Goal: Task Accomplishment & Management: Use online tool/utility

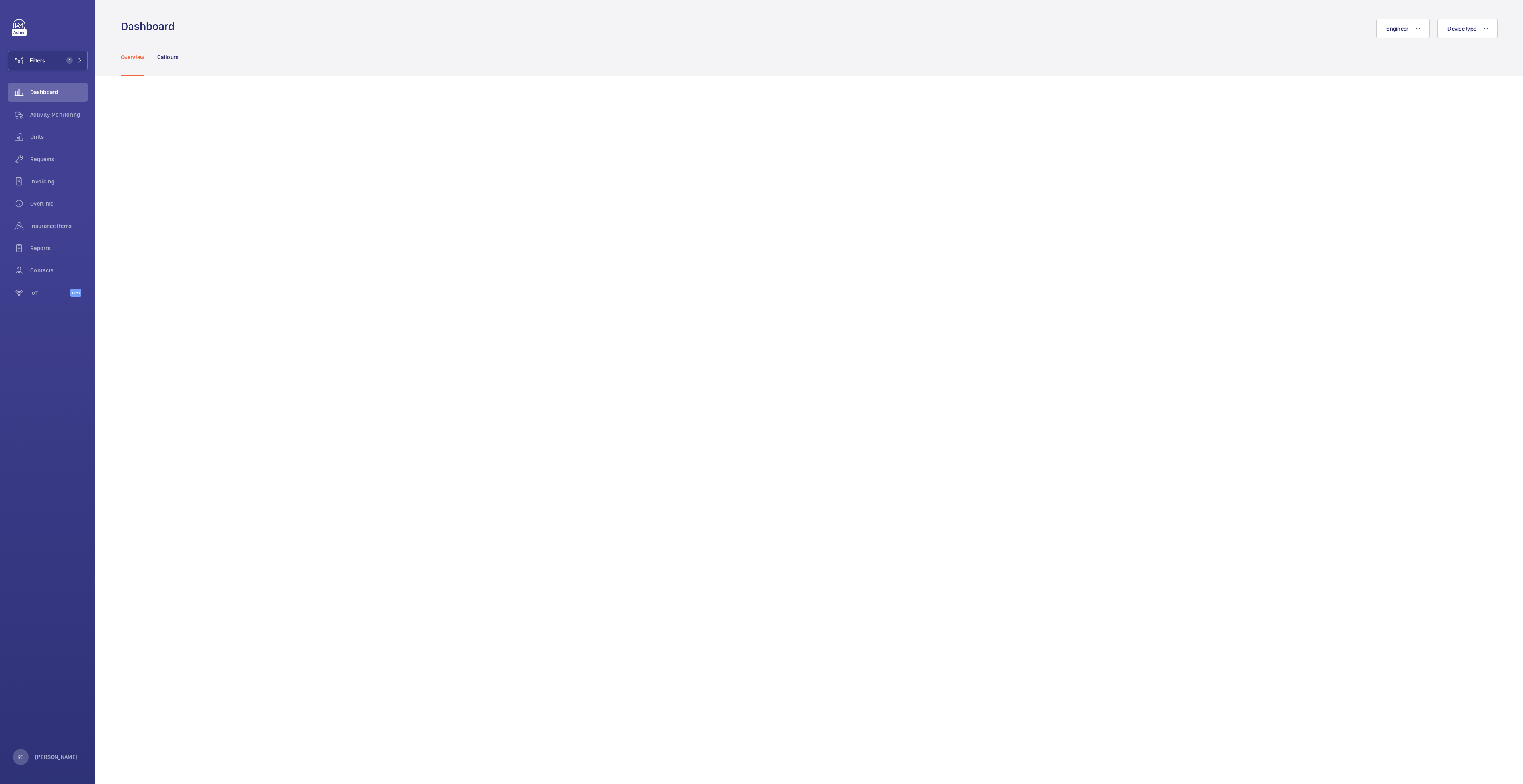
scroll to position [71, 0]
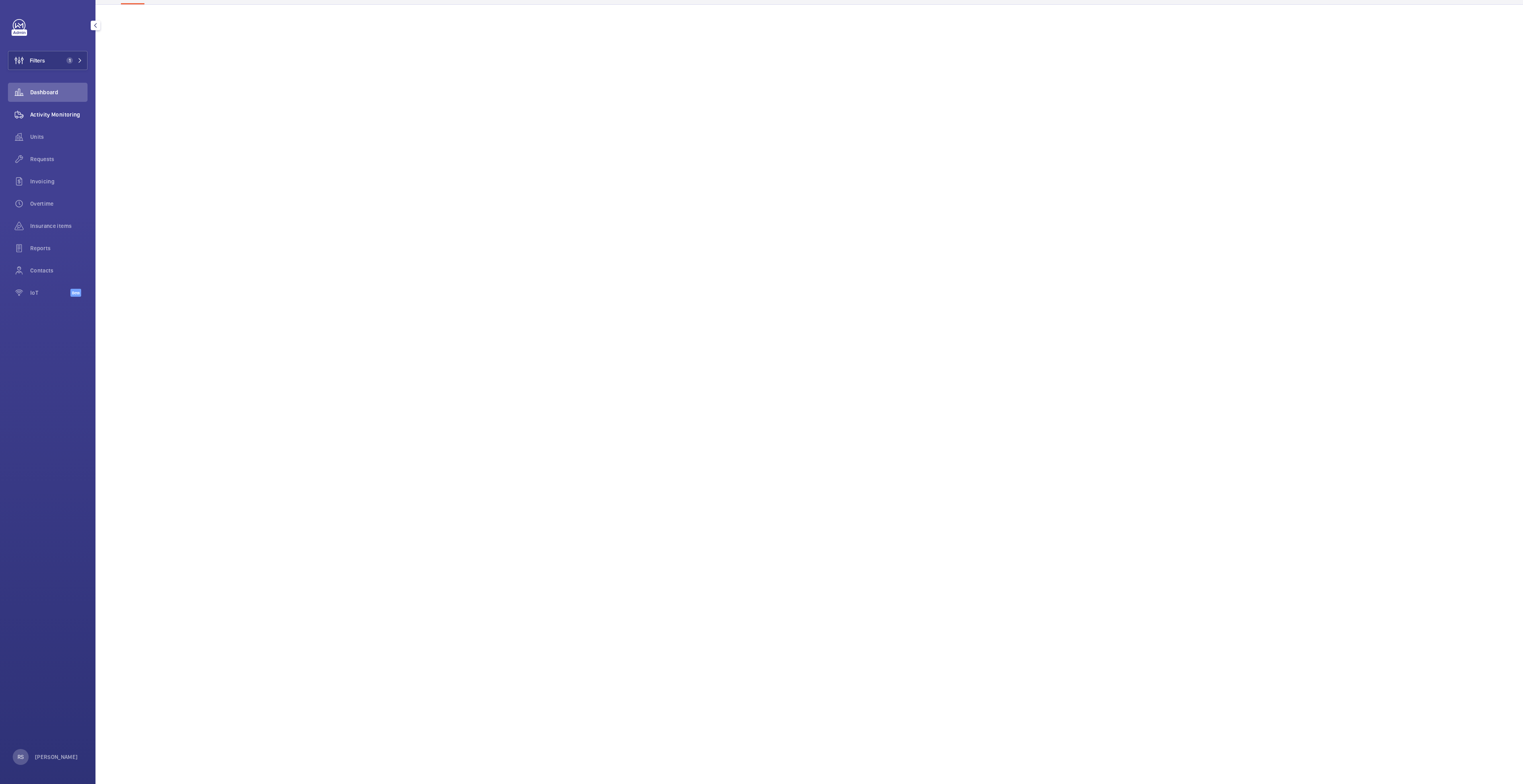
click at [47, 117] on span "Activity Monitoring" at bounding box center [59, 114] width 57 height 8
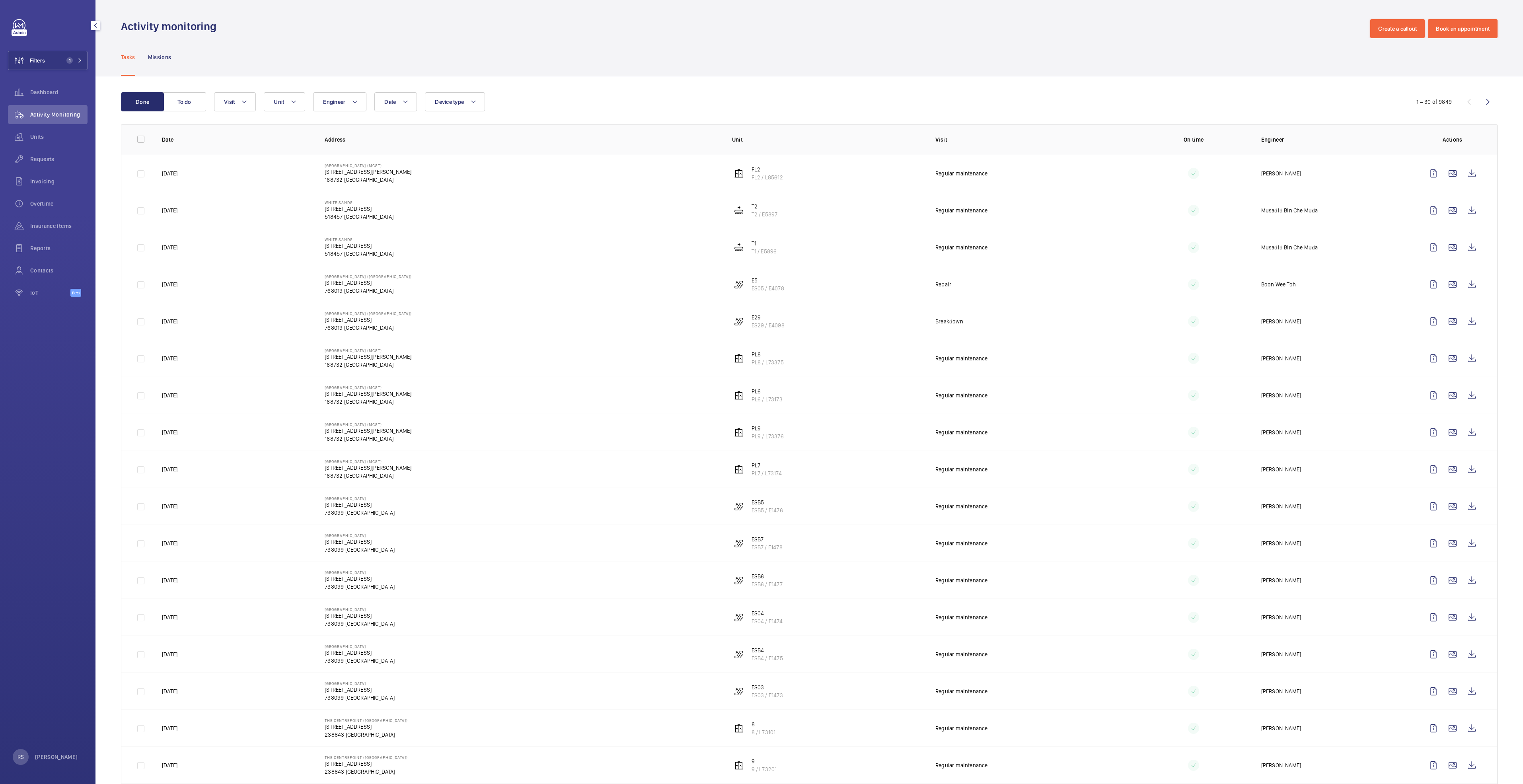
click at [72, 121] on div "Activity Monitoring" at bounding box center [48, 114] width 80 height 19
click at [72, 118] on span "Activity Monitoring" at bounding box center [59, 114] width 57 height 8
click at [64, 90] on span "Dashboard" at bounding box center [59, 92] width 57 height 8
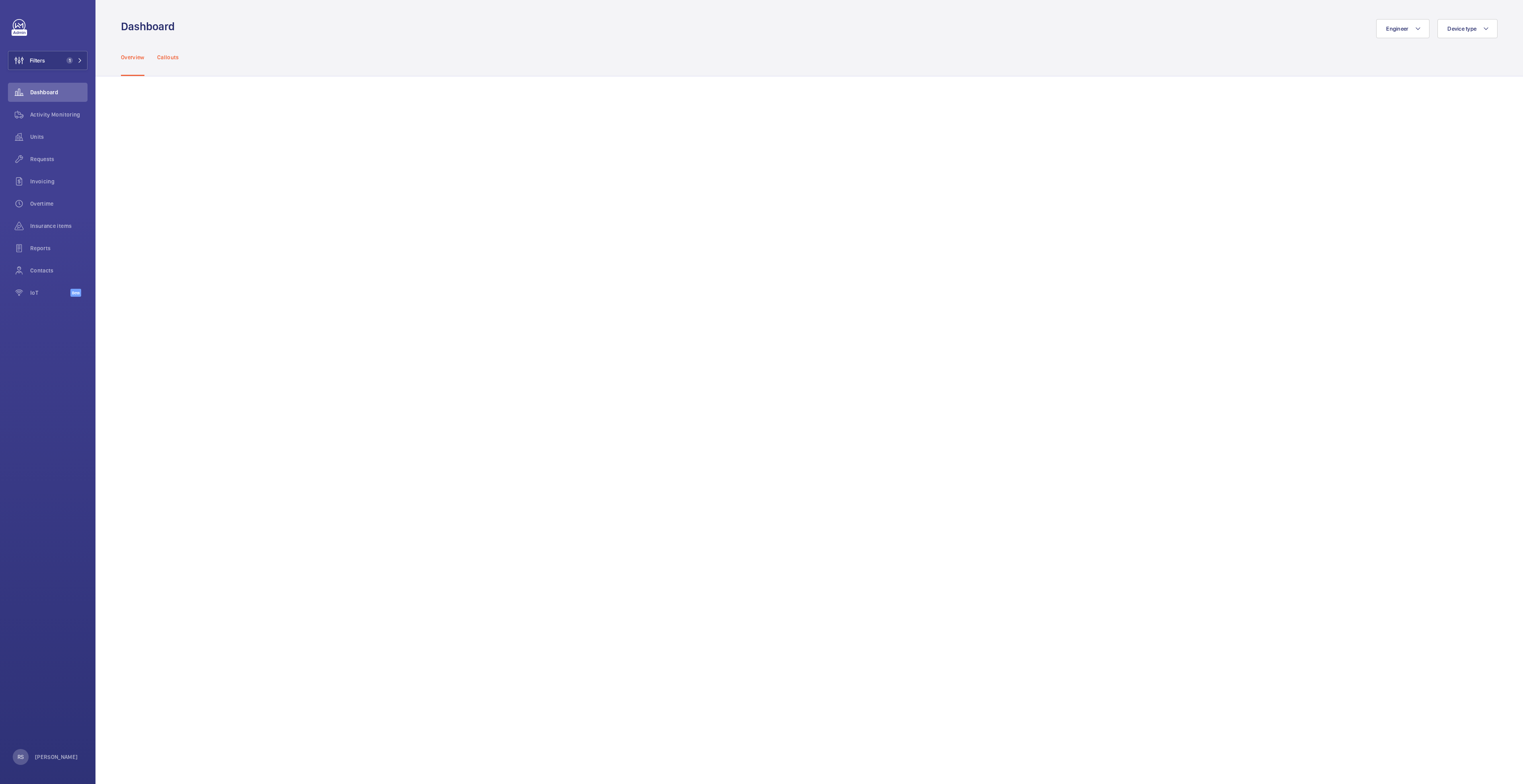
click at [171, 59] on p "Callouts" at bounding box center [168, 57] width 22 height 8
click at [46, 109] on div "Activity Monitoring" at bounding box center [48, 114] width 80 height 19
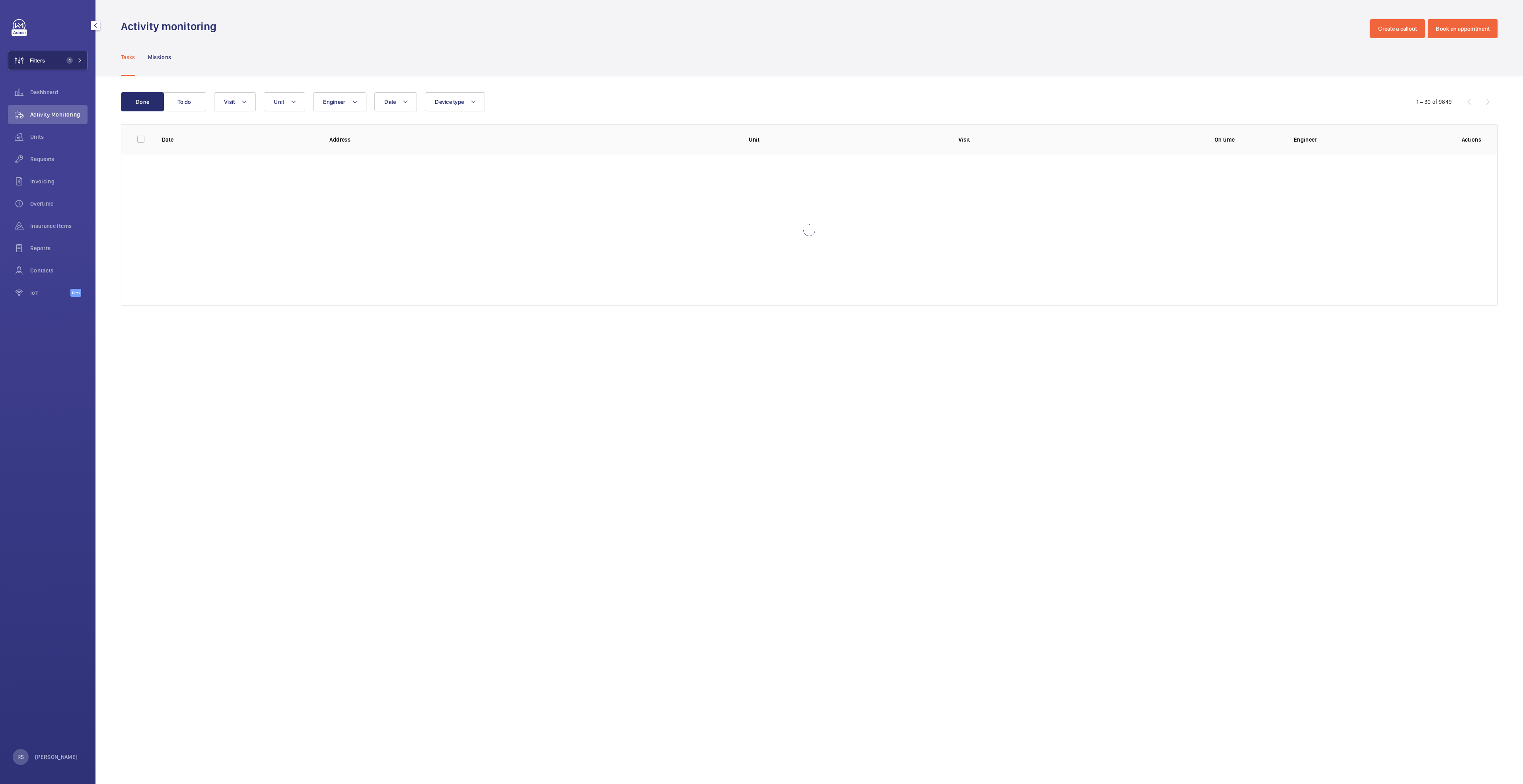
click at [84, 57] on button "Filters 1" at bounding box center [48, 60] width 80 height 19
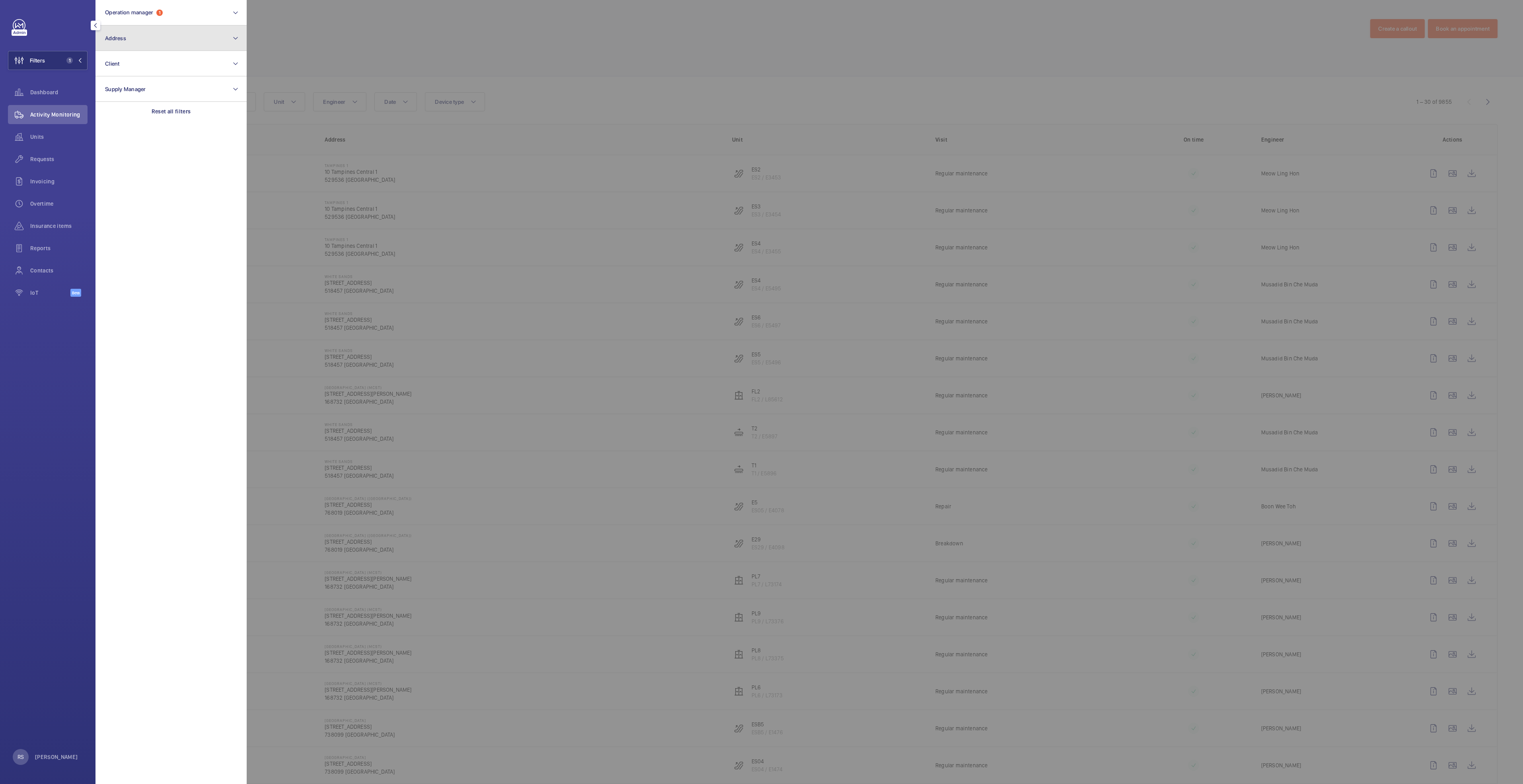
click at [142, 35] on button "Address" at bounding box center [171, 38] width 151 height 25
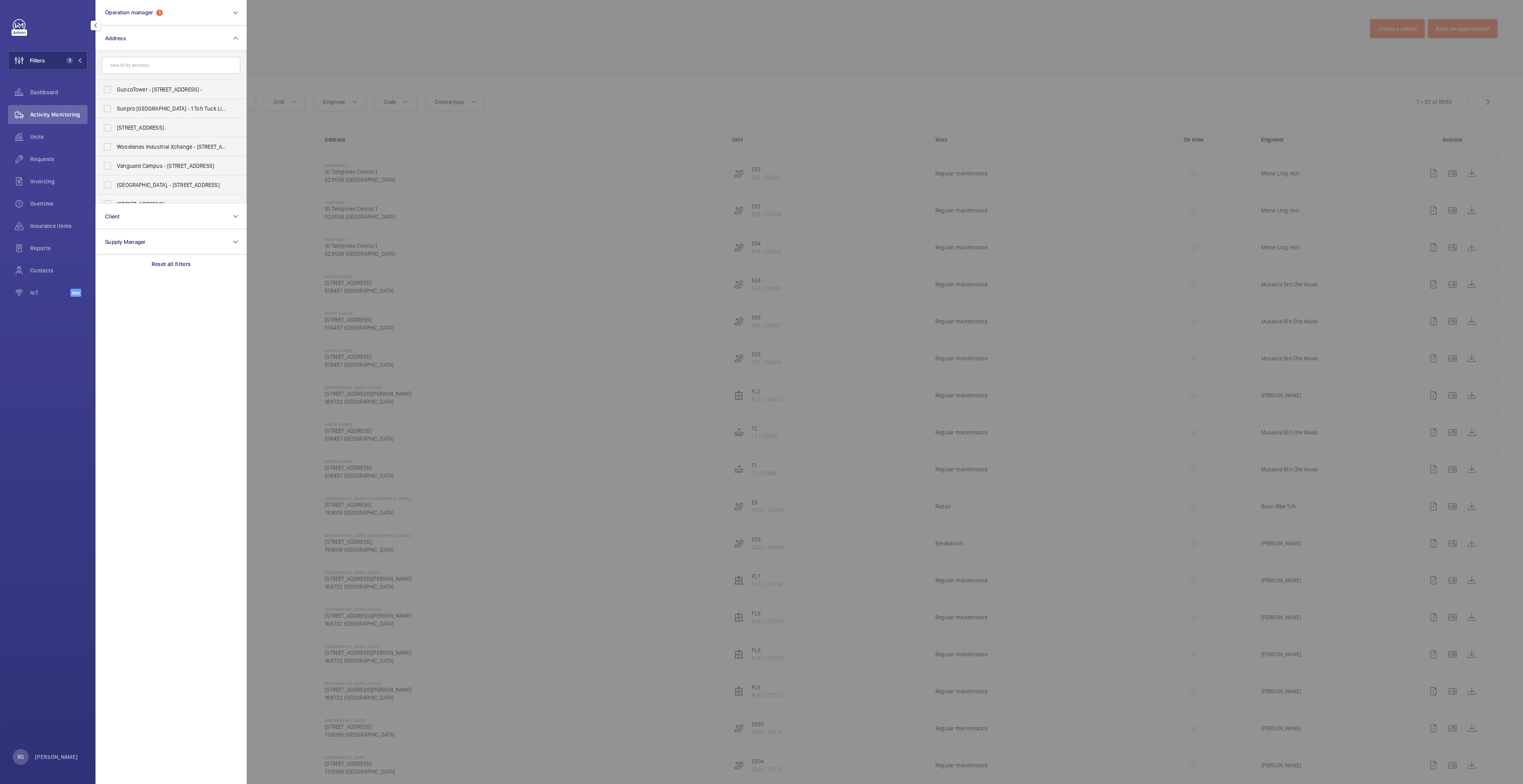
click at [139, 60] on input "text" at bounding box center [171, 65] width 139 height 17
type input "[GEOGRAPHIC_DATA]"
click at [195, 110] on span "[GEOGRAPHIC_DATA] (TBP LLP) - [STREET_ADDRESS]" at bounding box center [172, 108] width 109 height 8
click at [116, 110] on input "[GEOGRAPHIC_DATA] (TBP LLP) - [STREET_ADDRESS]" at bounding box center [107, 109] width 16 height 16
checkbox input "true"
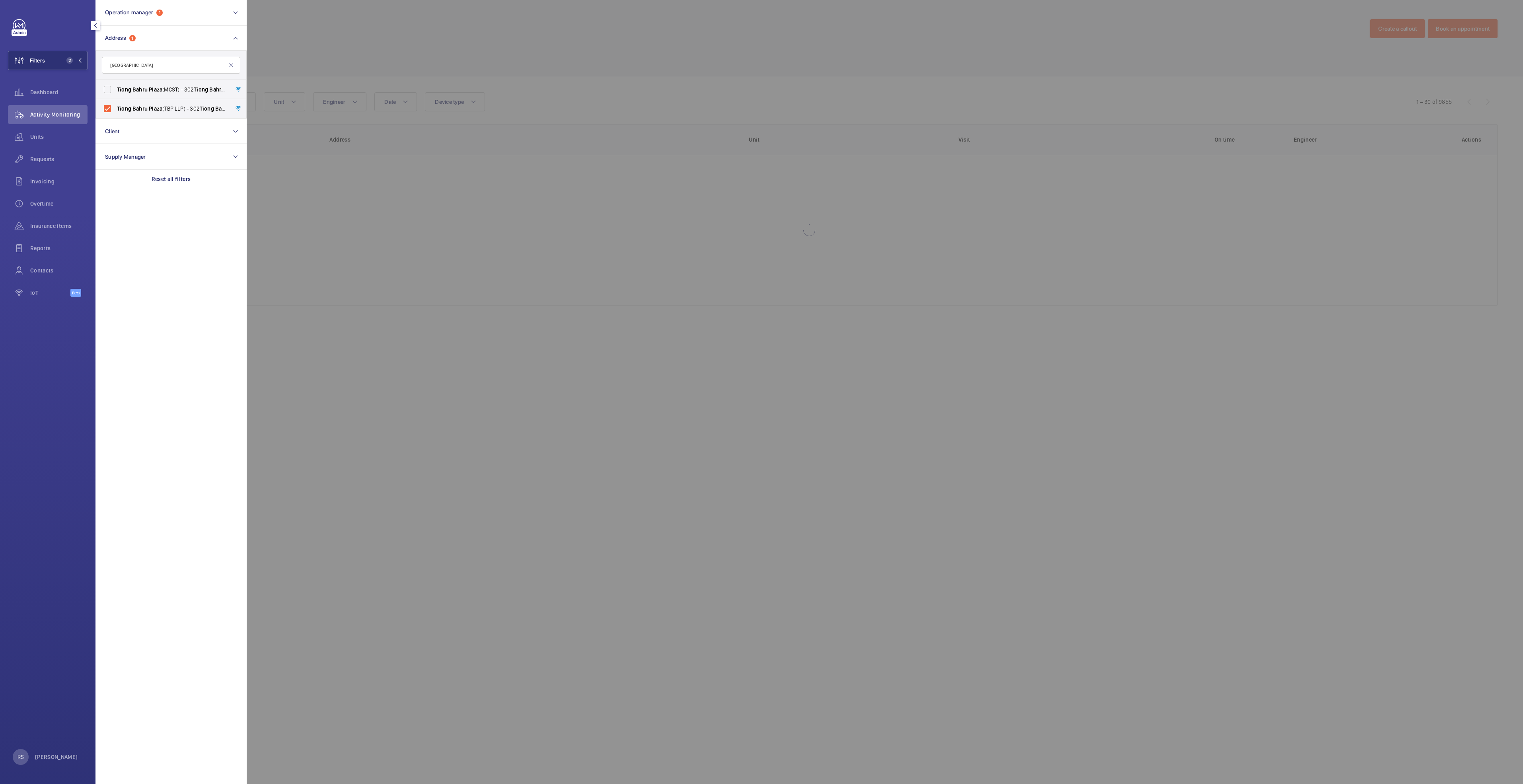
click at [367, 55] on div at bounding box center [1008, 392] width 1523 height 784
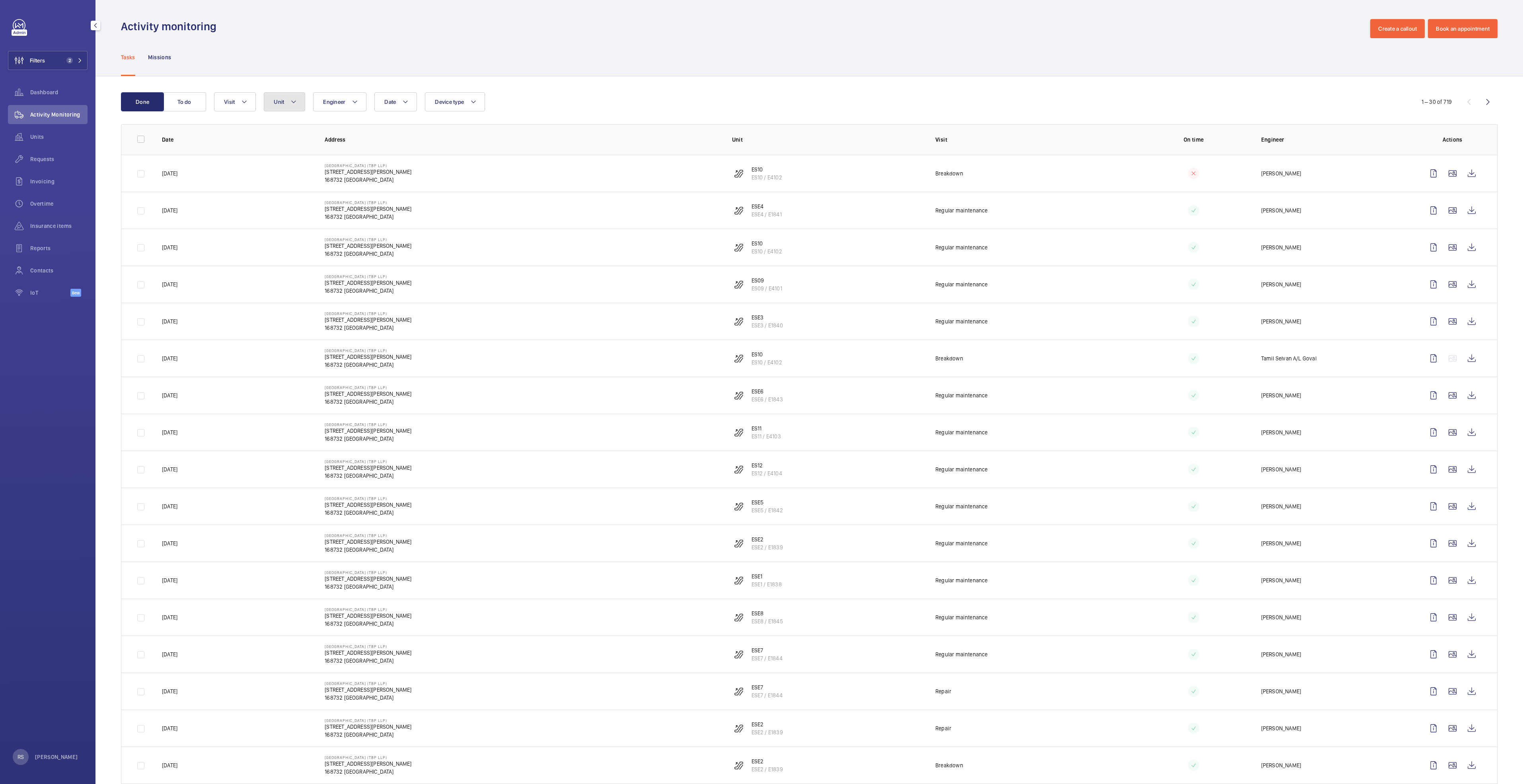
click at [300, 102] on button "Unit" at bounding box center [284, 102] width 41 height 19
click at [300, 132] on input "text" at bounding box center [340, 132] width 139 height 17
type input "ese2"
click at [316, 175] on span "ESE2 , ESE2 / E1839" at bounding box center [348, 174] width 93 height 8
click at [289, 175] on input "ESE2 , ESE2 / E1839" at bounding box center [280, 174] width 16 height 16
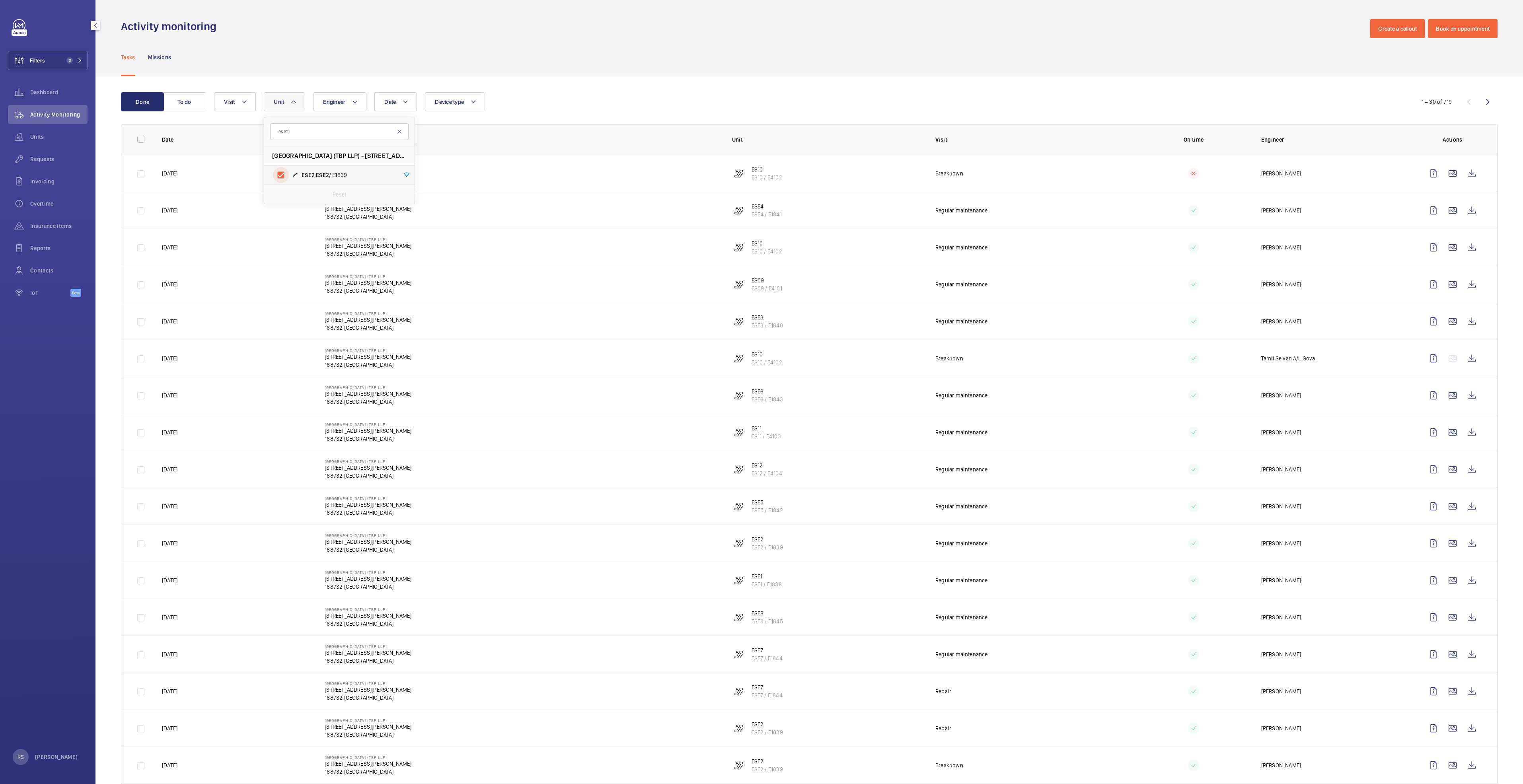
checkbox input "true"
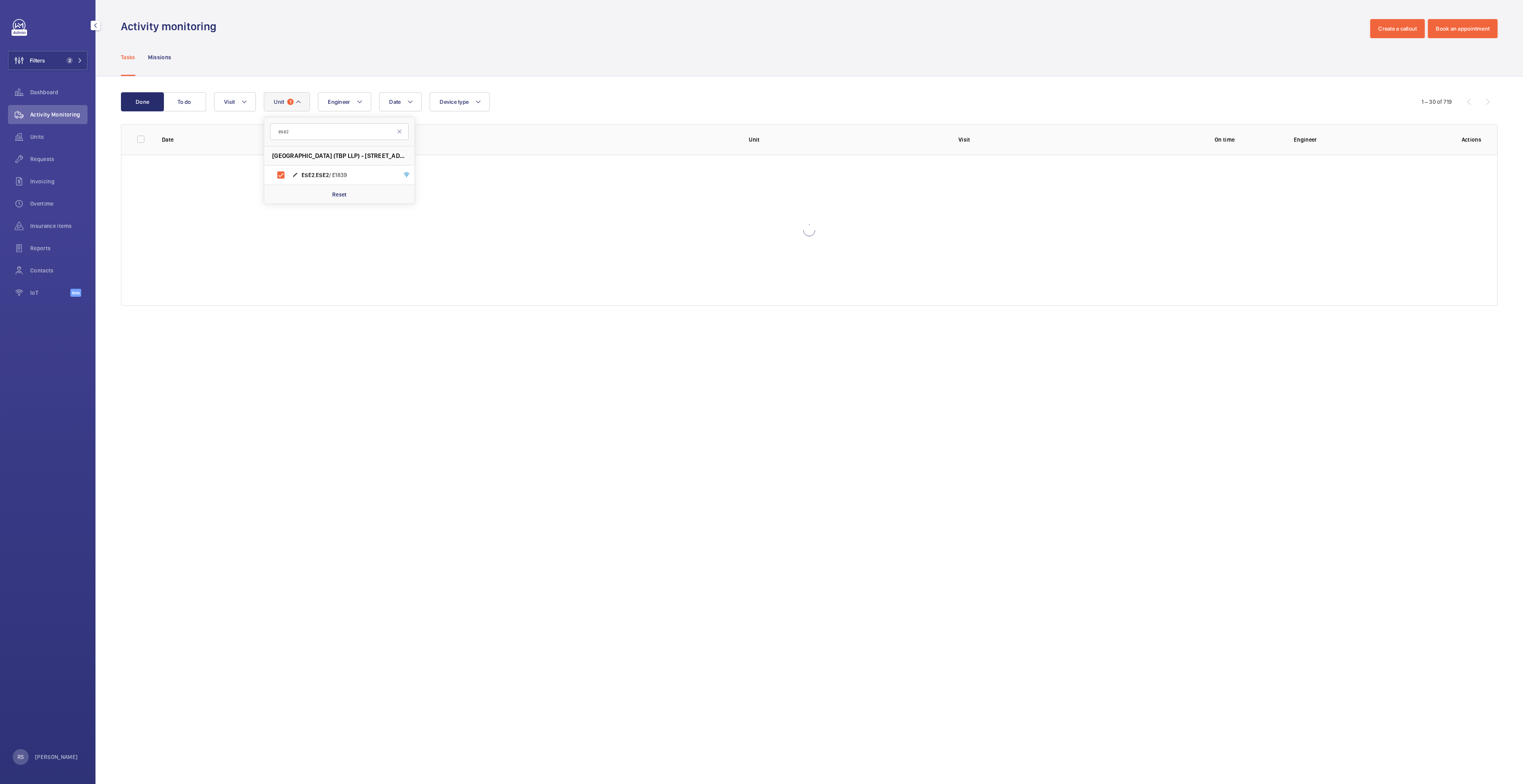
click at [496, 67] on div "Tasks Missions" at bounding box center [810, 57] width 1377 height 38
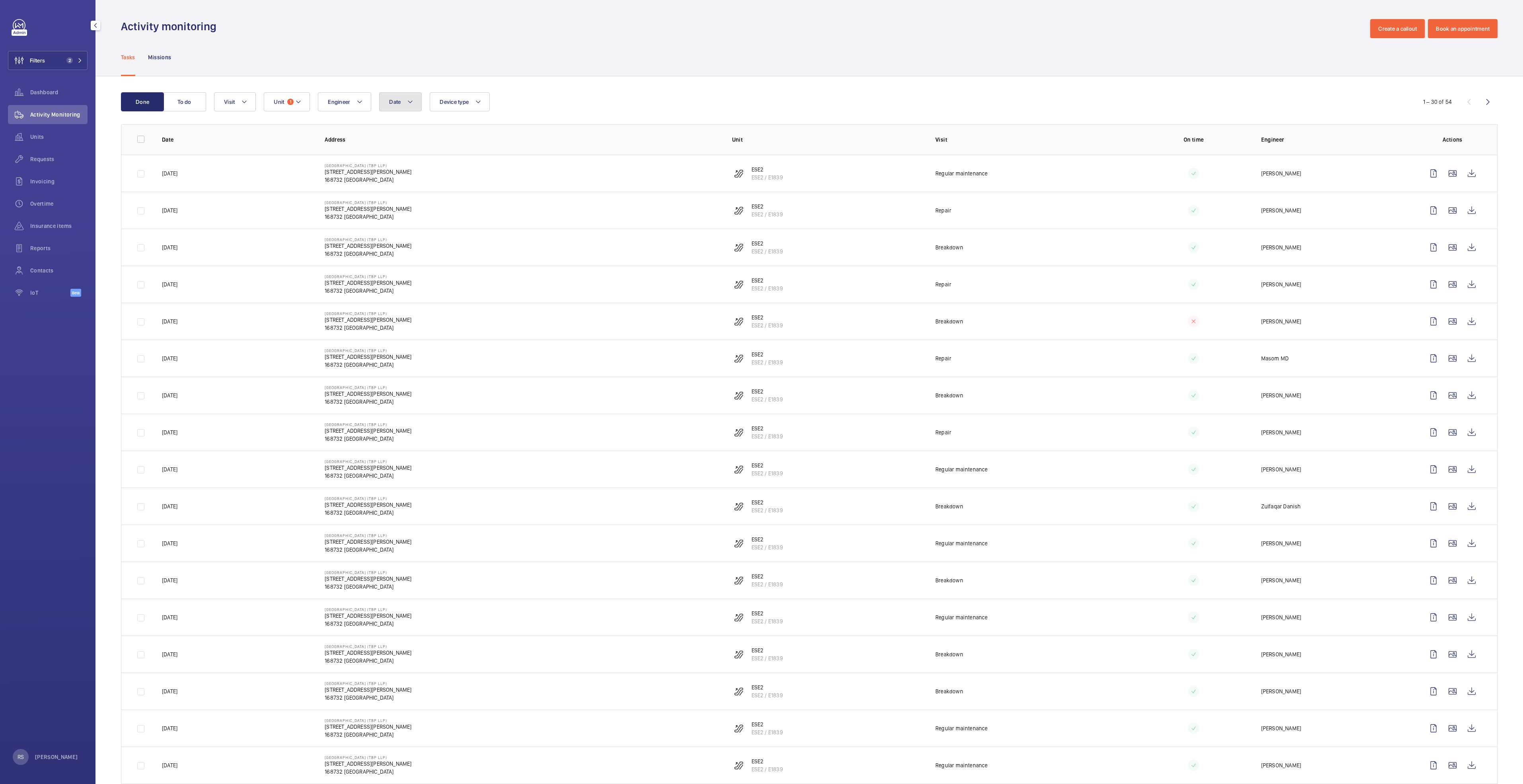
click at [410, 102] on mat-icon at bounding box center [410, 102] width 6 height 10
click at [399, 160] on mat-icon at bounding box center [400, 160] width 10 height 10
click at [411, 191] on span "1" at bounding box center [409, 194] width 15 height 15
type input "[DATE]"
click at [448, 261] on span "31" at bounding box center [443, 263] width 15 height 15
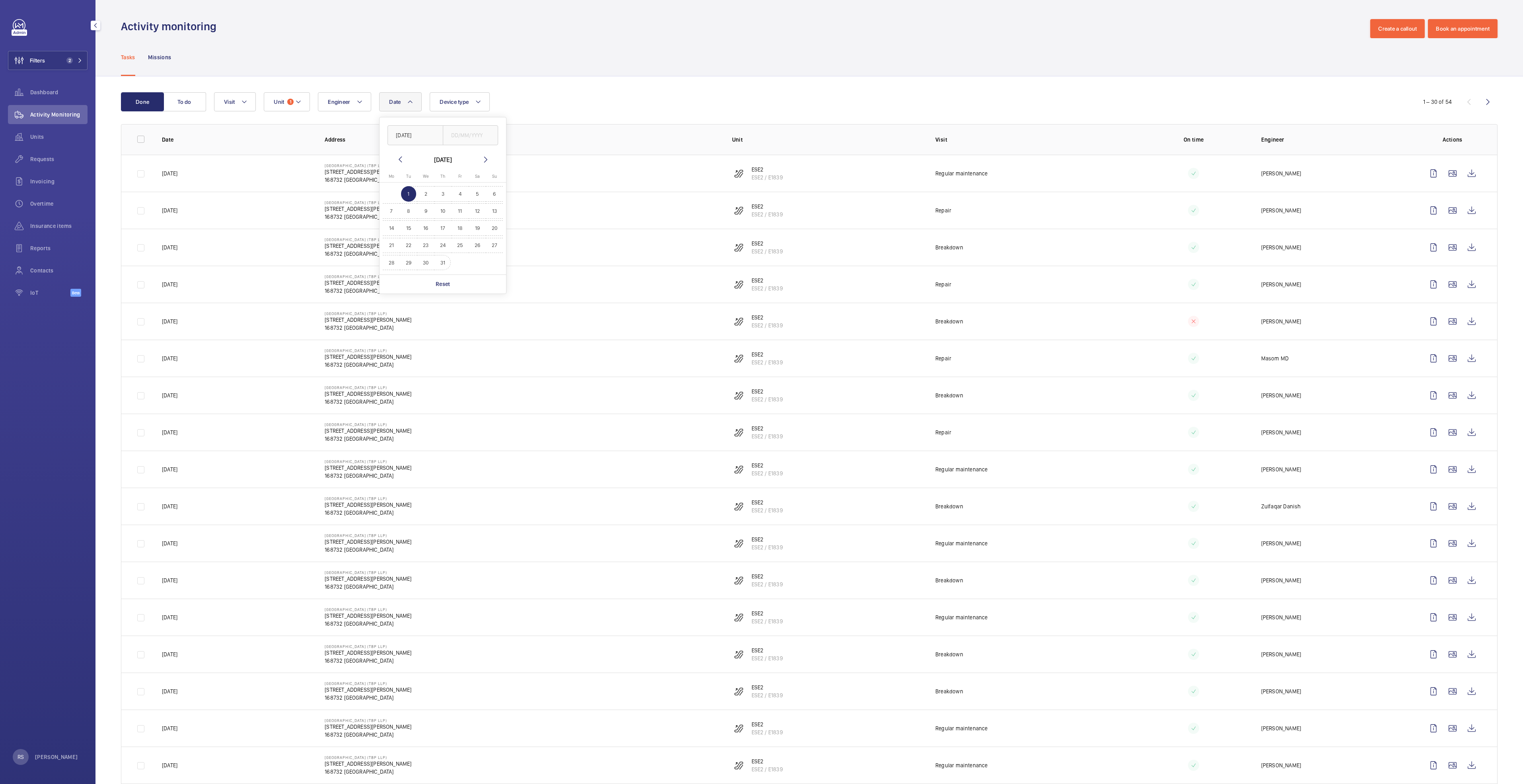
type input "[DATE]"
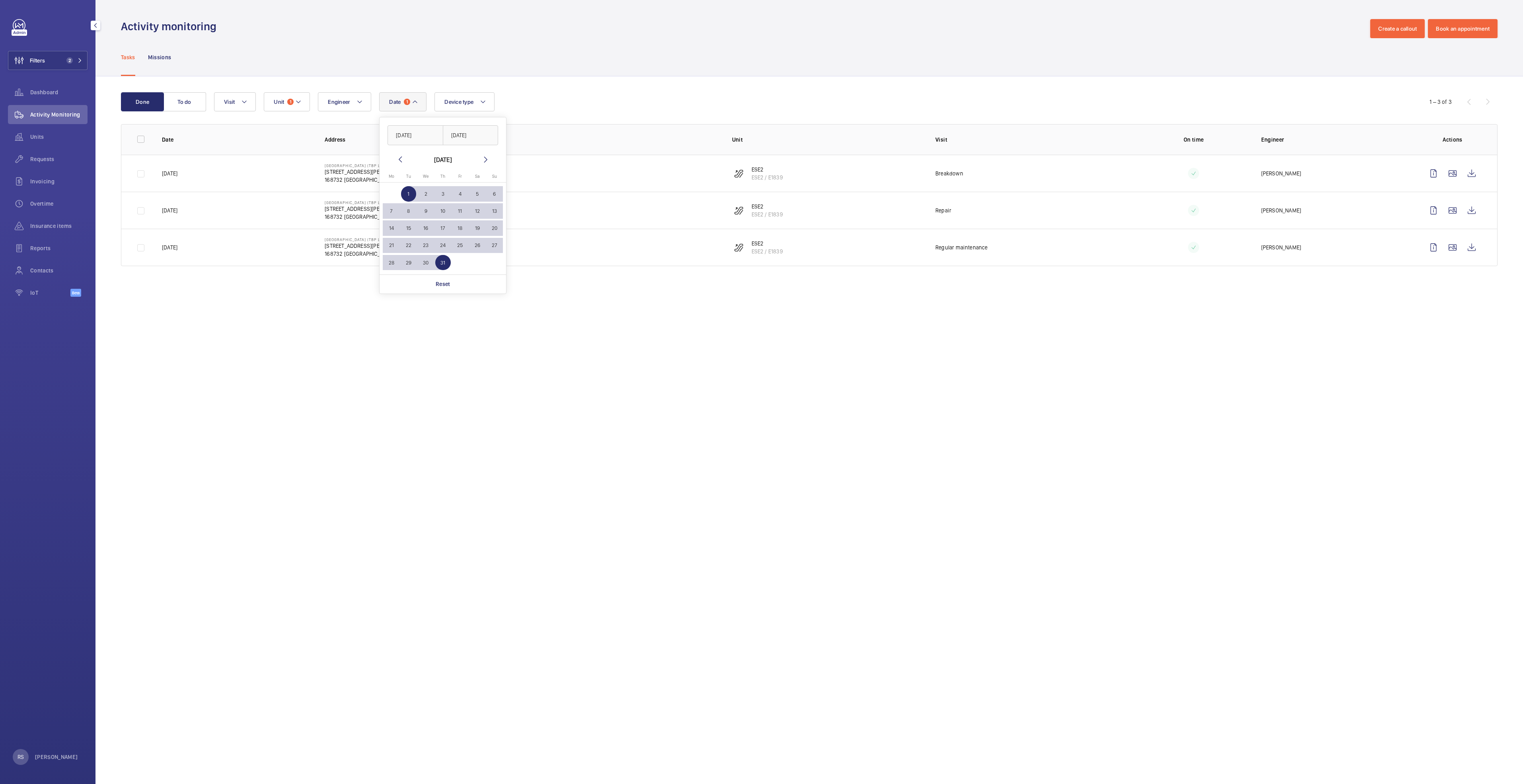
click at [706, 65] on div "Tasks Missions" at bounding box center [810, 57] width 1377 height 38
click at [1470, 216] on wm-front-icon-button at bounding box center [1472, 210] width 19 height 19
click at [1473, 209] on wm-front-icon-button at bounding box center [1472, 210] width 19 height 19
click at [411, 102] on button "Date 1" at bounding box center [403, 102] width 48 height 19
click at [446, 280] on div "Reset" at bounding box center [443, 284] width 127 height 19
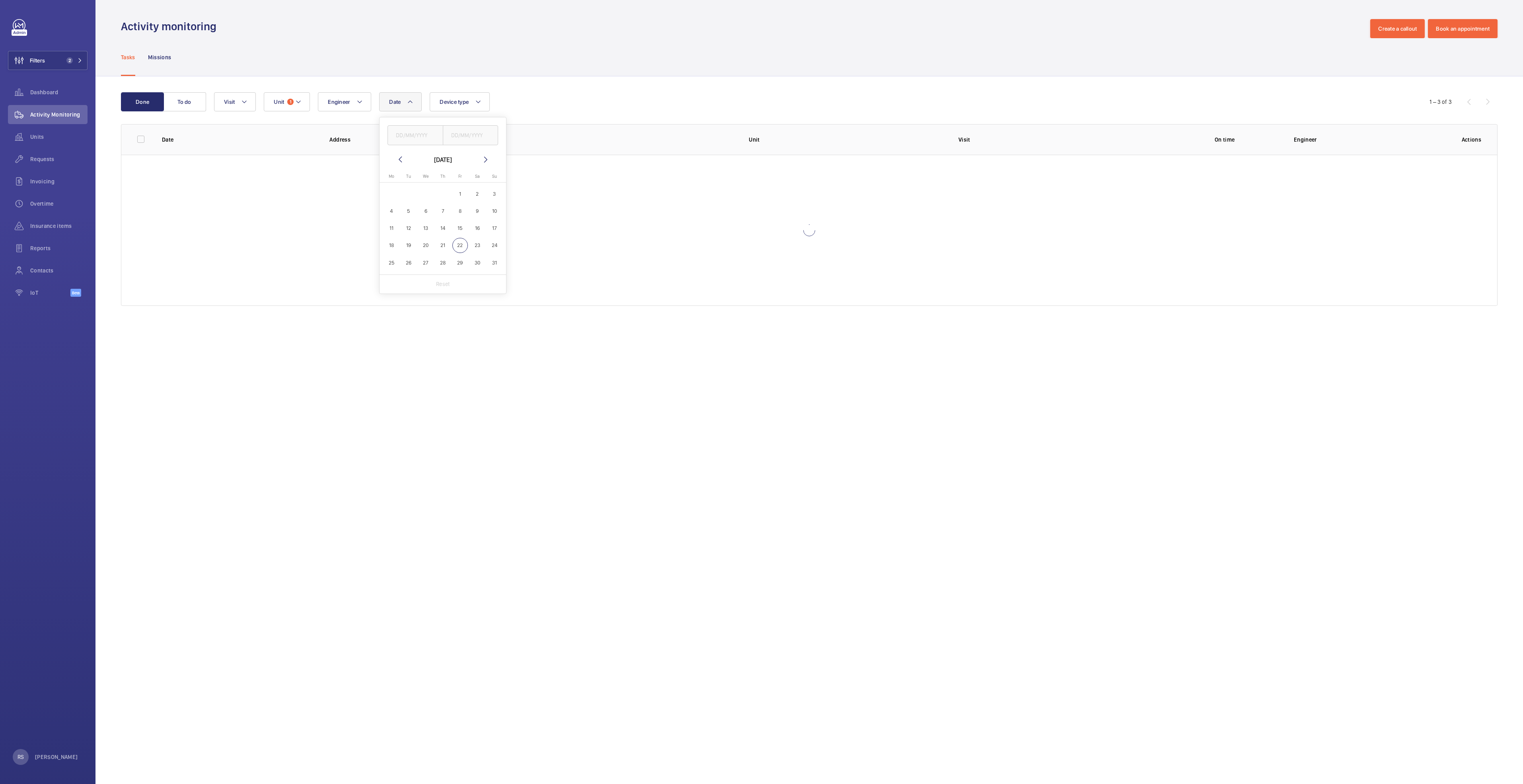
click at [880, 345] on wm-front-admin-operations-monitoring "Activity monitoring Create a callout Book an appointment Tasks Missions Done To…" at bounding box center [809, 392] width 1428 height 784
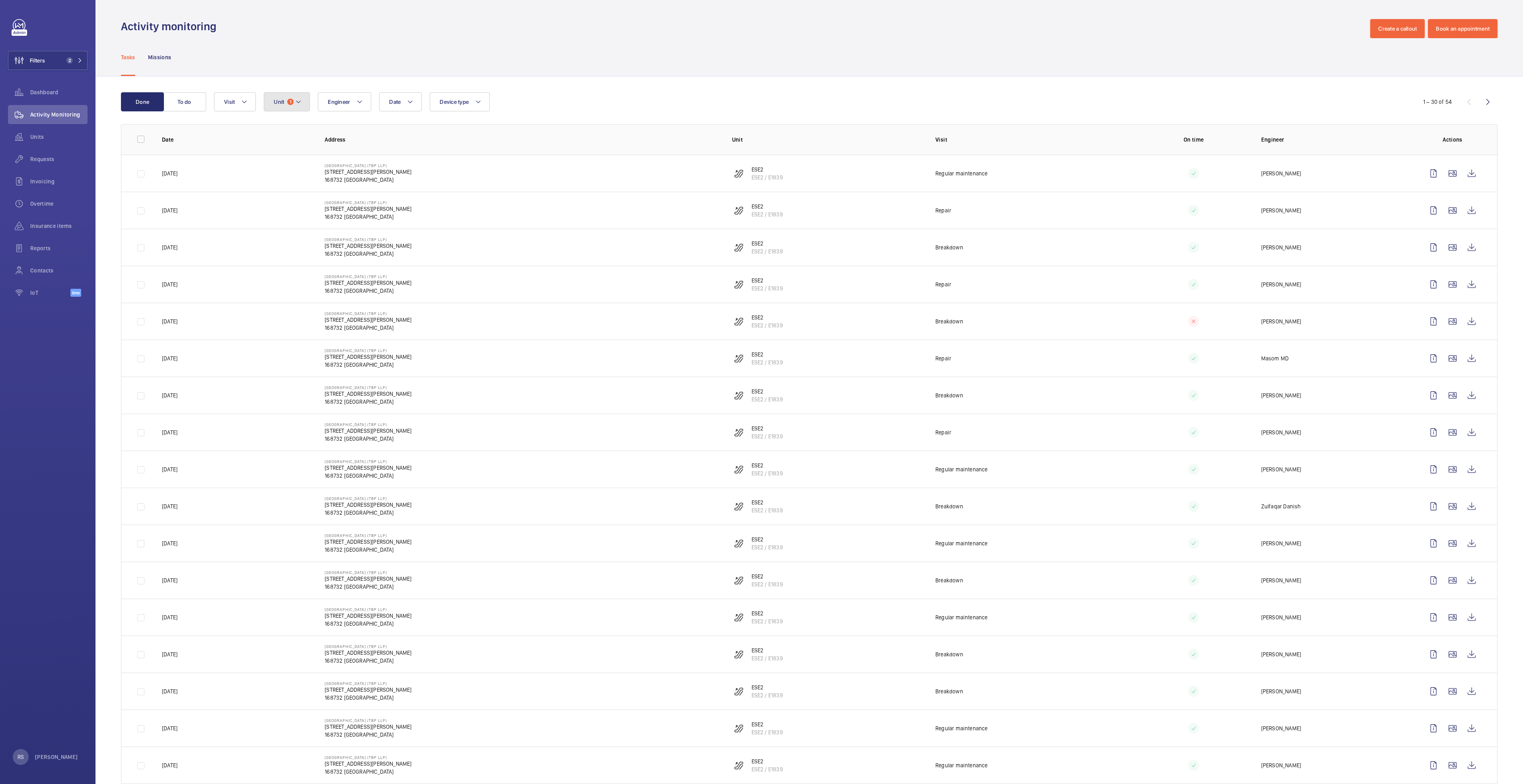
click at [296, 99] on mat-icon at bounding box center [298, 102] width 6 height 10
drag, startPoint x: 465, startPoint y: 209, endPoint x: 374, endPoint y: 149, distance: 109.0
click at [465, 207] on td "[GEOGRAPHIC_DATA] (TBP LLP) [STREET_ADDRESS]" at bounding box center [515, 210] width 407 height 37
click at [253, 97] on button "Visit" at bounding box center [235, 102] width 42 height 19
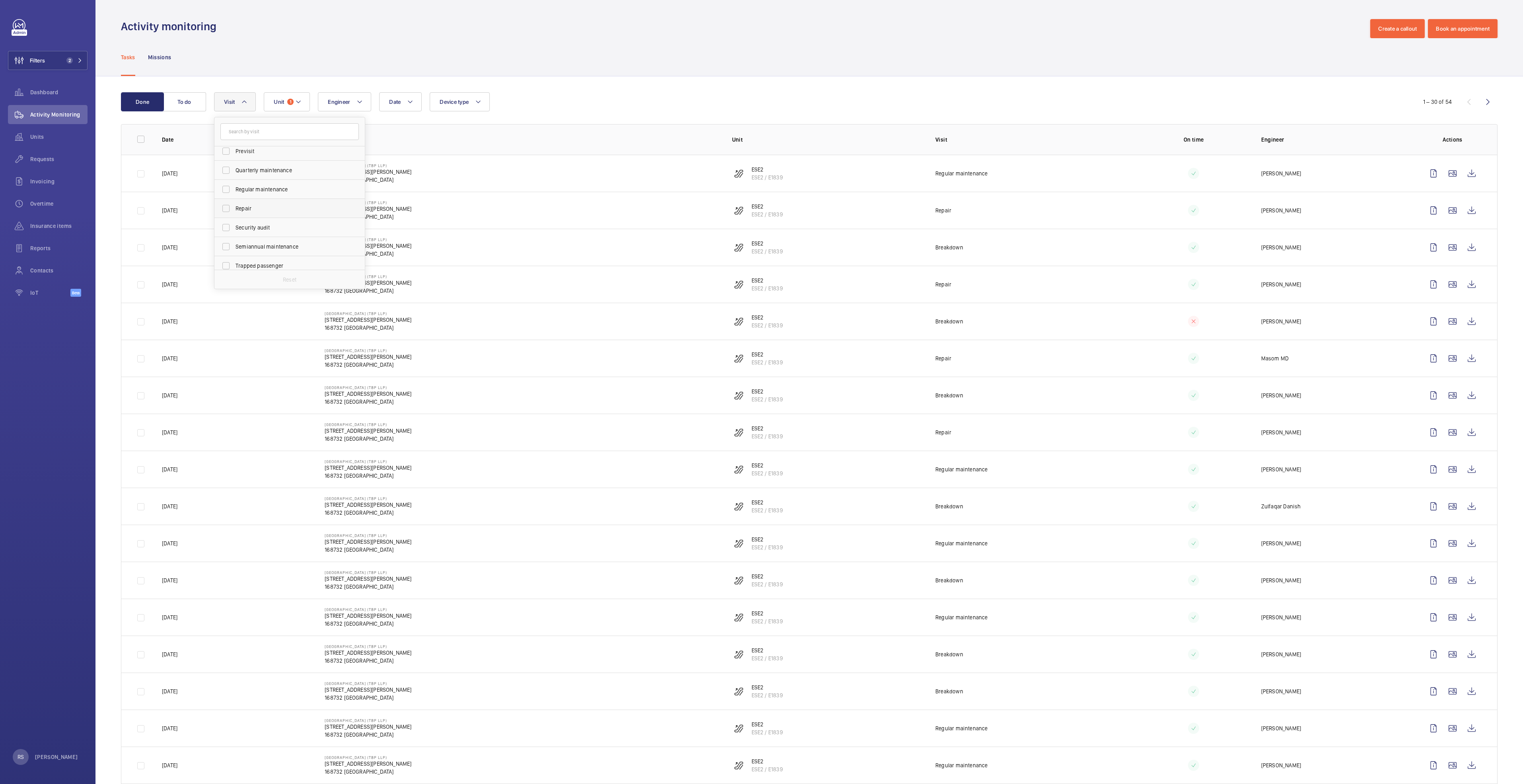
click at [259, 205] on span "Repair" at bounding box center [290, 208] width 109 height 8
click at [234, 205] on input "Repair" at bounding box center [226, 208] width 16 height 16
checkbox input "true"
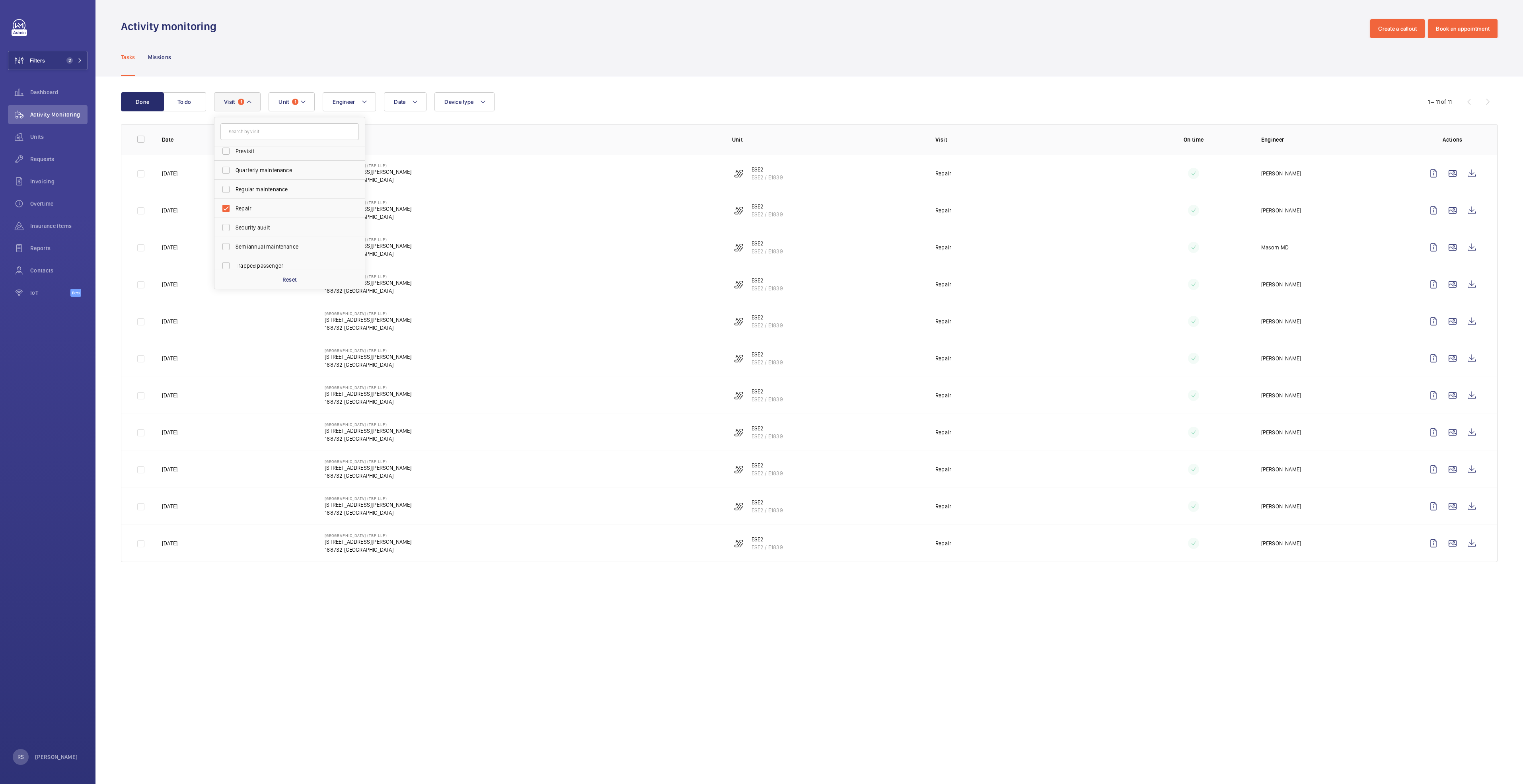
click at [578, 57] on div "Tasks Missions" at bounding box center [810, 57] width 1377 height 38
click at [1469, 247] on wm-front-icon-button at bounding box center [1472, 247] width 19 height 19
click at [257, 103] on button "Visit 1" at bounding box center [237, 102] width 46 height 19
click at [310, 106] on button "Unit 1" at bounding box center [292, 102] width 46 height 19
click at [283, 216] on label "ESE2, ESE2 / E1839" at bounding box center [338, 213] width 137 height 19
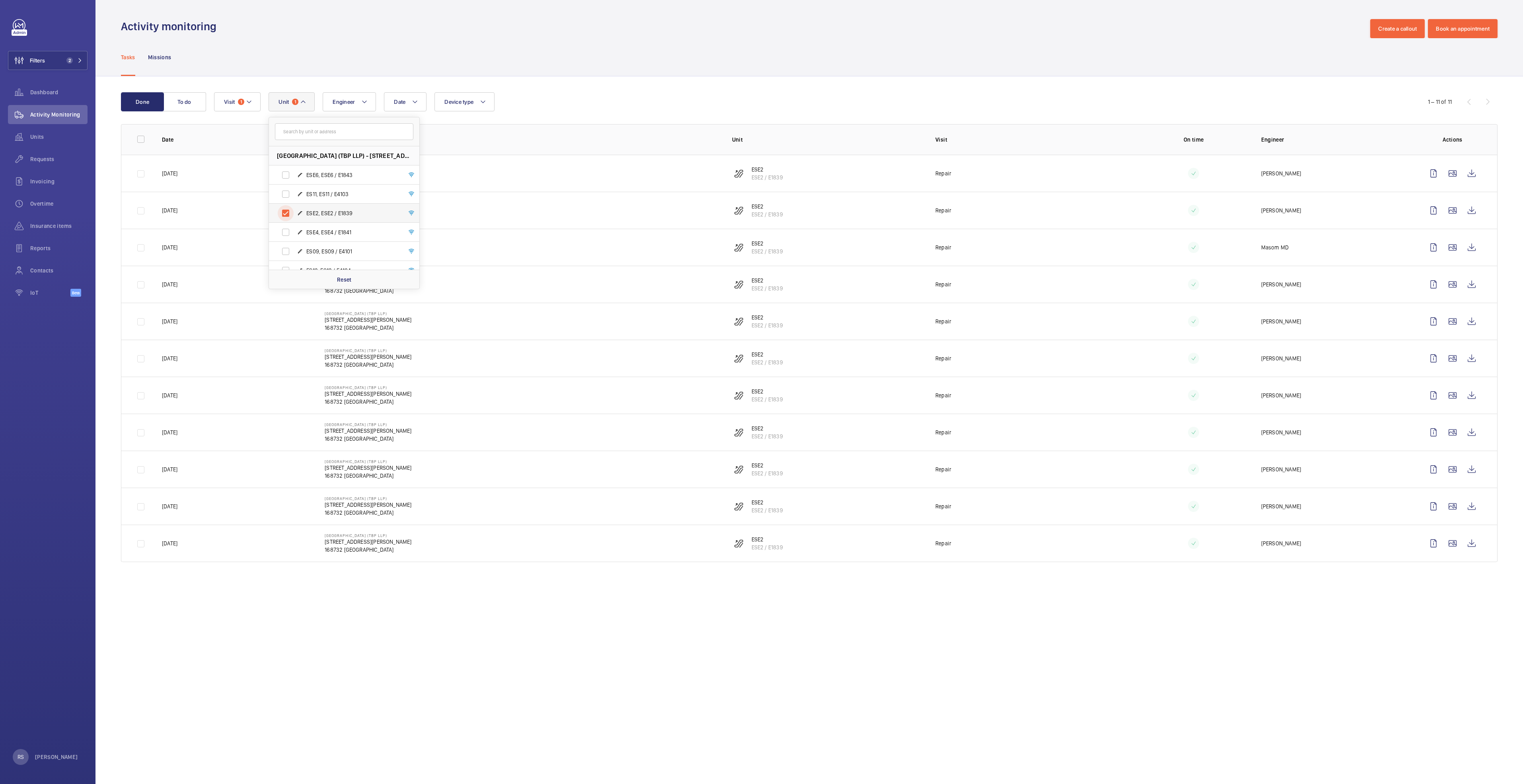
click at [283, 216] on input "ESE2, ESE2 / E1839" at bounding box center [285, 213] width 16 height 16
checkbox input "false"
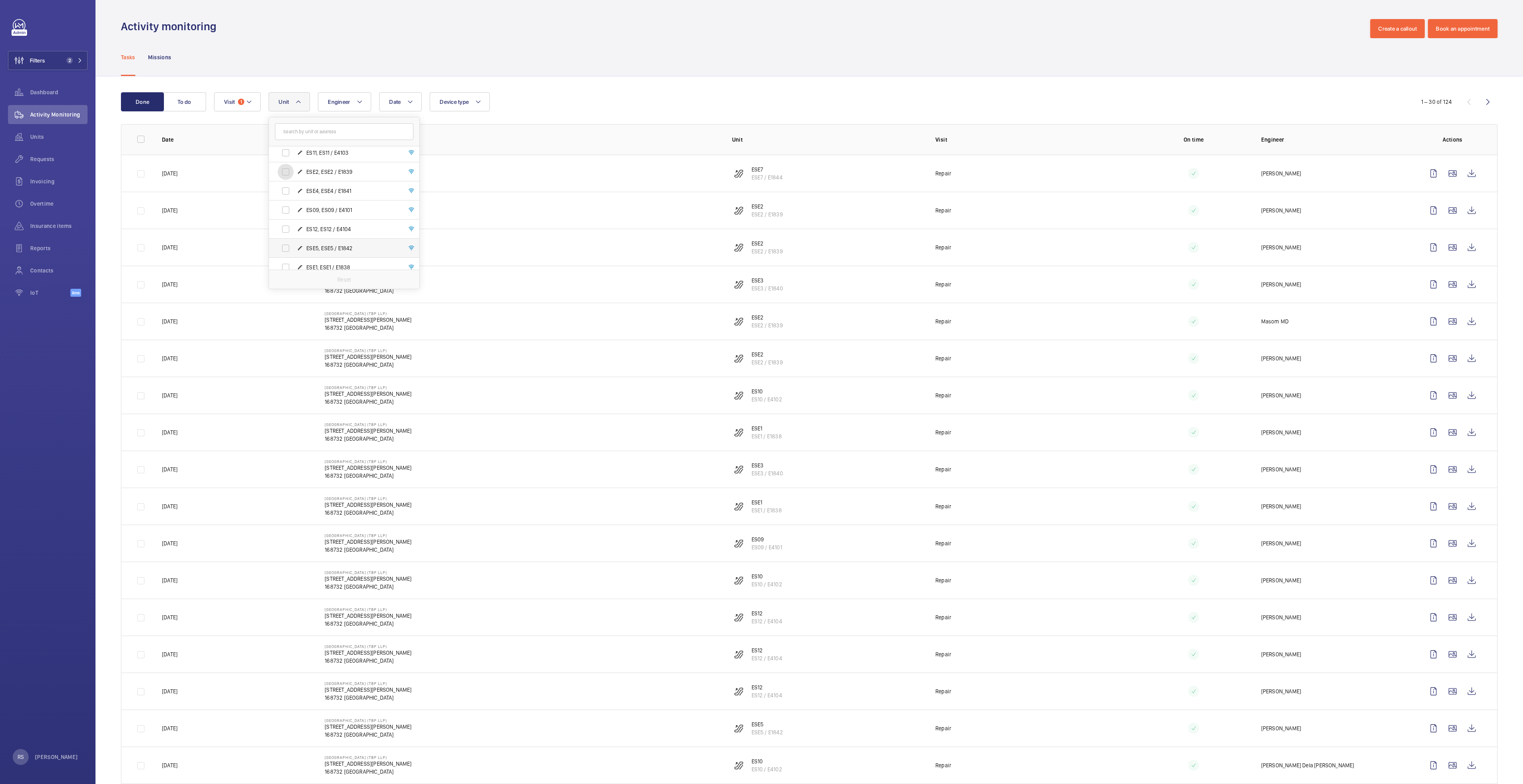
scroll to position [60, 0]
click at [290, 246] on label "ESE1, ESE1 / E1838" at bounding box center [338, 249] width 137 height 19
click at [290, 246] on input "ESE1, ESE1 / E1838" at bounding box center [285, 249] width 16 height 16
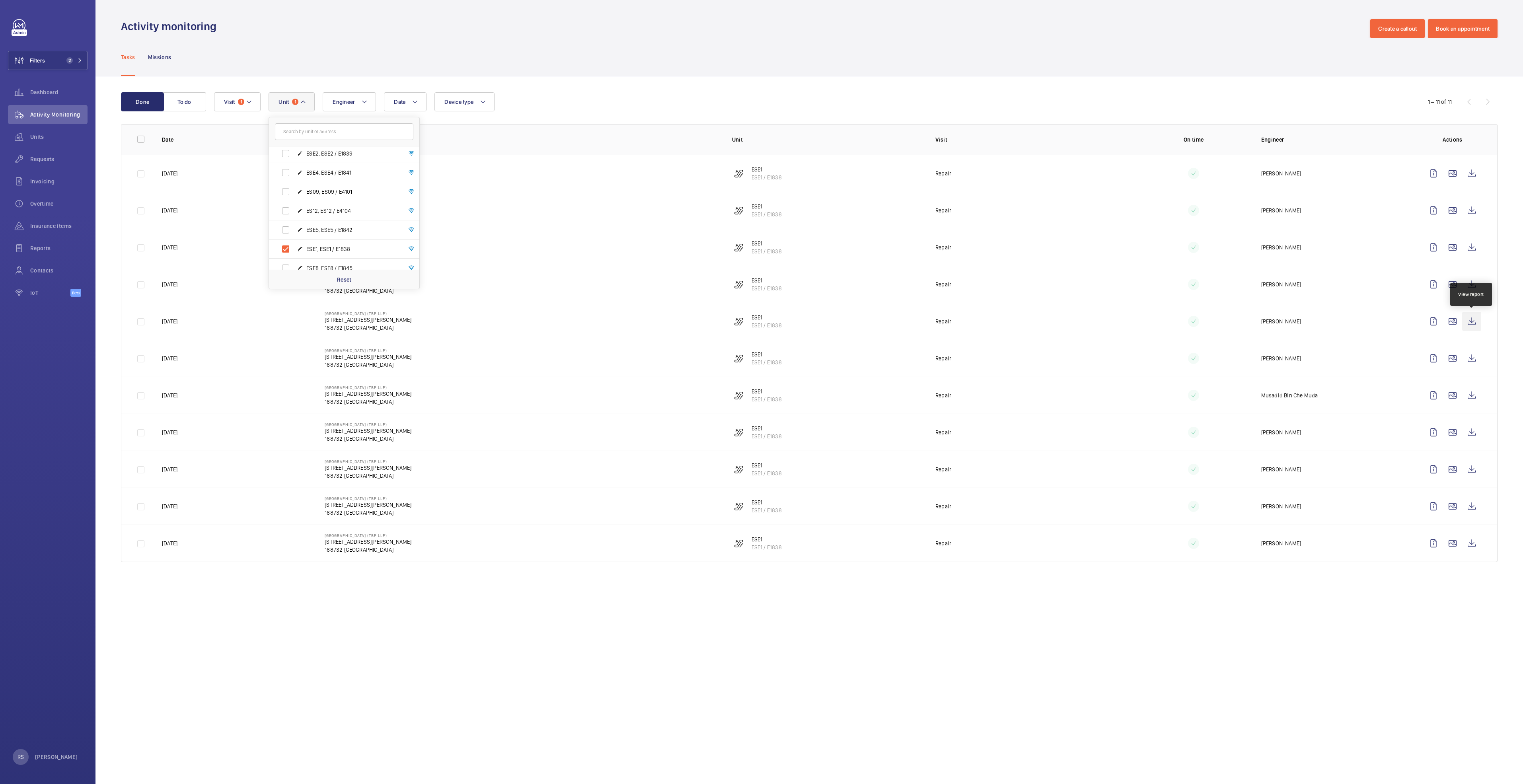
click at [1481, 324] on wm-front-icon-button at bounding box center [1472, 321] width 19 height 19
click at [1476, 401] on wm-front-icon-button at bounding box center [1472, 395] width 19 height 19
click at [344, 245] on span "ESE1, ESE1 / E1838" at bounding box center [353, 249] width 93 height 8
click at [294, 245] on input "ESE1, ESE1 / E1838" at bounding box center [285, 249] width 16 height 16
checkbox input "false"
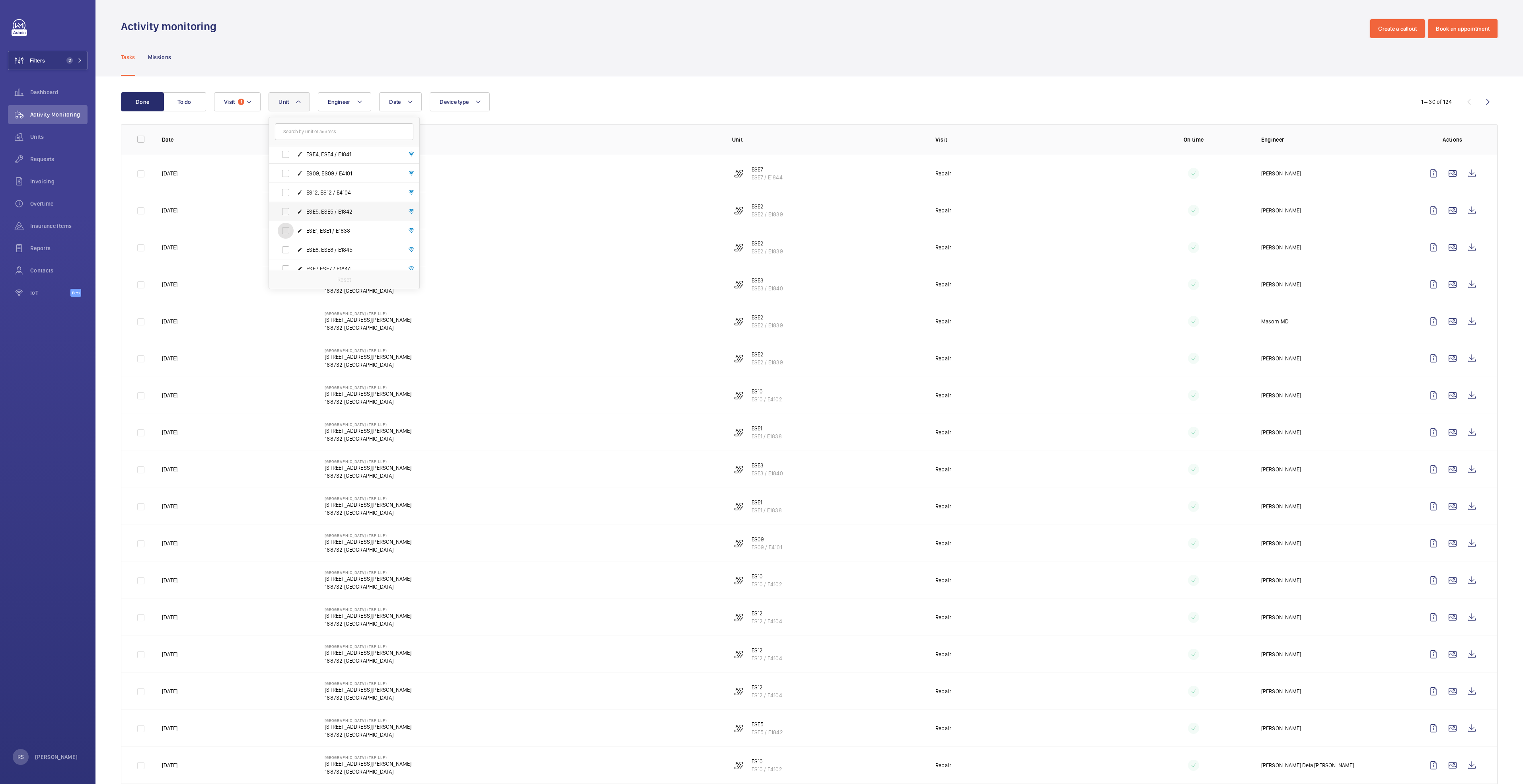
scroll to position [60, 0]
click at [328, 172] on span "ESE4, ESE4 / E1841" at bounding box center [353, 172] width 93 height 8
click at [294, 172] on input "ESE4, ESE4 / E1841" at bounding box center [285, 172] width 16 height 16
checkbox input "true"
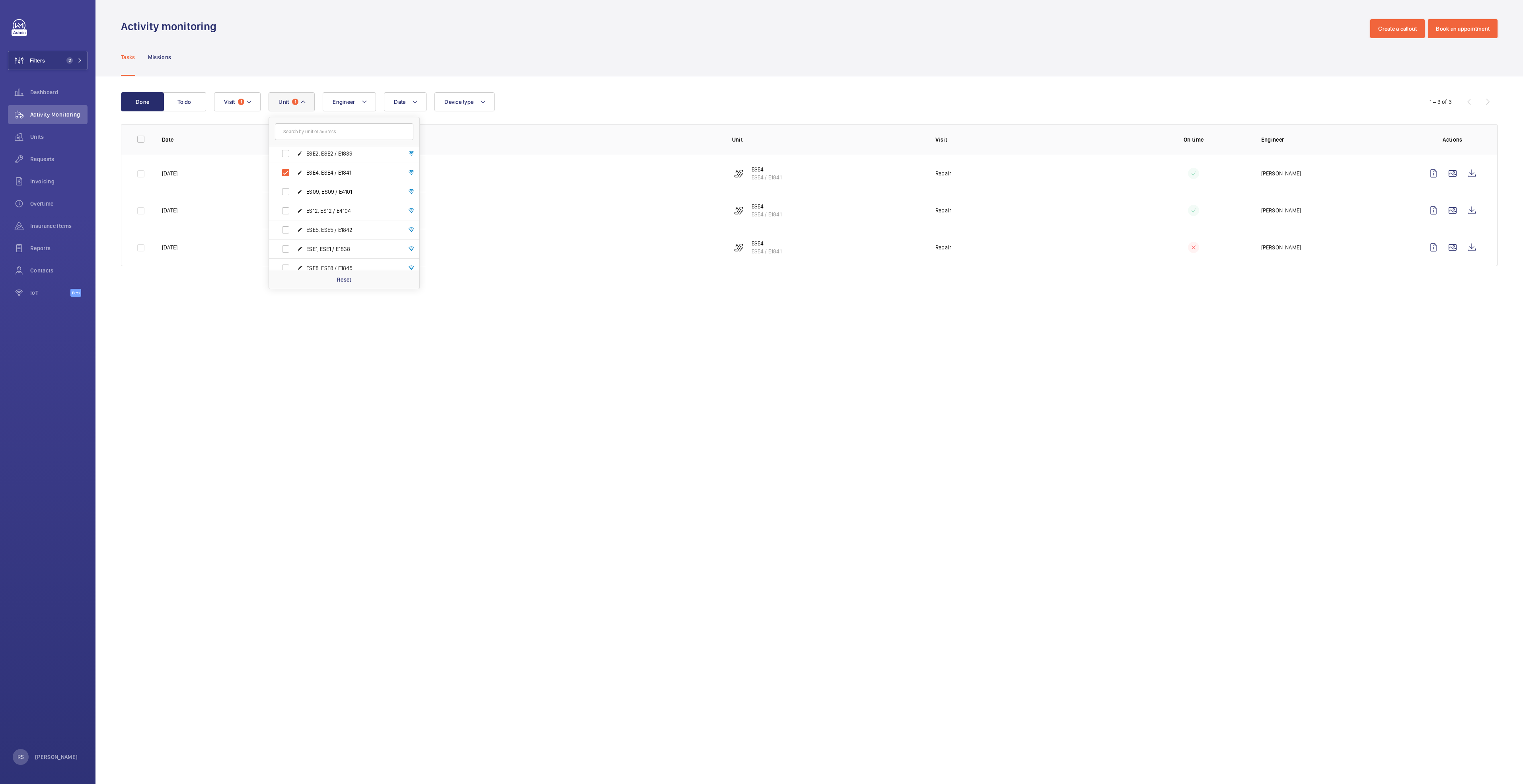
click at [1023, 346] on wm-front-admin-operations-monitoring "Activity monitoring Create a callout Book an appointment Tasks Missions Done To…" at bounding box center [809, 392] width 1428 height 784
click at [1470, 247] on wm-front-icon-button at bounding box center [1472, 247] width 19 height 19
click at [303, 97] on button "Unit 1" at bounding box center [292, 102] width 46 height 19
click at [381, 232] on span "ESE4, ESE4 / E1841" at bounding box center [353, 232] width 93 height 8
click at [294, 232] on input "ESE4, ESE4 / E1841" at bounding box center [285, 232] width 16 height 16
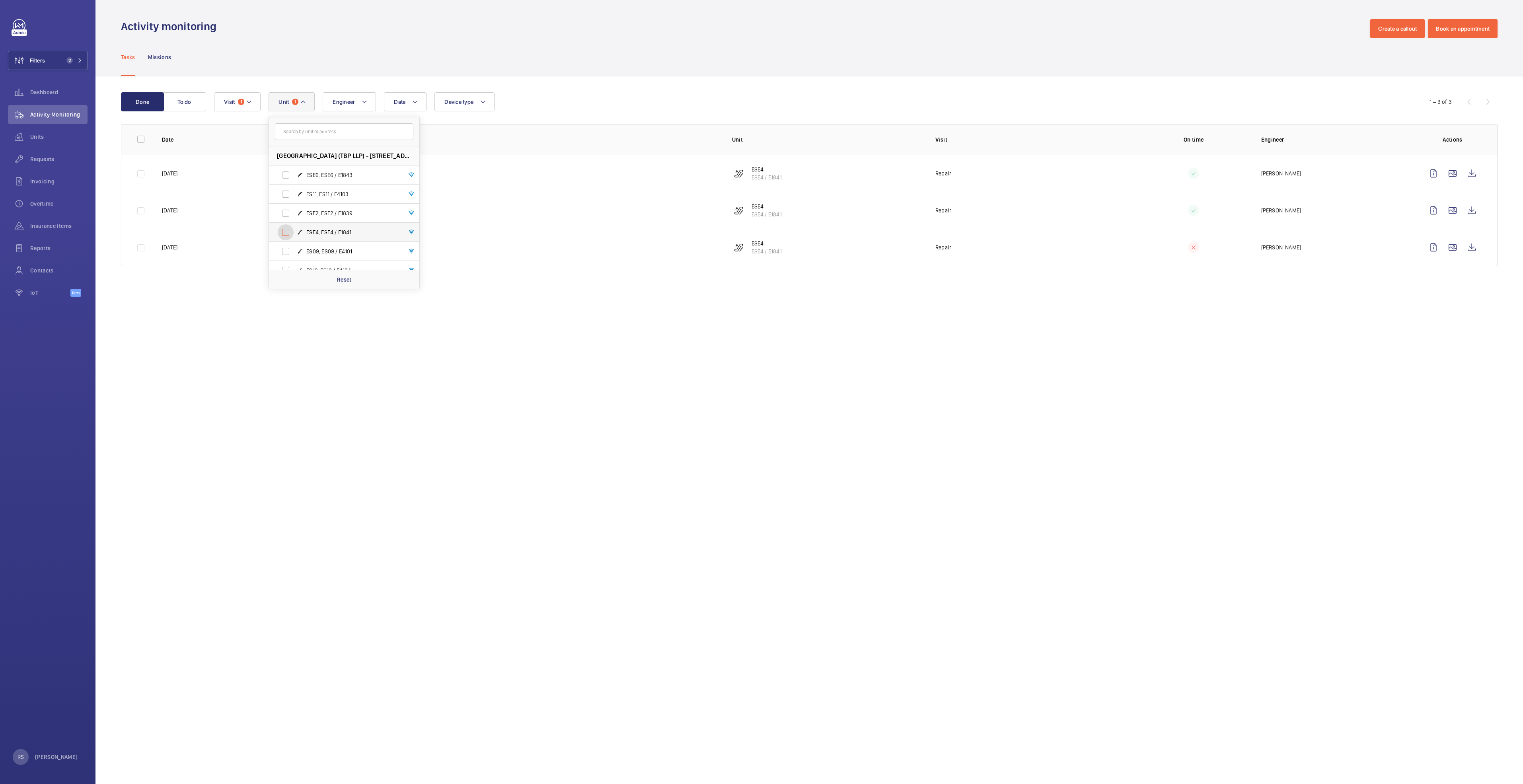
checkbox input "false"
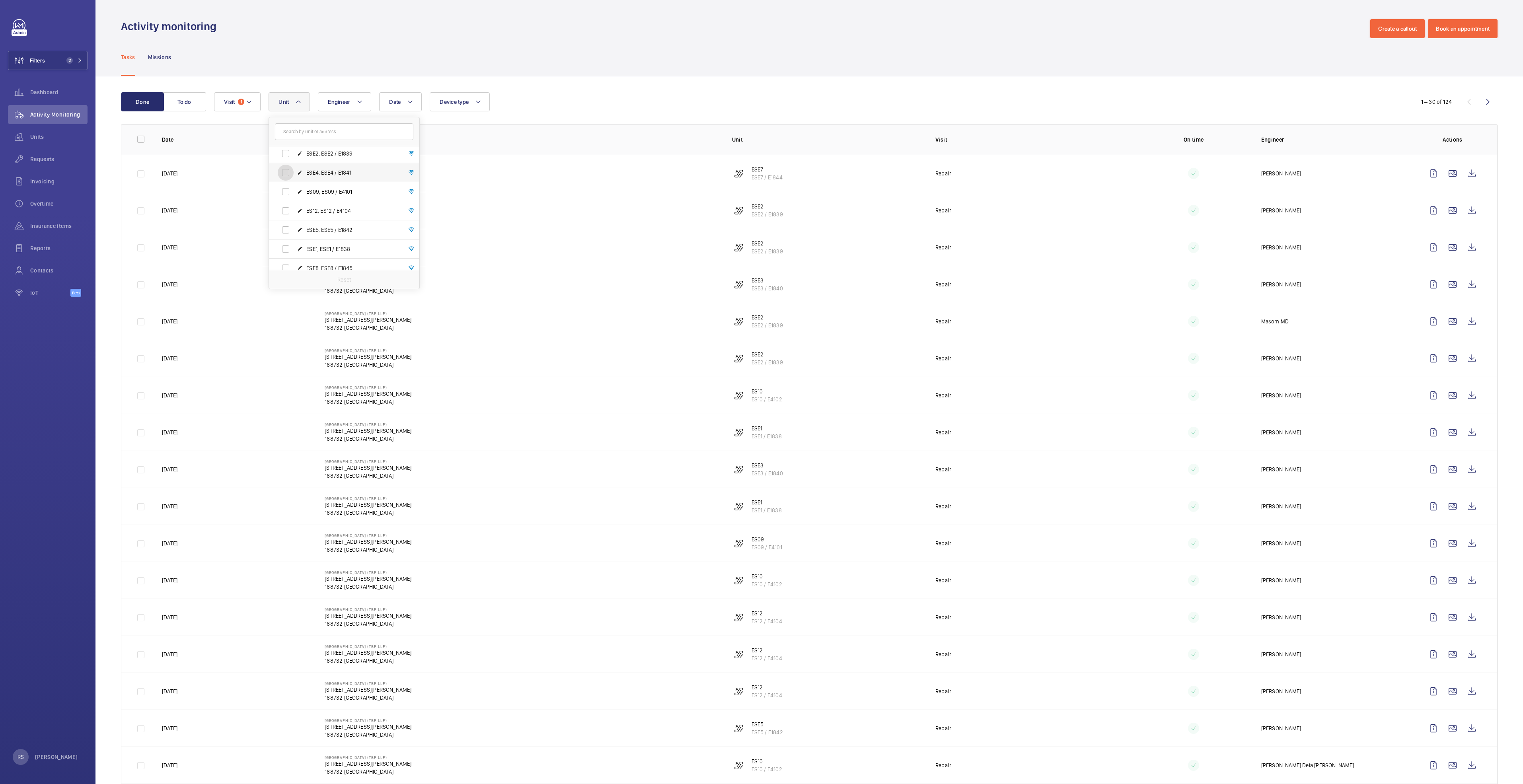
scroll to position [119, 0]
click at [360, 247] on span "ESE3, ESE3 / E1840" at bounding box center [353, 246] width 93 height 8
click at [294, 247] on input "ESE3, ESE3 / E1840" at bounding box center [285, 247] width 16 height 16
checkbox input "true"
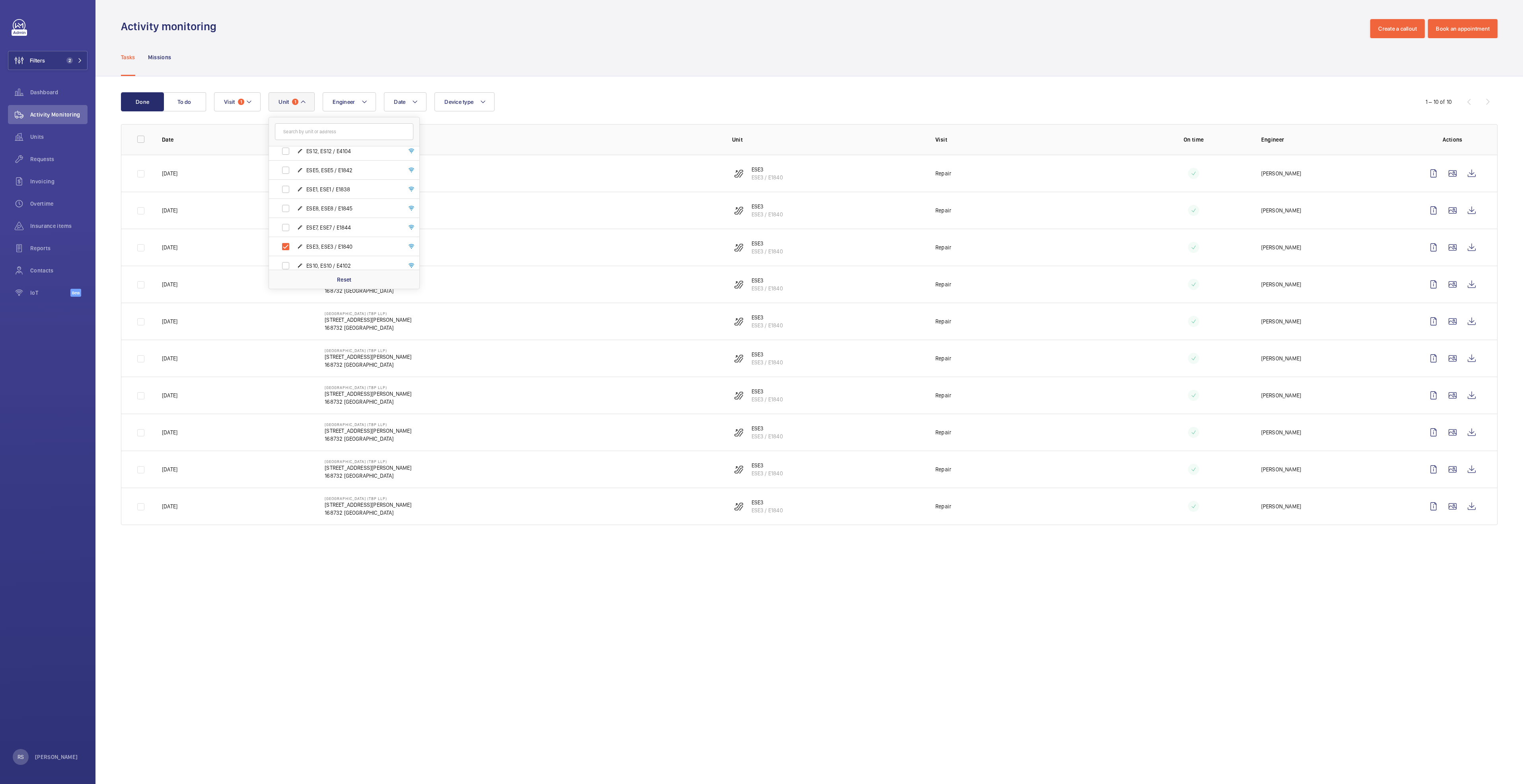
click at [585, 80] on div "Done To do Date Engineer Unit 1 [GEOGRAPHIC_DATA] (TBP LLP) - [STREET_ADDRESS][…" at bounding box center [809, 310] width 1428 height 468
click at [1469, 249] on wm-front-icon-button at bounding box center [1472, 247] width 19 height 19
click at [1473, 283] on wm-front-icon-button at bounding box center [1472, 284] width 19 height 19
click at [1474, 354] on wm-front-icon-button at bounding box center [1472, 358] width 19 height 19
click at [1478, 213] on wm-front-icon-button at bounding box center [1472, 210] width 19 height 19
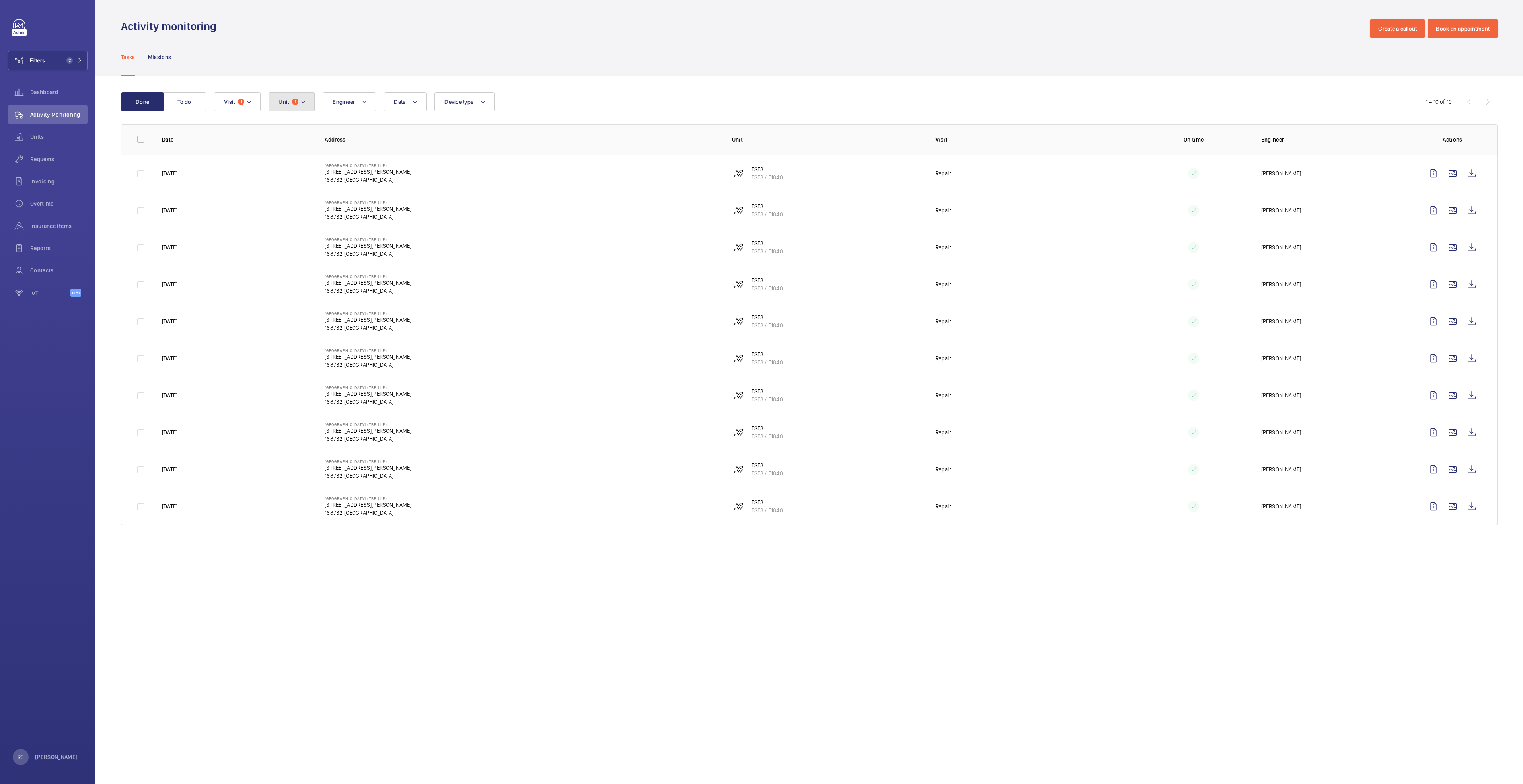
click at [304, 107] on button "Unit 1" at bounding box center [292, 102] width 46 height 19
click at [341, 225] on label "ESE5, ESE5 / E1842" at bounding box center [338, 230] width 137 height 19
click at [294, 225] on input "ESE5, ESE5 / E1842" at bounding box center [285, 230] width 16 height 16
checkbox input "true"
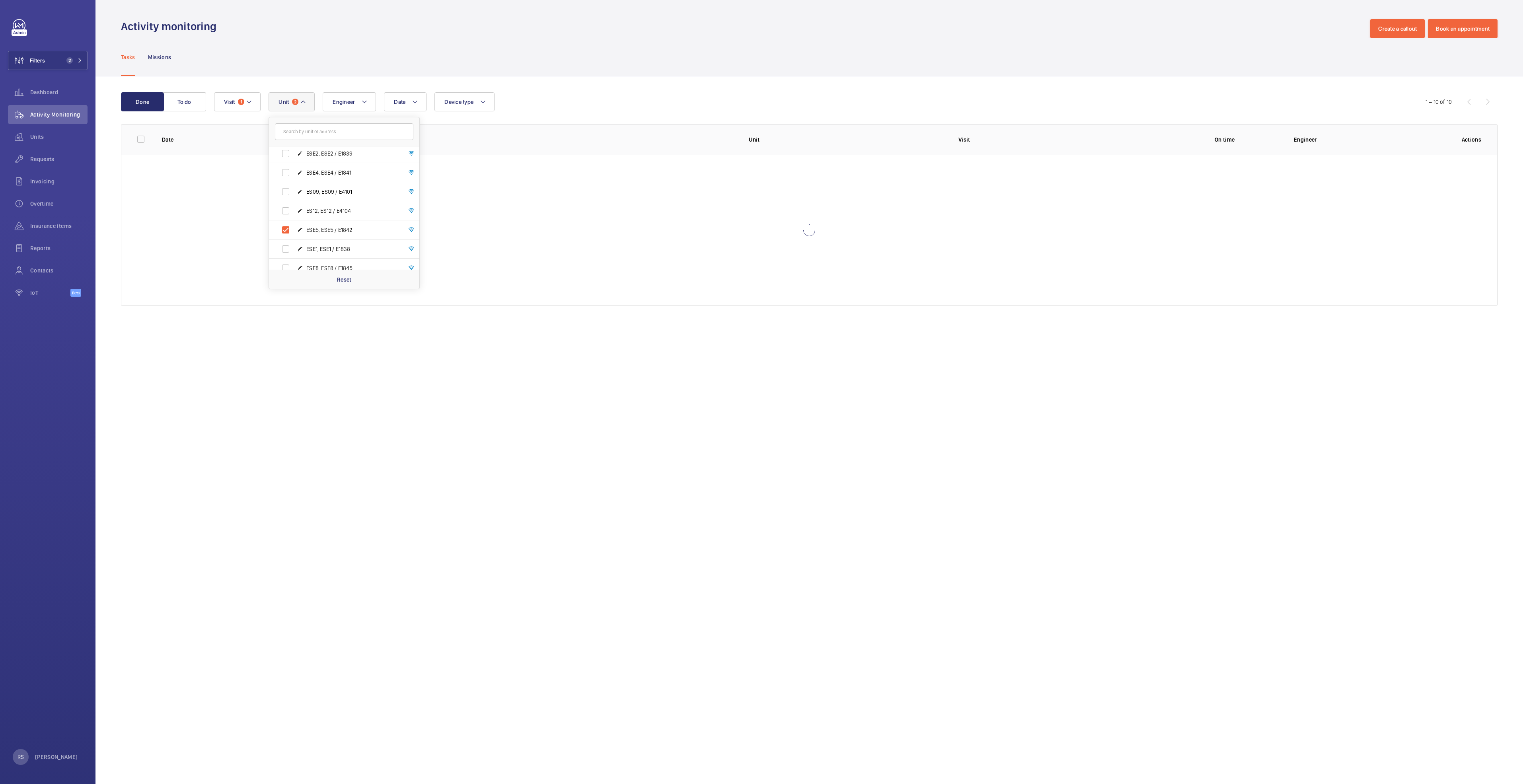
click at [1218, 345] on wm-front-admin-operations-monitoring "Activity monitoring Create a callout Book an appointment Tasks Missions Done To…" at bounding box center [809, 392] width 1428 height 784
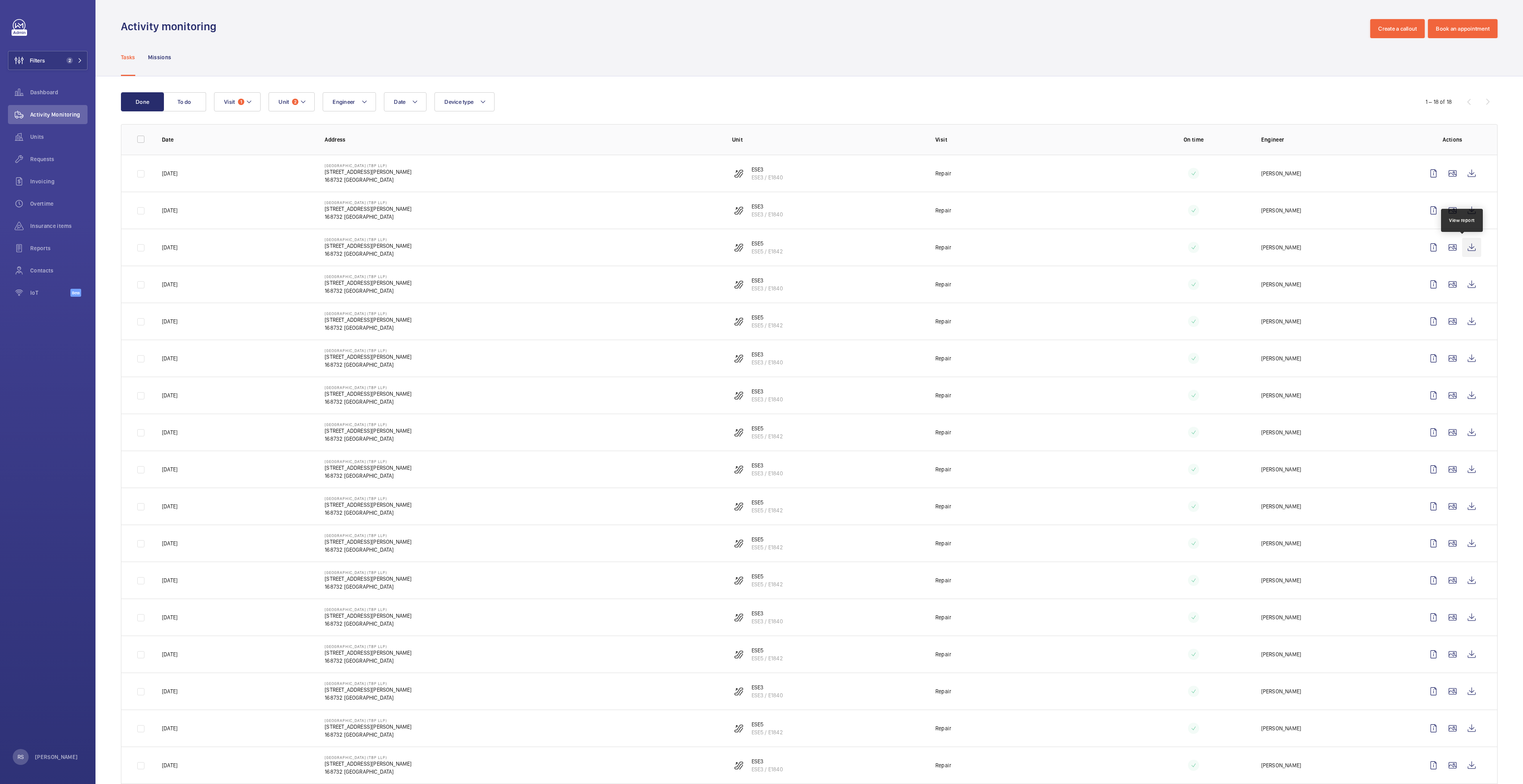
click at [1463, 251] on wm-front-icon-button at bounding box center [1472, 247] width 19 height 19
drag, startPoint x: 1463, startPoint y: 284, endPoint x: 1466, endPoint y: 280, distance: 5.0
click at [1466, 280] on wm-front-icon-button at bounding box center [1472, 284] width 19 height 19
click at [300, 99] on mat-icon at bounding box center [303, 102] width 6 height 10
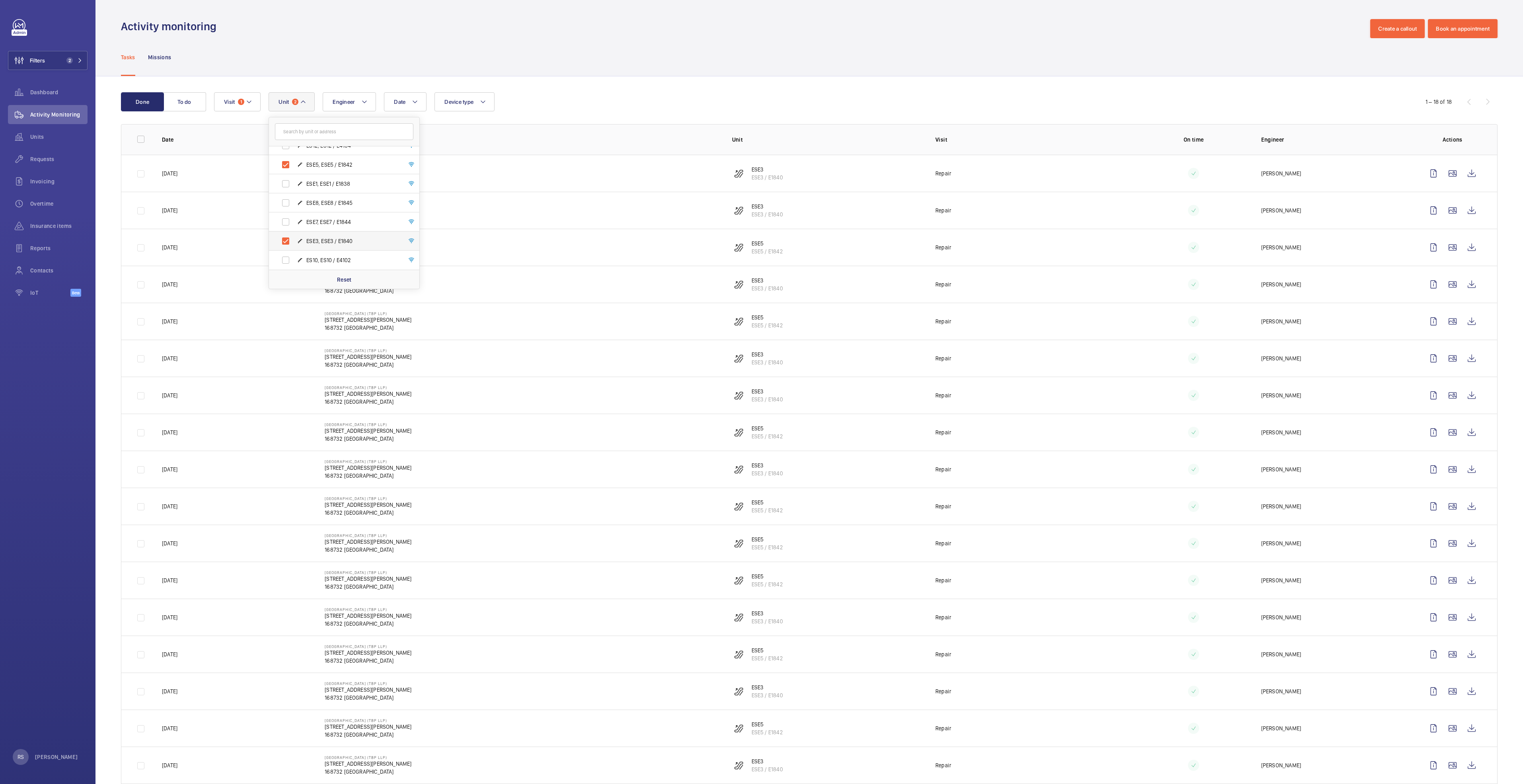
click at [336, 237] on span "ESE3, ESE3 / E1840" at bounding box center [353, 240] width 93 height 8
click at [294, 237] on input "ESE3, ESE3 / E1840" at bounding box center [285, 241] width 16 height 16
checkbox input "false"
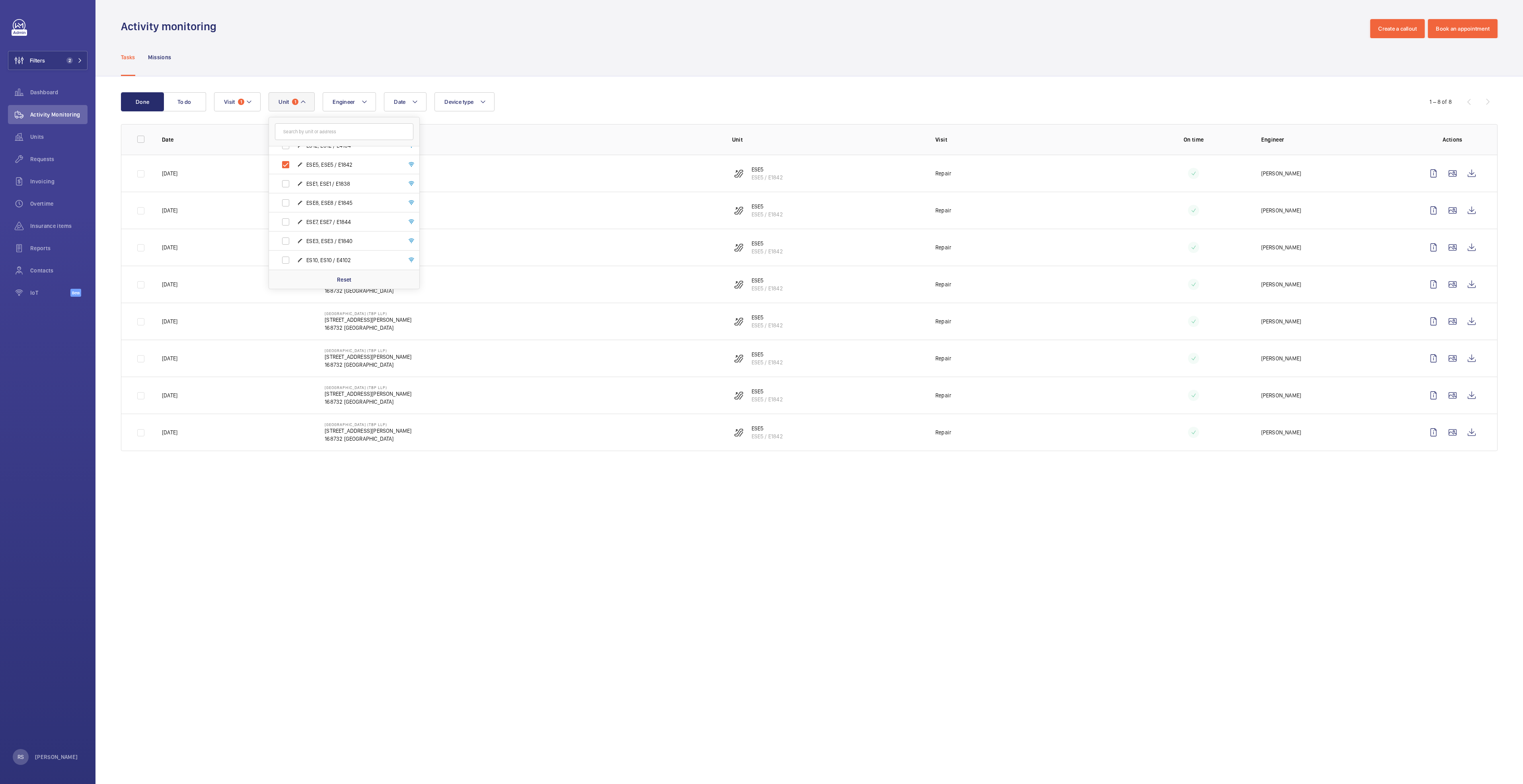
click at [634, 77] on div "Done To do Date Engineer Unit 1 [GEOGRAPHIC_DATA] (TBP LLP) - [STREET_ADDRESS][…" at bounding box center [809, 273] width 1428 height 394
click at [1475, 209] on wm-front-icon-button at bounding box center [1472, 210] width 19 height 19
click at [1477, 247] on wm-front-icon-button at bounding box center [1472, 247] width 19 height 19
click at [294, 104] on span "1" at bounding box center [295, 102] width 6 height 6
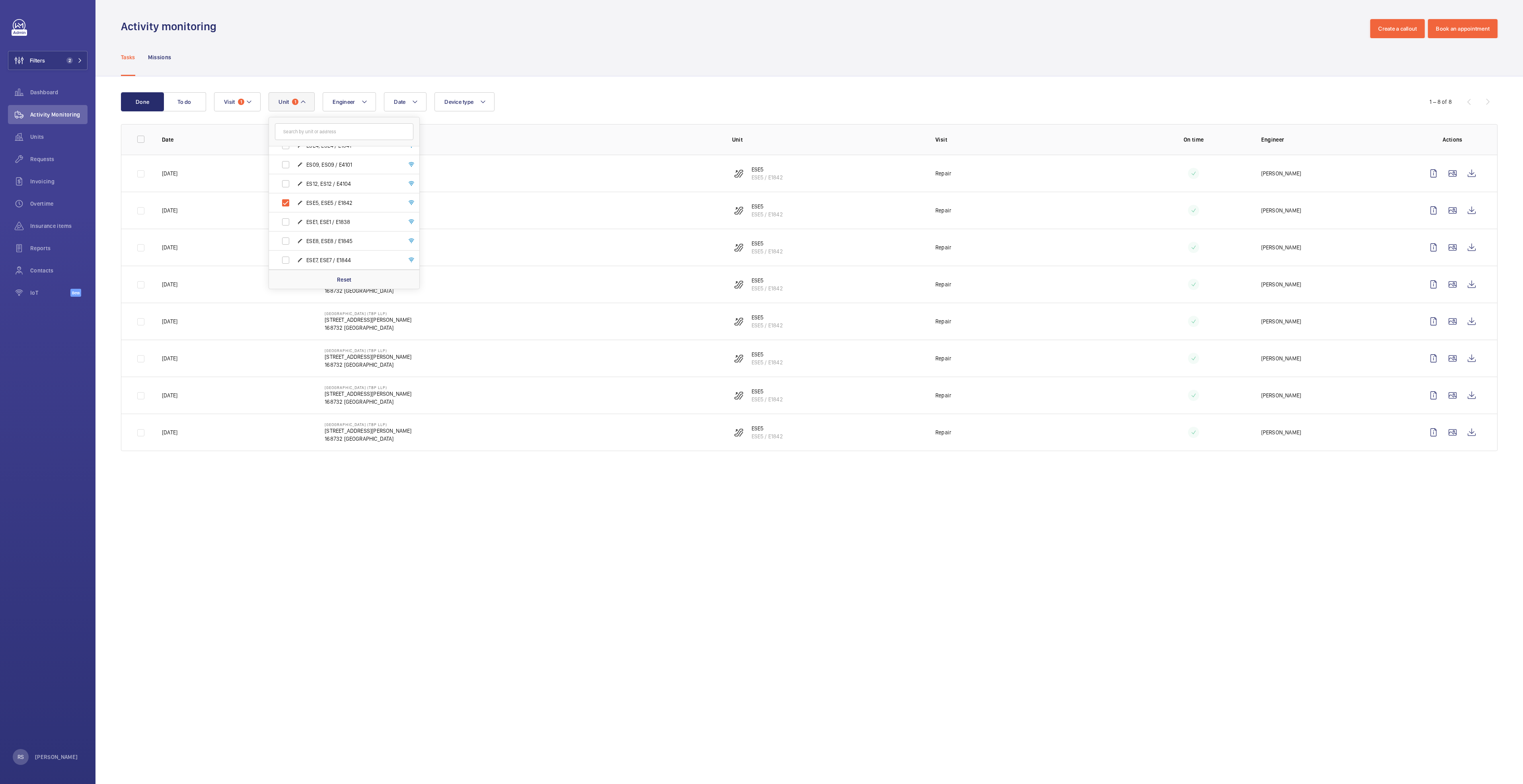
click at [348, 211] on label "ESE5, ESE5 / E1842" at bounding box center [338, 202] width 137 height 19
click at [294, 211] on input "ESE5, ESE5 / E1842" at bounding box center [285, 202] width 16 height 16
checkbox input "false"
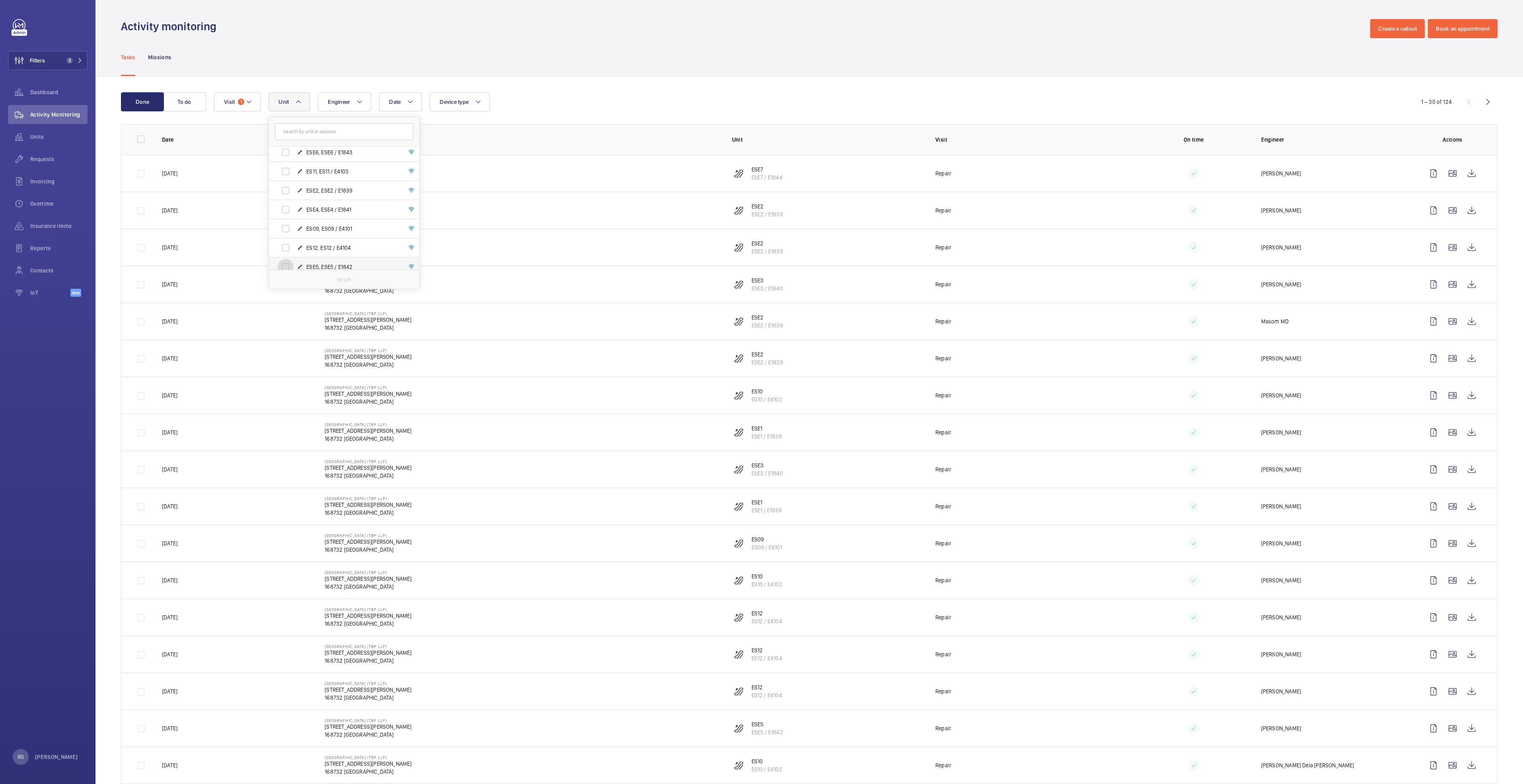
scroll to position [6, 0]
click at [347, 167] on span "ESE6, ESE6 / E1843" at bounding box center [353, 169] width 93 height 8
click at [294, 167] on input "ESE6, ESE6 / E1843" at bounding box center [285, 170] width 16 height 16
checkbox input "true"
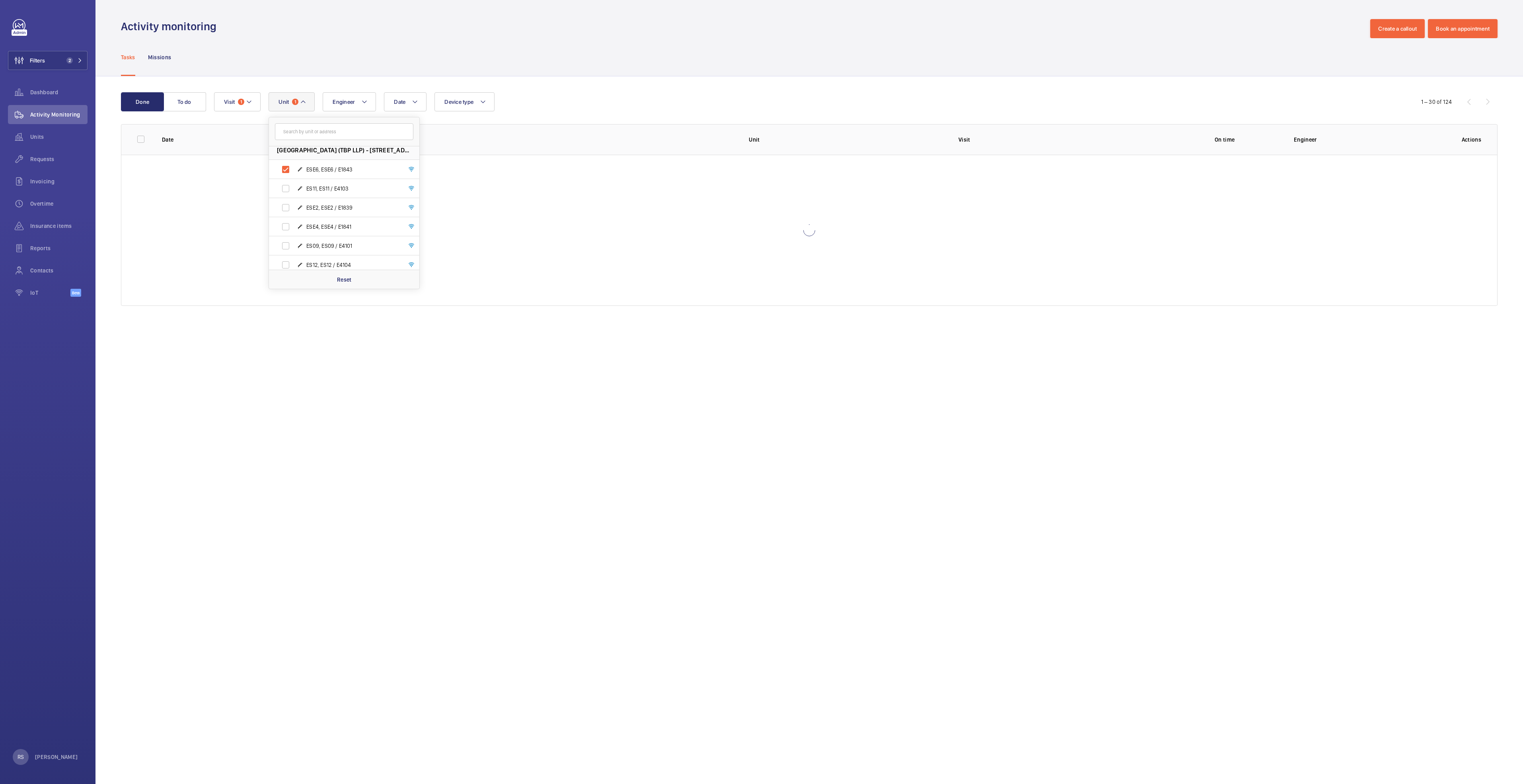
click at [660, 57] on div "Tasks Missions" at bounding box center [810, 57] width 1377 height 38
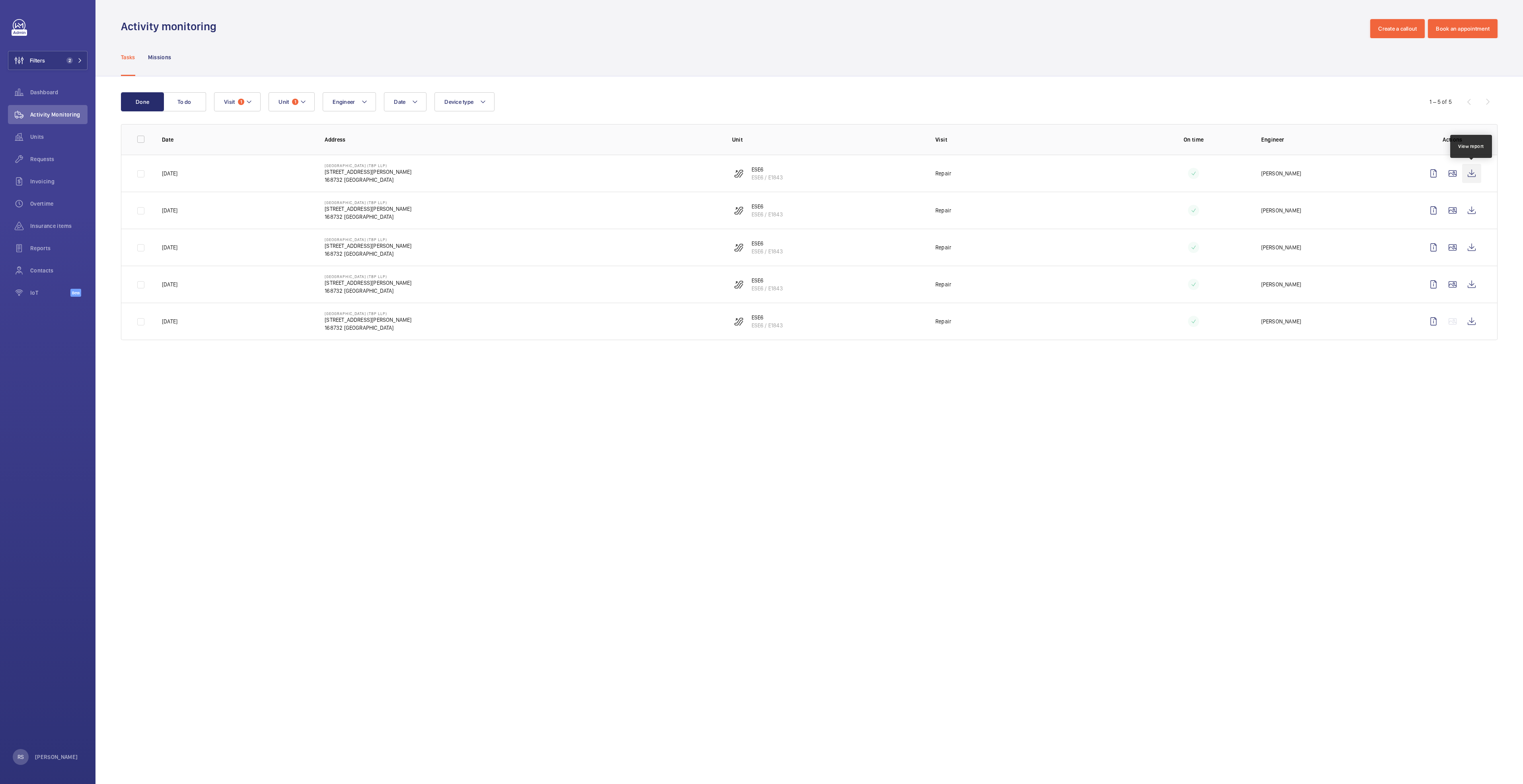
click at [1467, 174] on wm-front-icon-button at bounding box center [1472, 173] width 19 height 19
click at [1468, 210] on wm-front-icon-button at bounding box center [1472, 210] width 19 height 19
click at [299, 104] on button "Unit 1" at bounding box center [292, 102] width 46 height 19
click at [322, 172] on span "ESE6, ESE6 / E1843" at bounding box center [353, 174] width 93 height 8
click at [294, 172] on input "ESE6, ESE6 / E1843" at bounding box center [285, 174] width 16 height 16
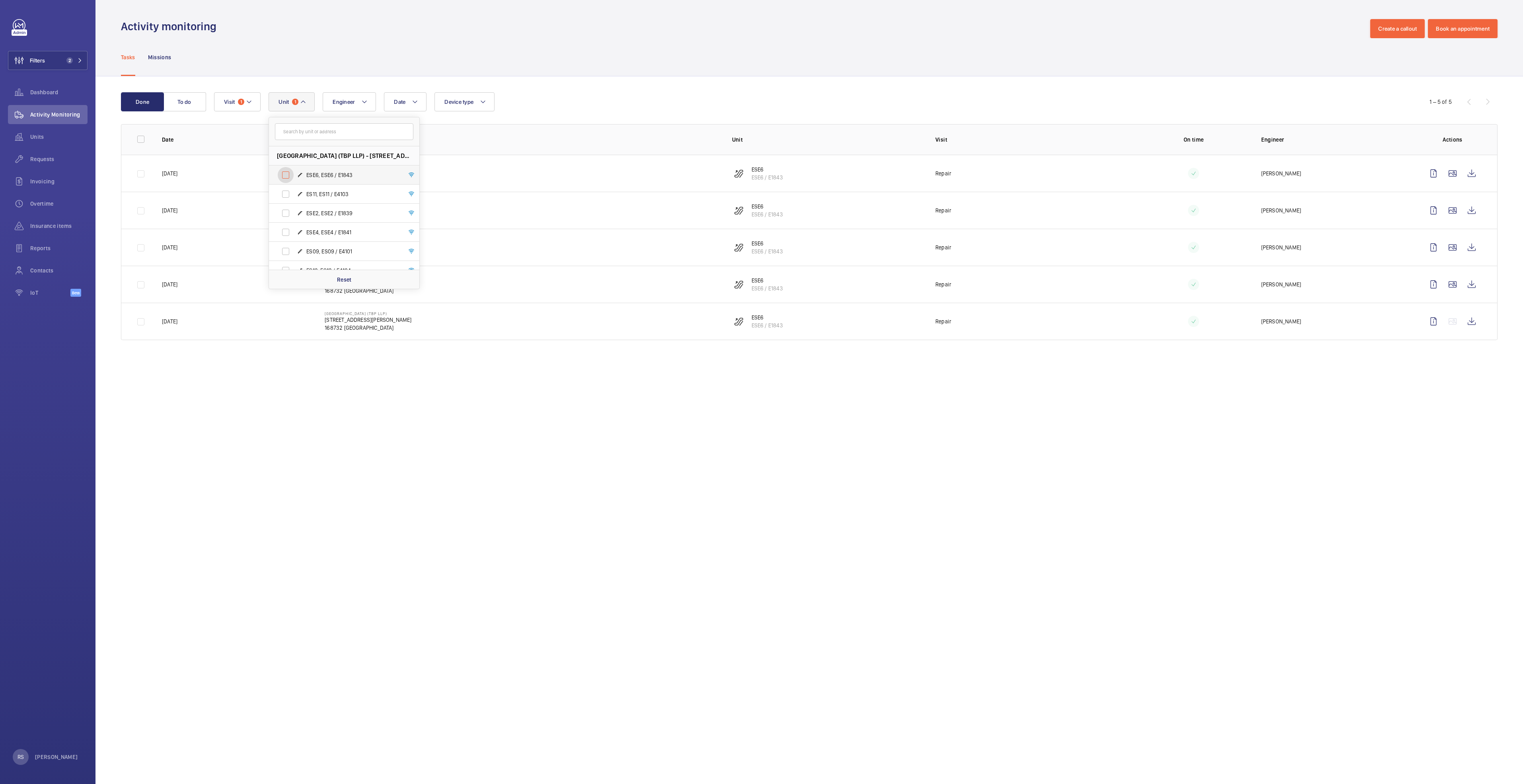
checkbox input "false"
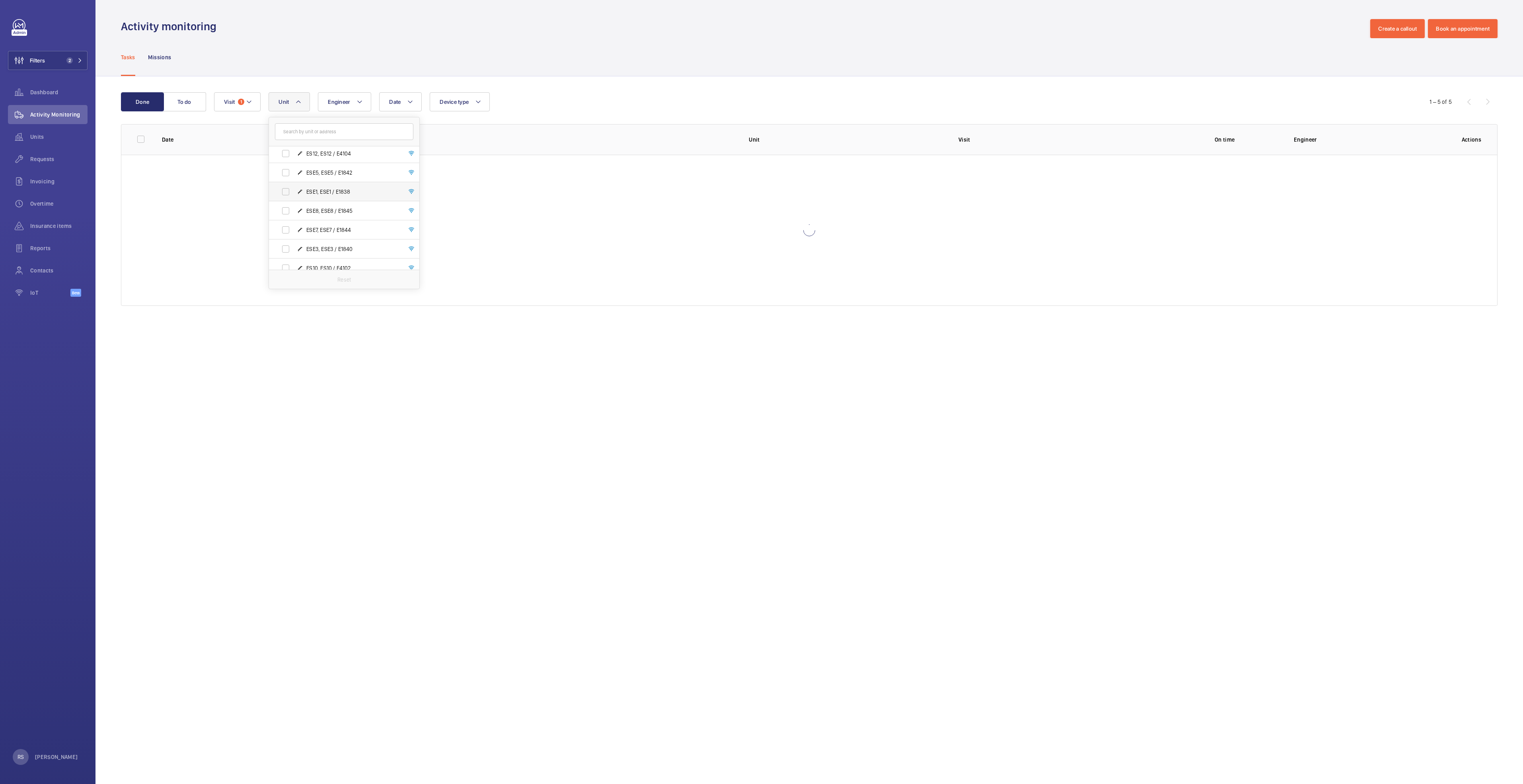
scroll to position [119, 0]
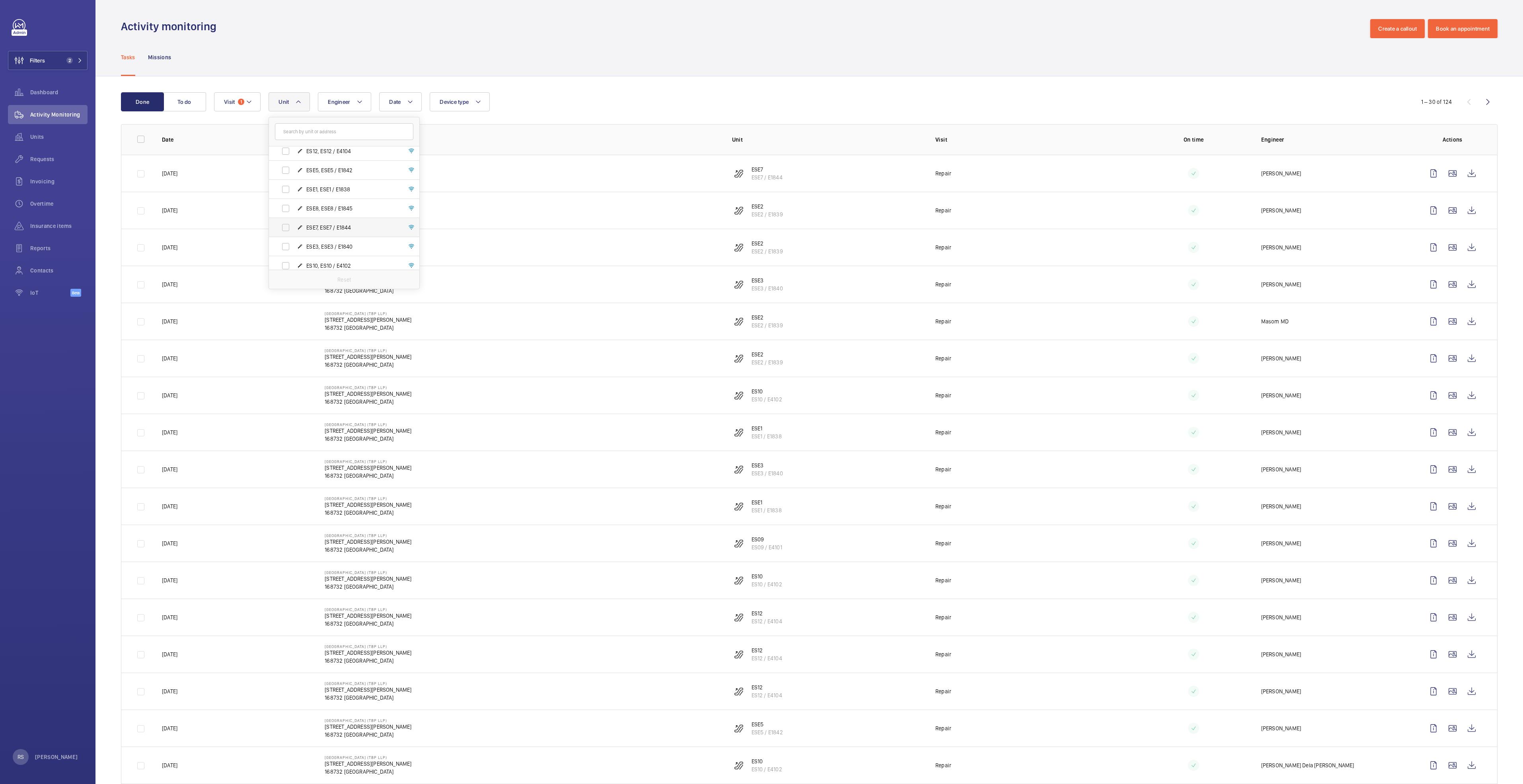
click at [331, 219] on label "ESE7, ESE7 / E1844" at bounding box center [338, 227] width 137 height 19
click at [294, 219] on input "ESE7, ESE7 / E1844" at bounding box center [285, 227] width 16 height 16
checkbox input "true"
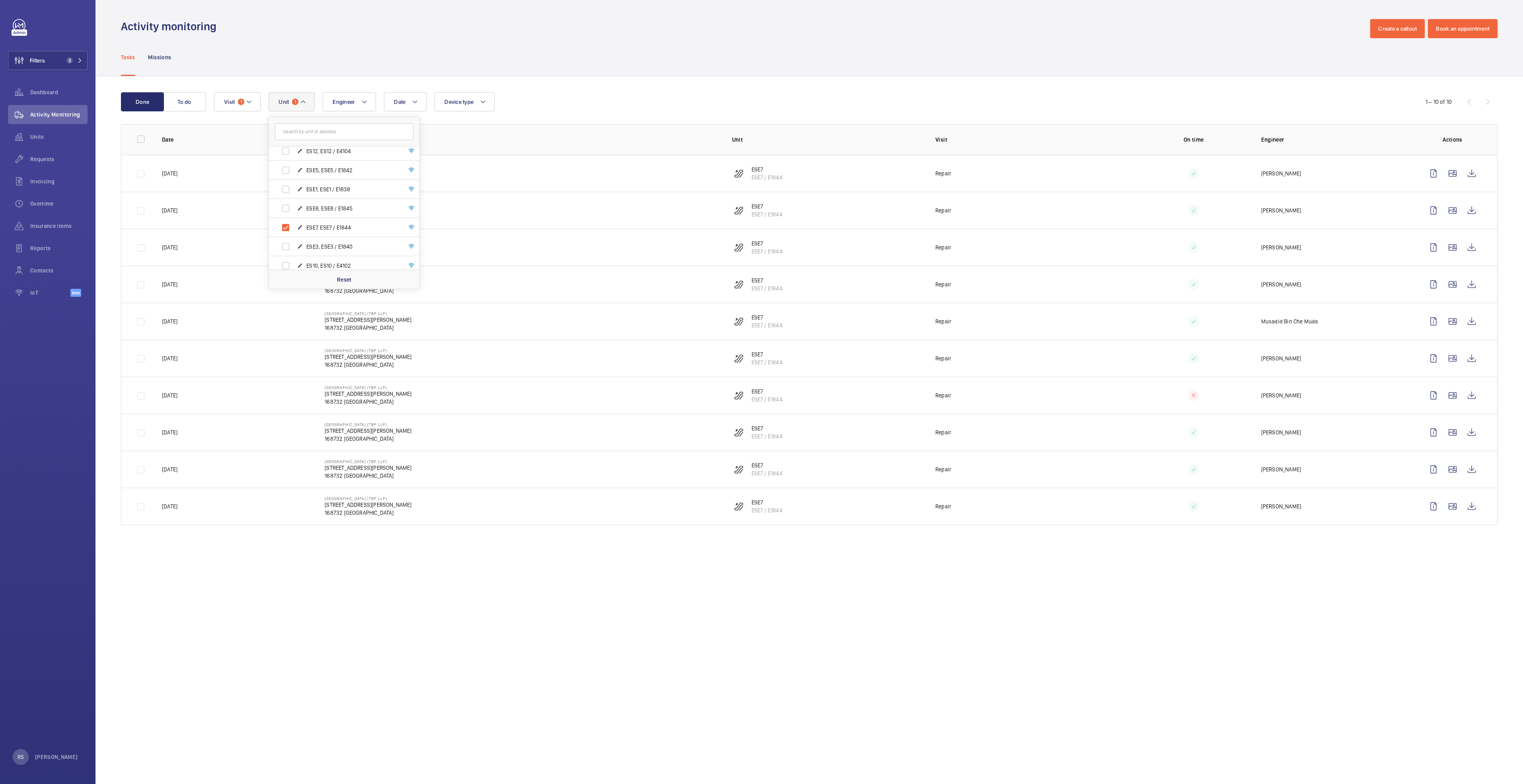
click at [590, 51] on div "Tasks Missions" at bounding box center [810, 57] width 1377 height 38
click at [1466, 207] on wm-front-icon-button at bounding box center [1472, 210] width 19 height 19
click at [302, 99] on mat-icon at bounding box center [303, 102] width 6 height 10
click at [355, 255] on label "ESE7, ESE7 / E1844" at bounding box center [338, 260] width 137 height 19
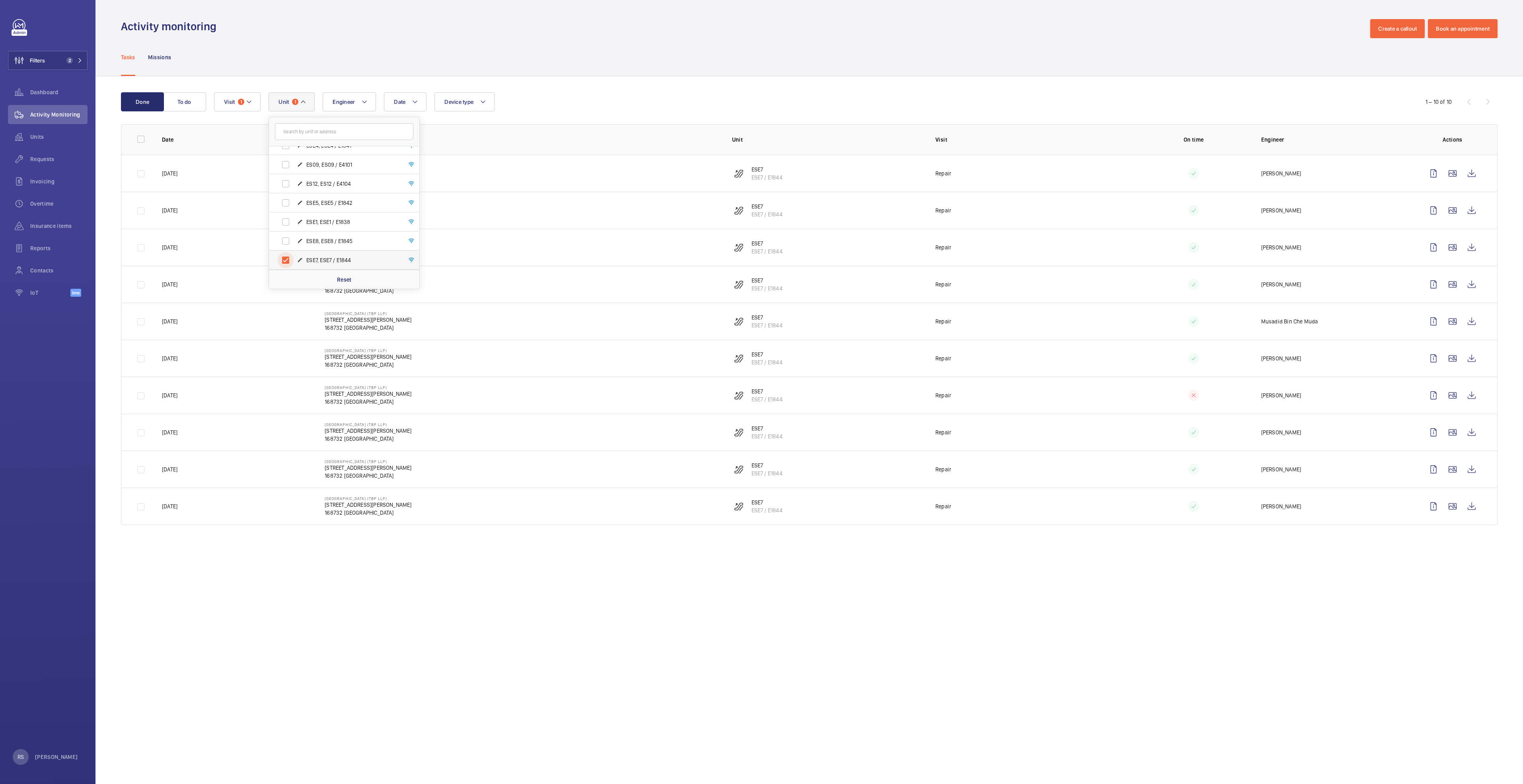
click at [294, 255] on input "ESE7, ESE7 / E1844" at bounding box center [285, 260] width 16 height 16
checkbox input "false"
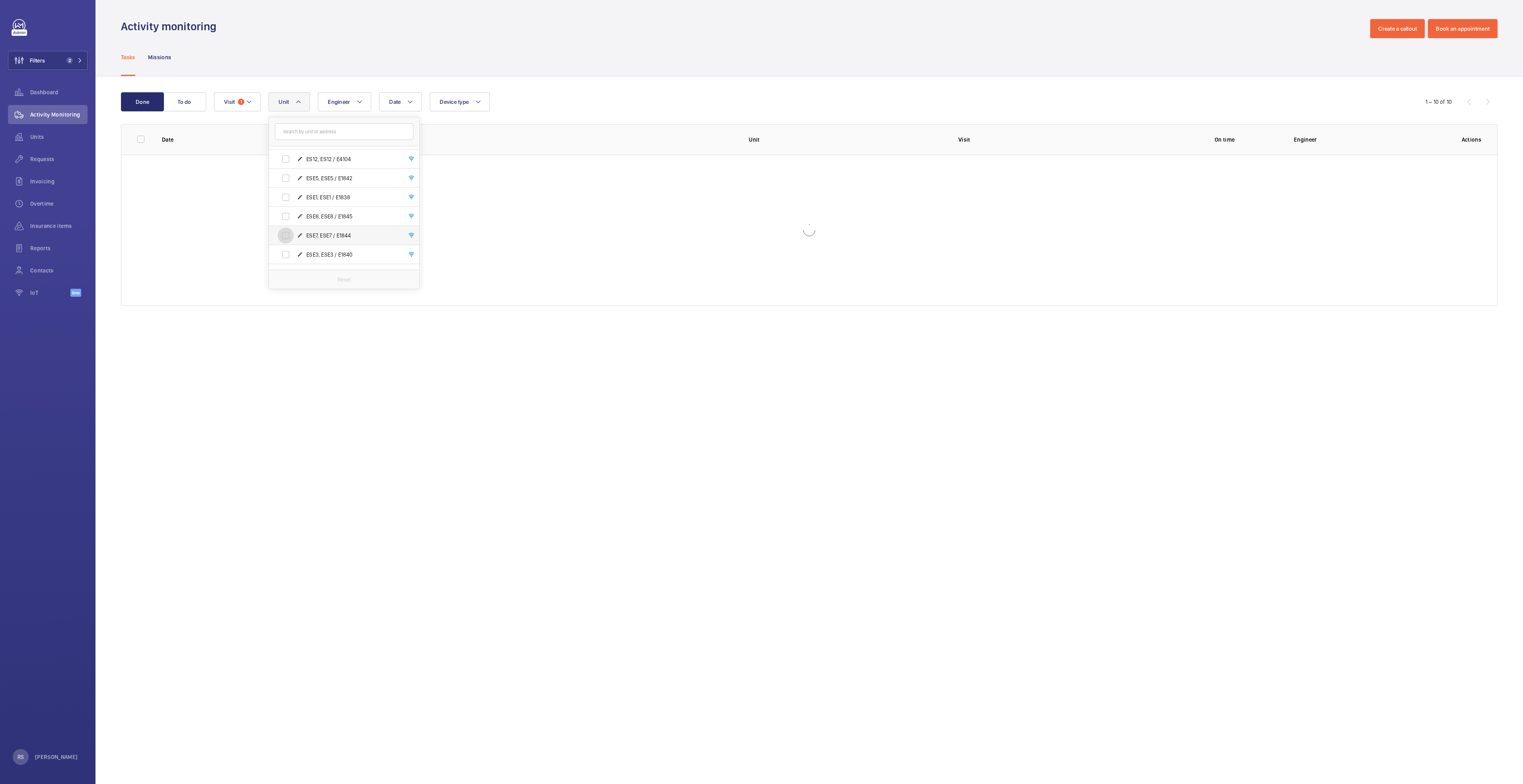
scroll to position [125, 0]
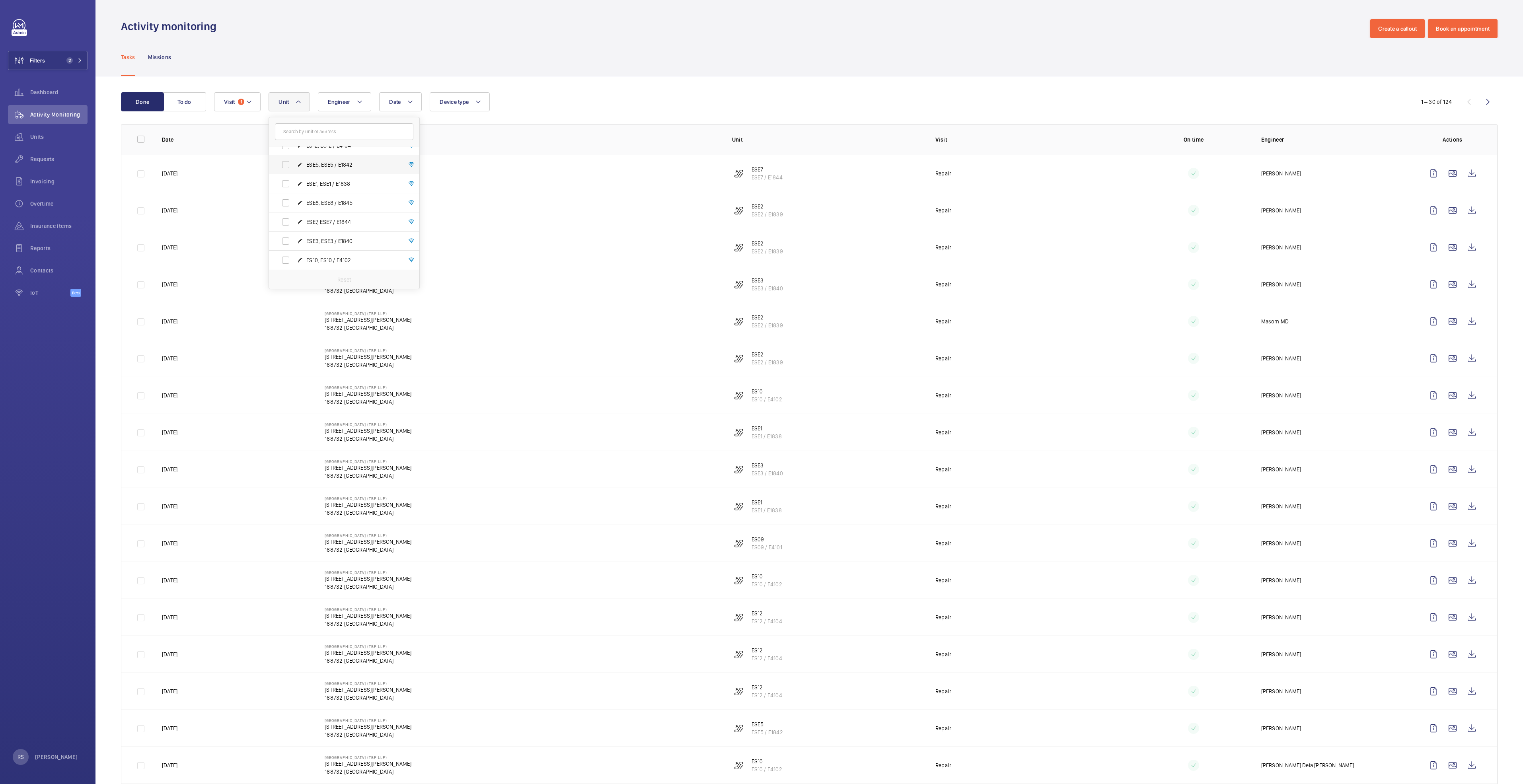
click at [327, 172] on label "ESE5, ESE5 / E1842" at bounding box center [338, 164] width 137 height 19
click at [294, 172] on input "ESE5, ESE5 / E1842" at bounding box center [285, 165] width 16 height 16
checkbox input "true"
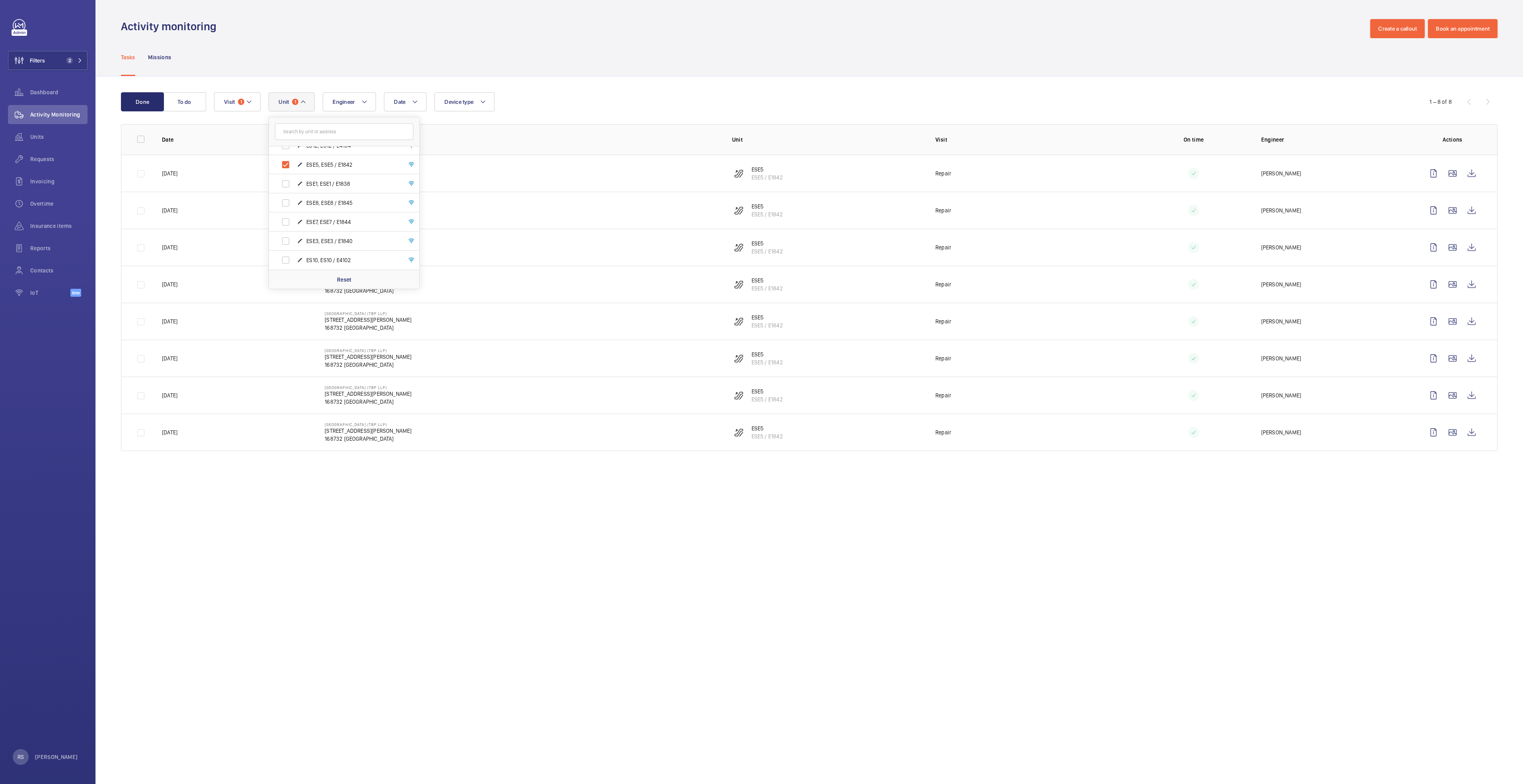
click at [709, 49] on div "Tasks Missions" at bounding box center [810, 57] width 1377 height 38
click at [1469, 211] on wm-front-icon-button at bounding box center [1472, 210] width 19 height 19
click at [303, 100] on mat-icon at bounding box center [303, 102] width 6 height 10
click at [325, 199] on span "ESE5, ESE5 / E1842" at bounding box center [353, 202] width 93 height 8
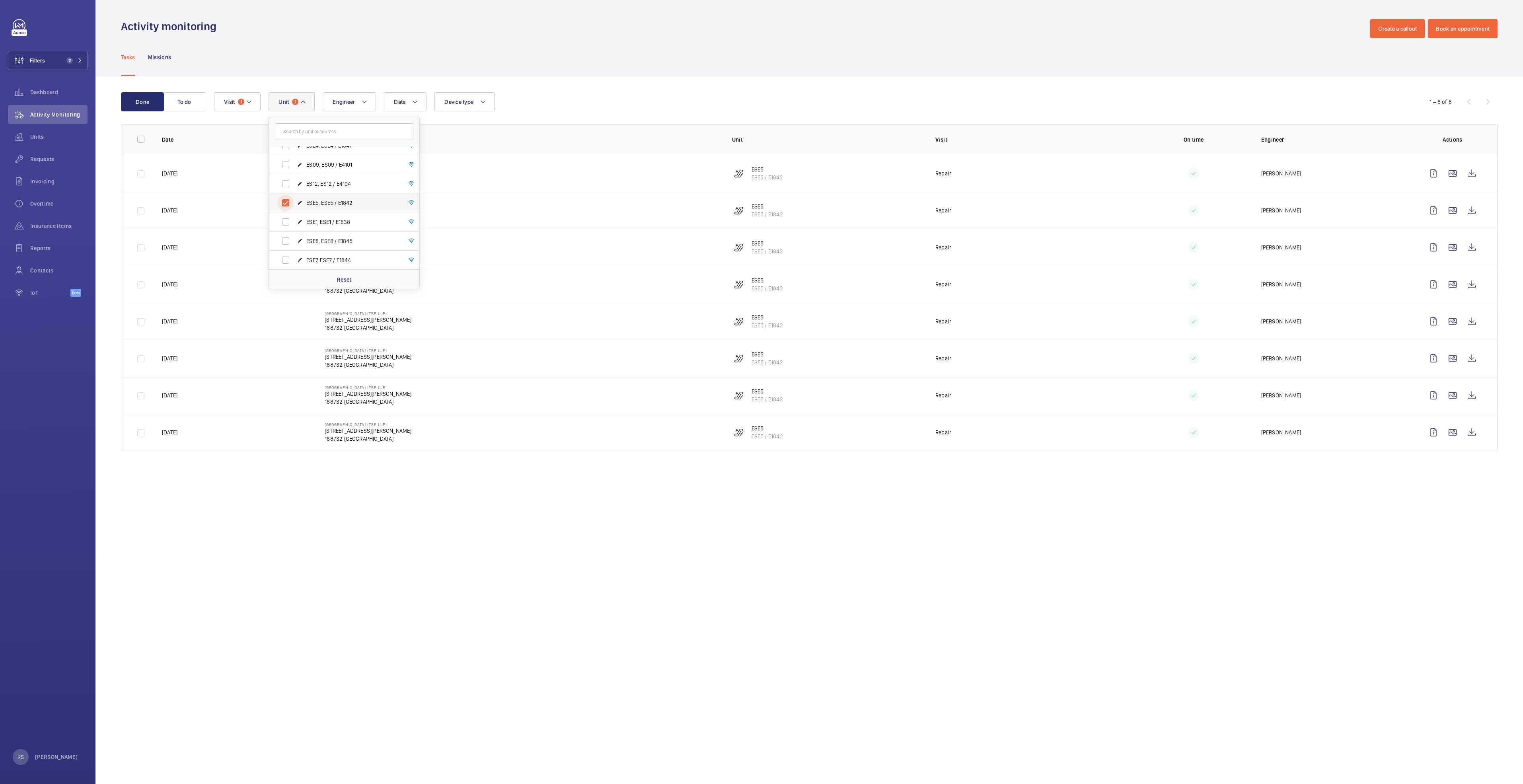
click at [294, 199] on input "ESE5, ESE5 / E1842" at bounding box center [285, 202] width 16 height 16
checkbox input "false"
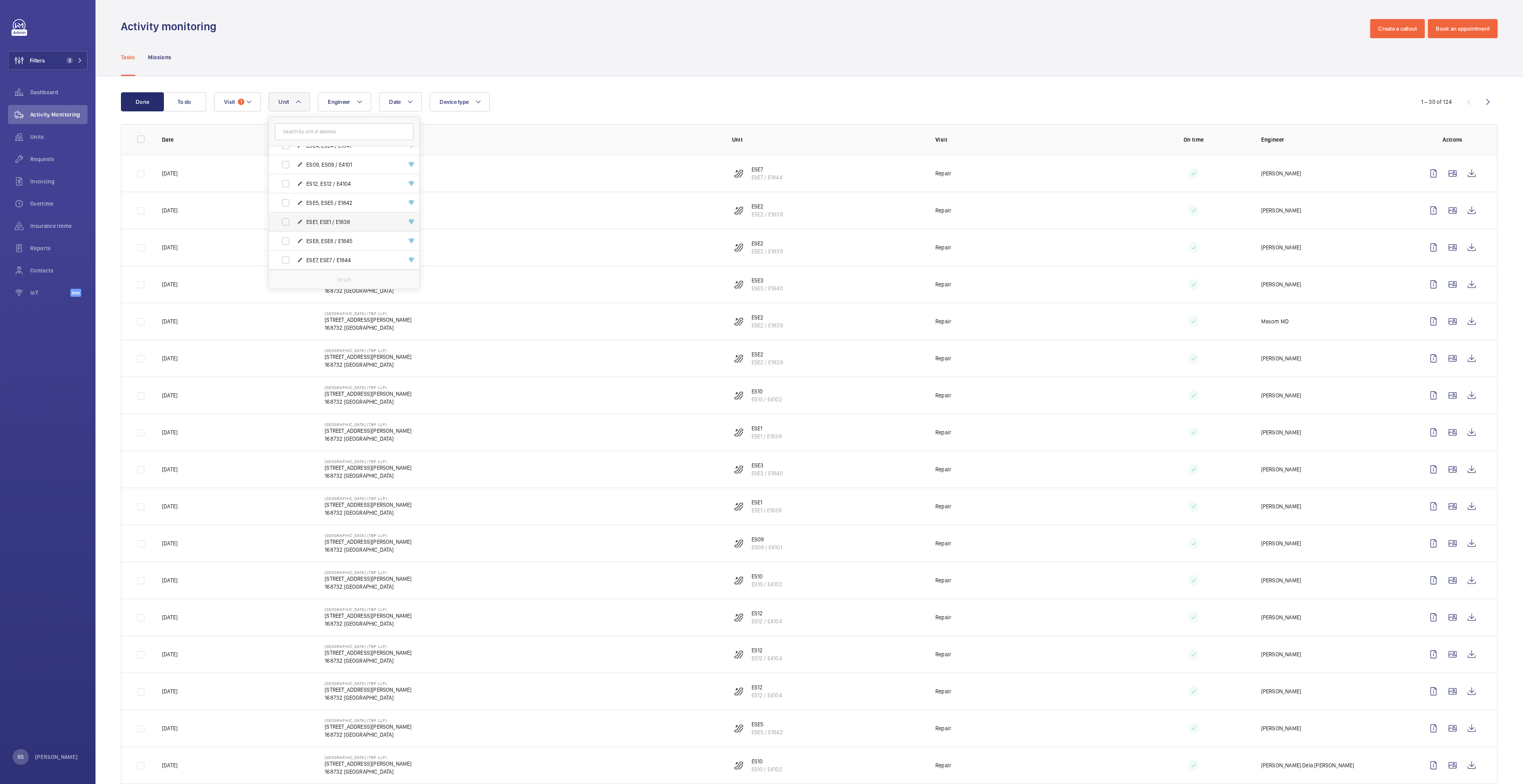
click at [350, 224] on span "ESE1, ESE1 / E1838" at bounding box center [353, 221] width 93 height 8
click at [294, 224] on input "ESE1, ESE1 / E1838" at bounding box center [285, 221] width 16 height 16
checkbox input "true"
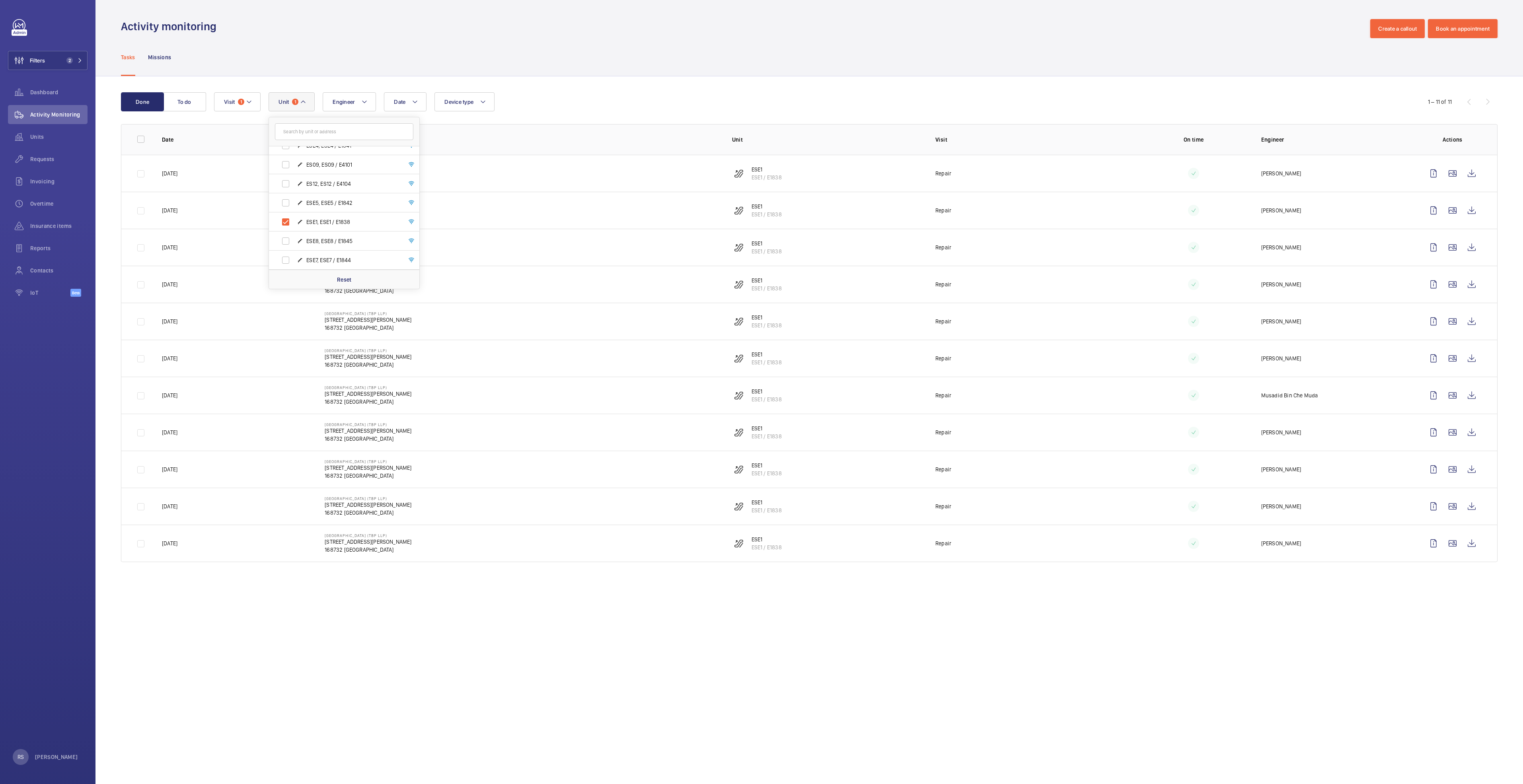
click at [685, 48] on div "Tasks Missions" at bounding box center [810, 57] width 1377 height 38
click at [1473, 322] on wm-front-icon-button at bounding box center [1472, 321] width 19 height 19
click at [47, 94] on span "Dashboard" at bounding box center [59, 92] width 57 height 8
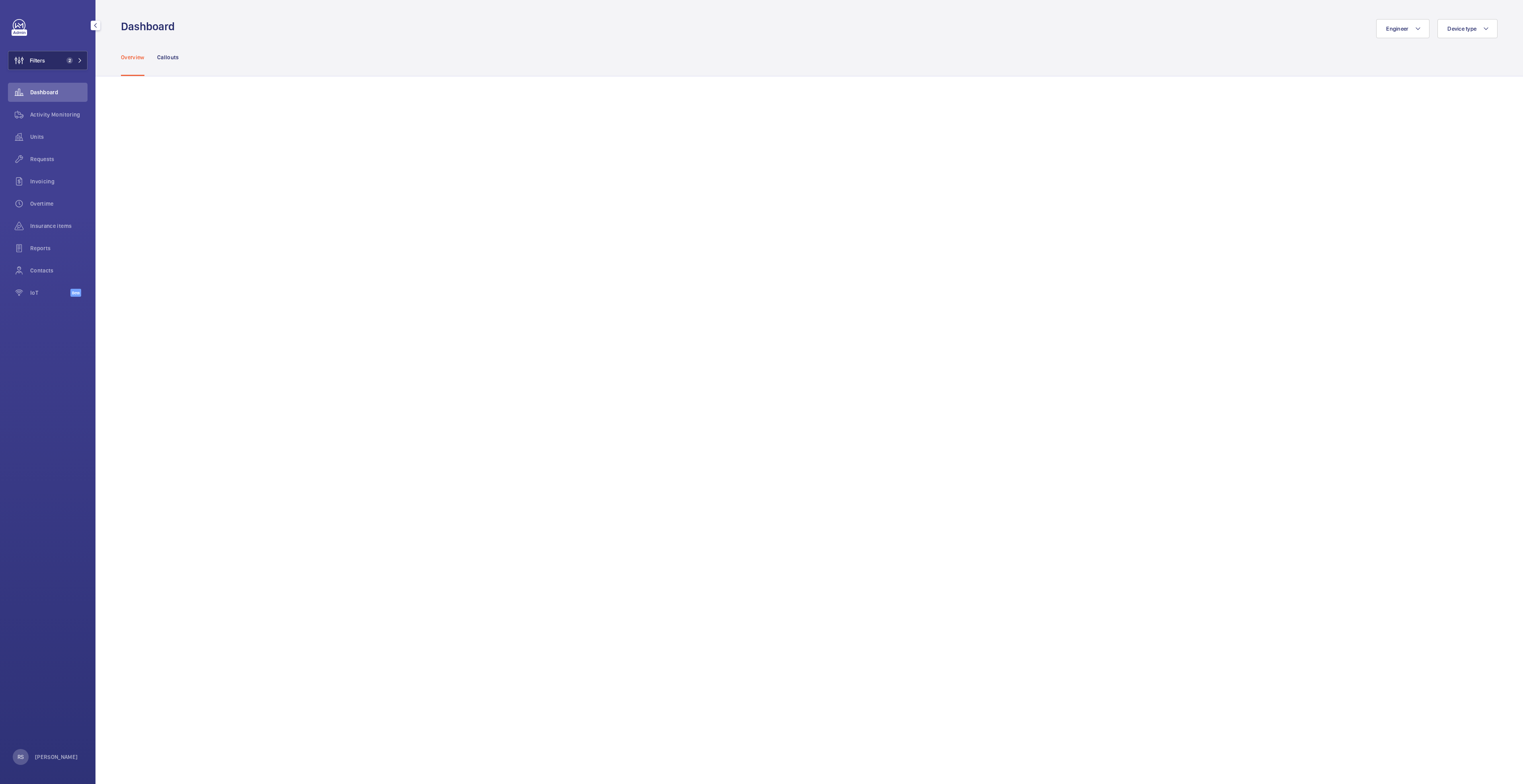
click at [77, 64] on button "Filters 2" at bounding box center [48, 60] width 80 height 19
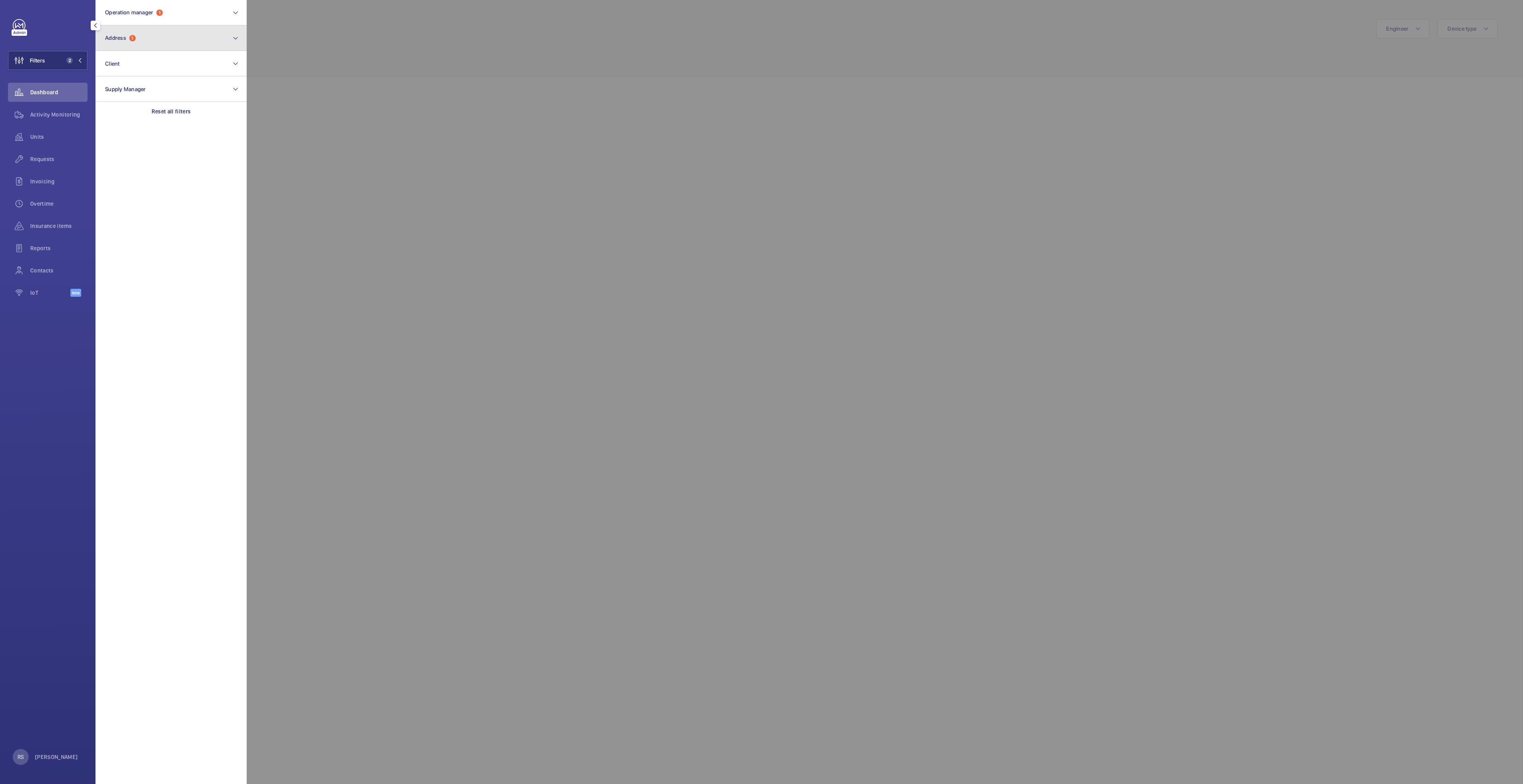
click at [149, 36] on button "Address 1" at bounding box center [171, 38] width 151 height 25
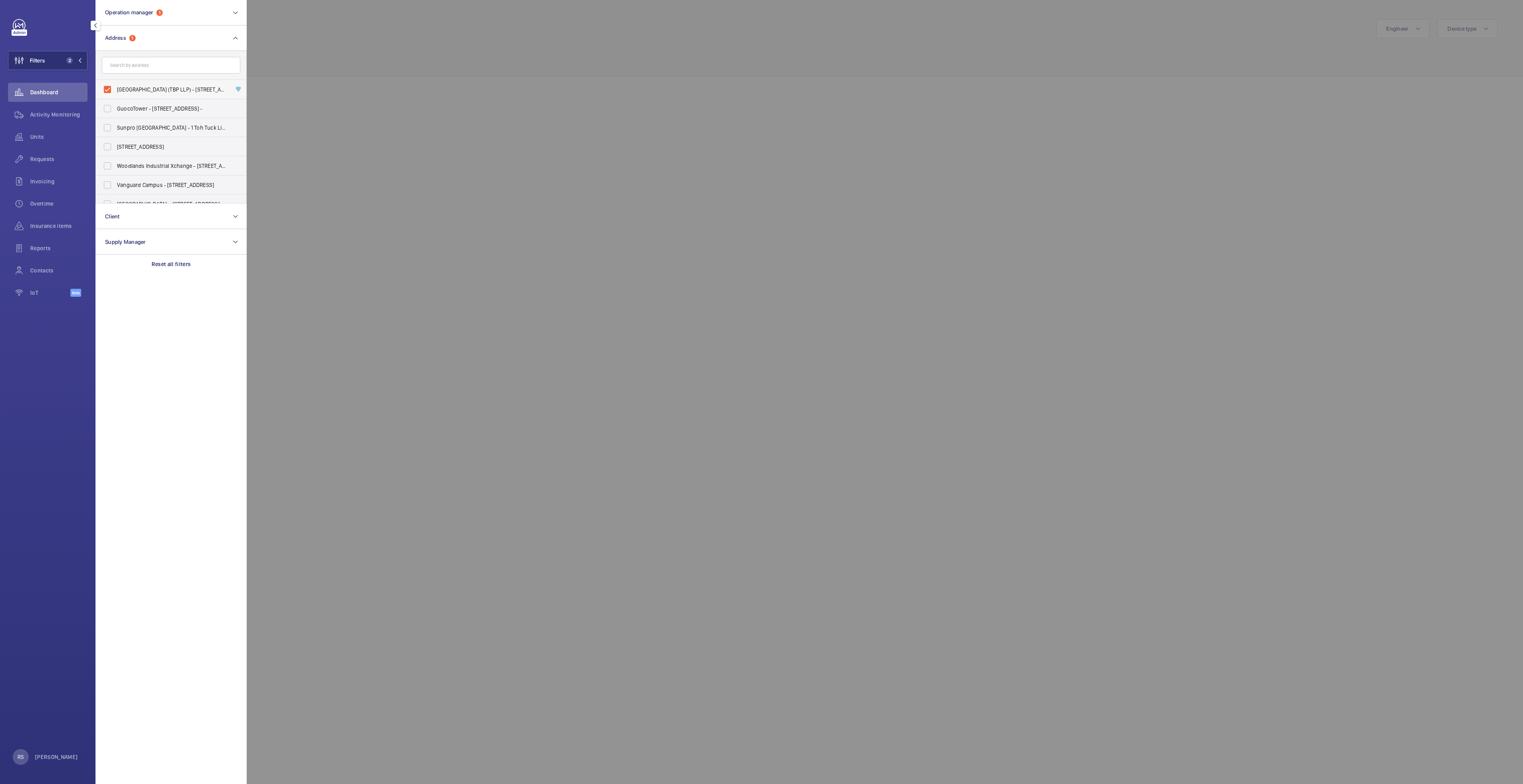
drag, startPoint x: 143, startPoint y: 90, endPoint x: 149, endPoint y: 85, distance: 7.8
click at [147, 86] on span "[GEOGRAPHIC_DATA] (TBP LLP) - [STREET_ADDRESS]" at bounding box center [172, 89] width 109 height 8
drag, startPoint x: 149, startPoint y: 85, endPoint x: 111, endPoint y: 88, distance: 38.1
click at [111, 88] on label "[GEOGRAPHIC_DATA] (TBP LLP) - [STREET_ADDRESS]" at bounding box center [165, 89] width 139 height 19
click at [111, 88] on input "[GEOGRAPHIC_DATA] (TBP LLP) - [STREET_ADDRESS]" at bounding box center [107, 89] width 16 height 16
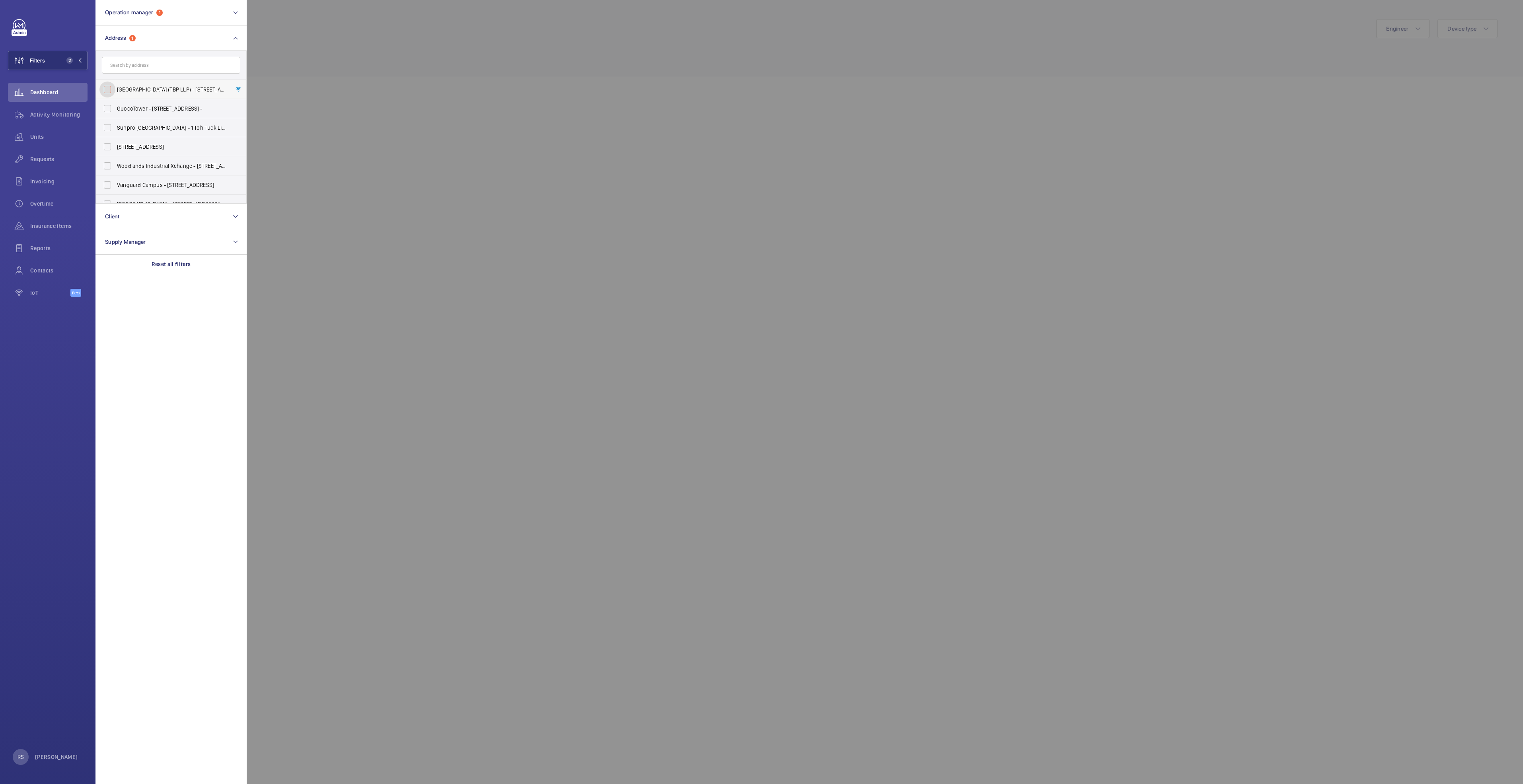
checkbox input "false"
click at [315, 40] on div at bounding box center [1008, 392] width 1523 height 784
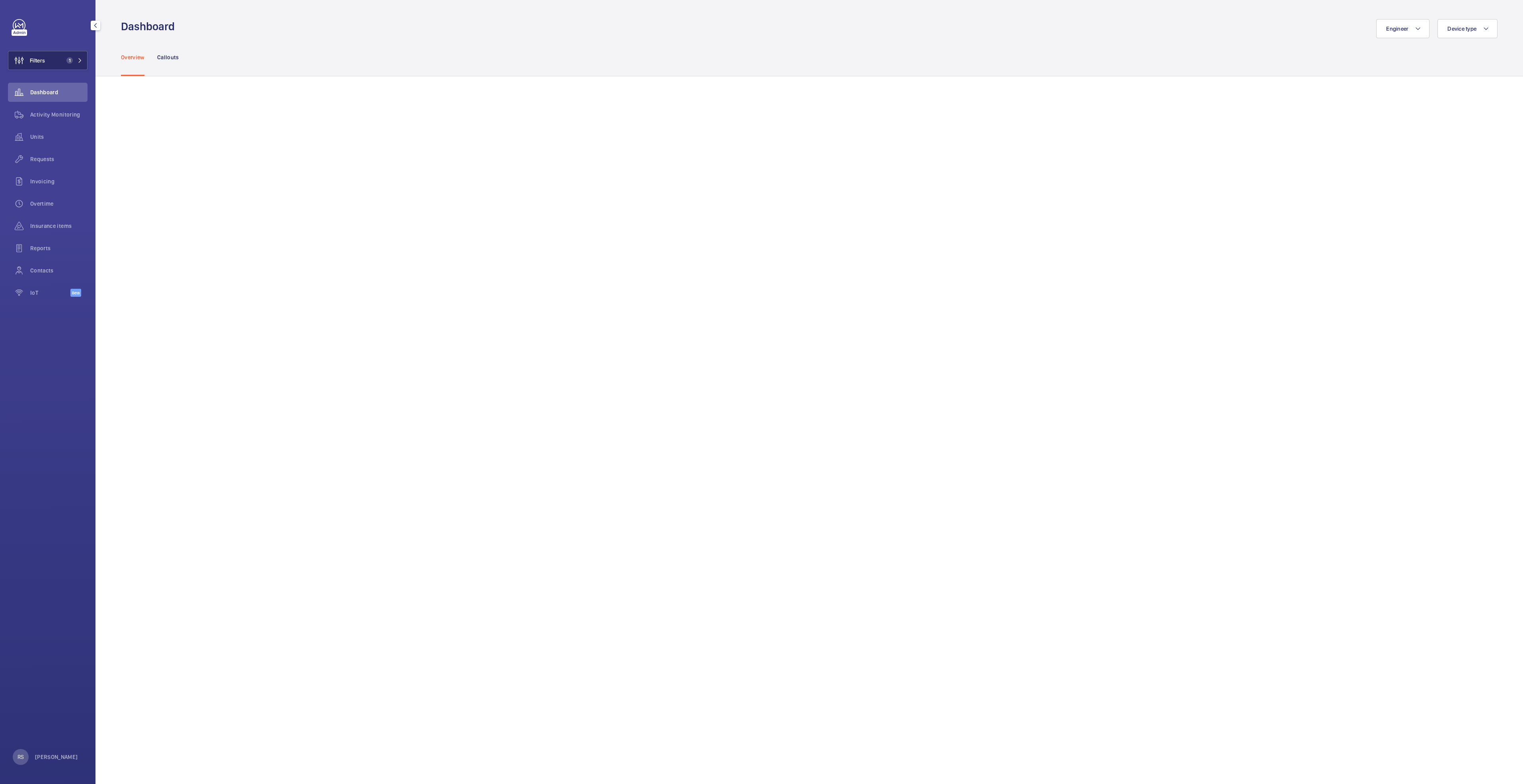
click at [80, 66] on button "Filters 1" at bounding box center [48, 60] width 80 height 19
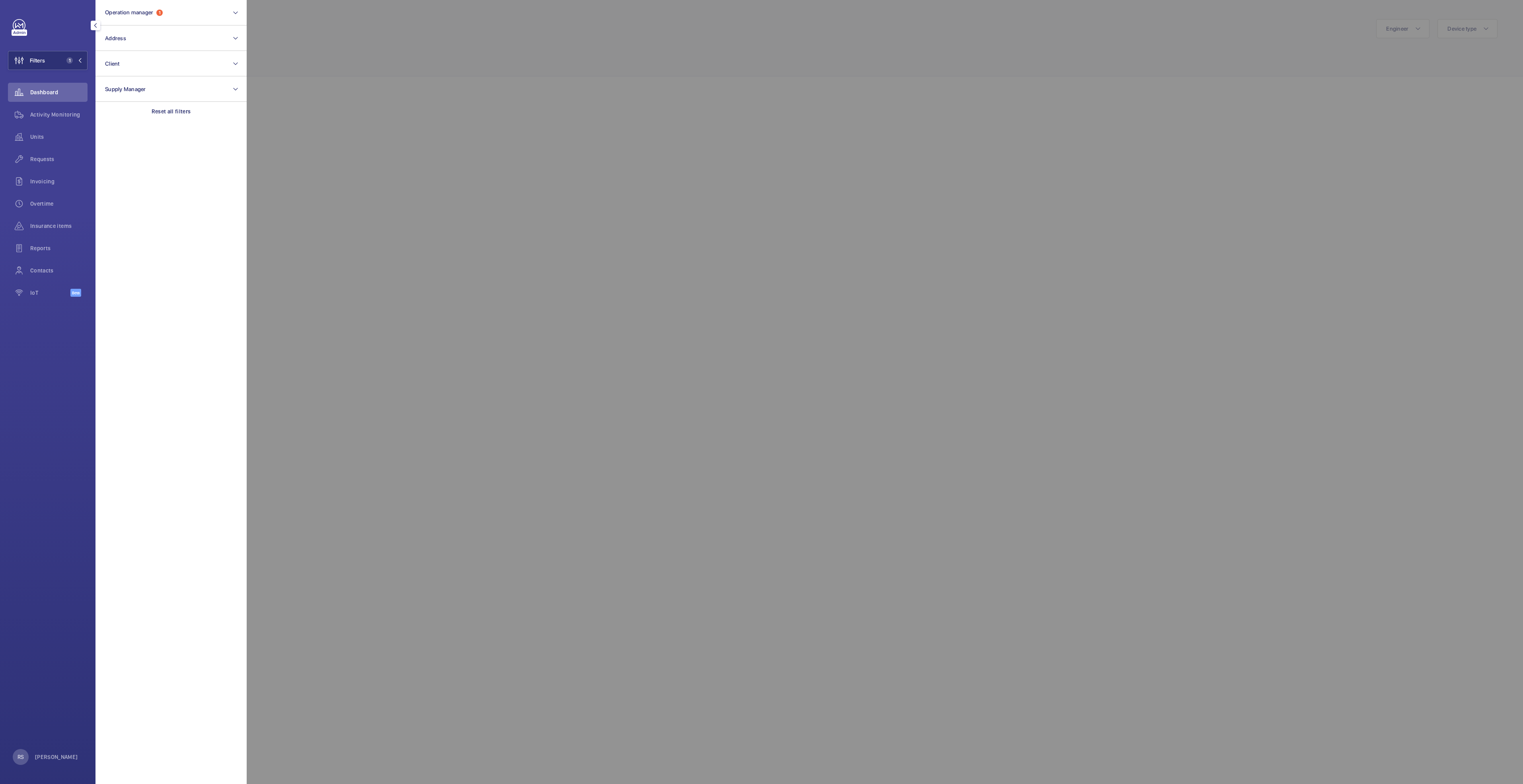
click at [274, 34] on div at bounding box center [1008, 392] width 1523 height 784
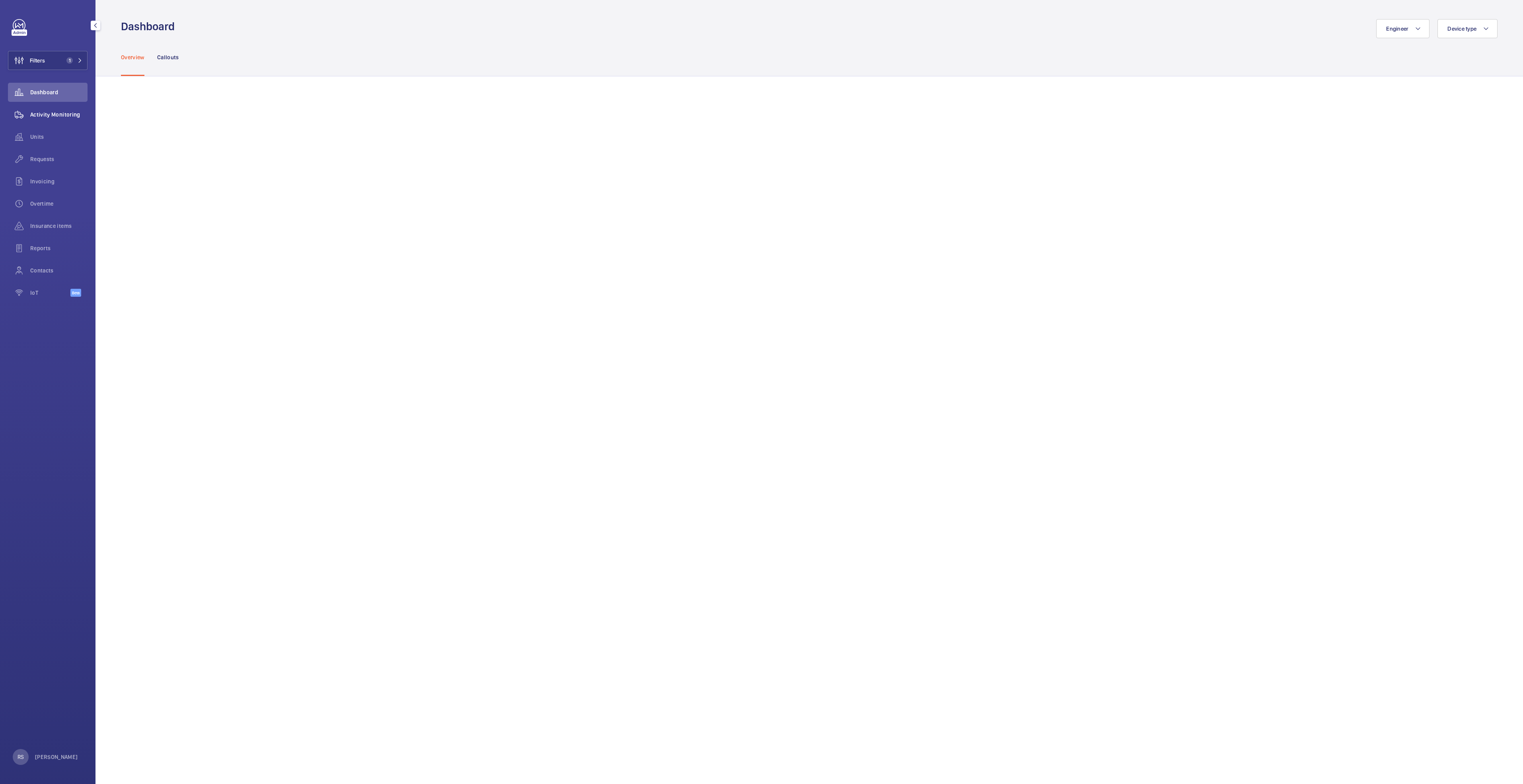
click at [69, 111] on span "Activity Monitoring" at bounding box center [59, 114] width 57 height 8
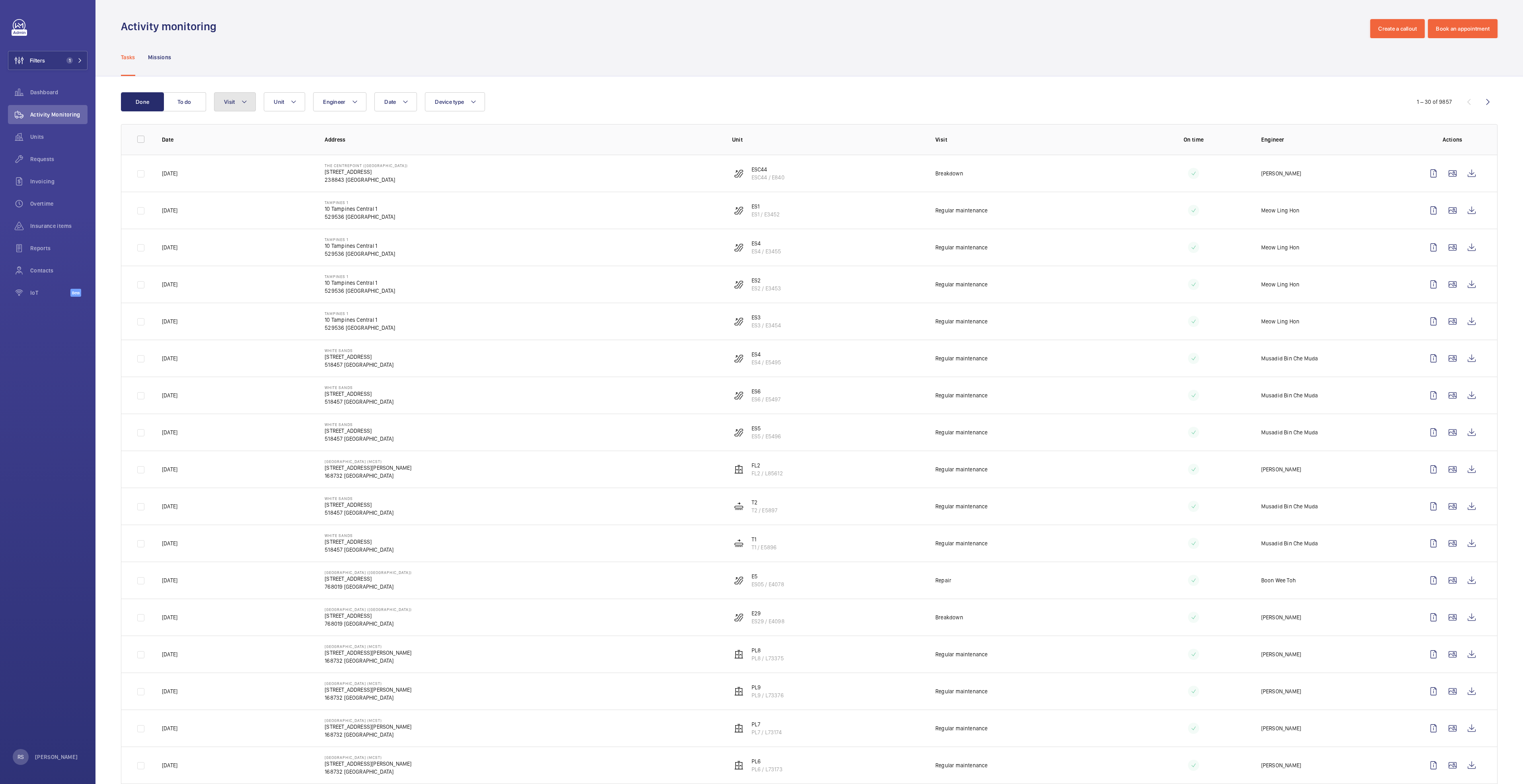
click at [247, 99] on mat-icon at bounding box center [244, 102] width 6 height 10
click at [262, 154] on span "Annual maintenance" at bounding box center [290, 156] width 109 height 8
click at [234, 154] on input "Annual maintenance" at bounding box center [226, 156] width 16 height 16
checkbox input "true"
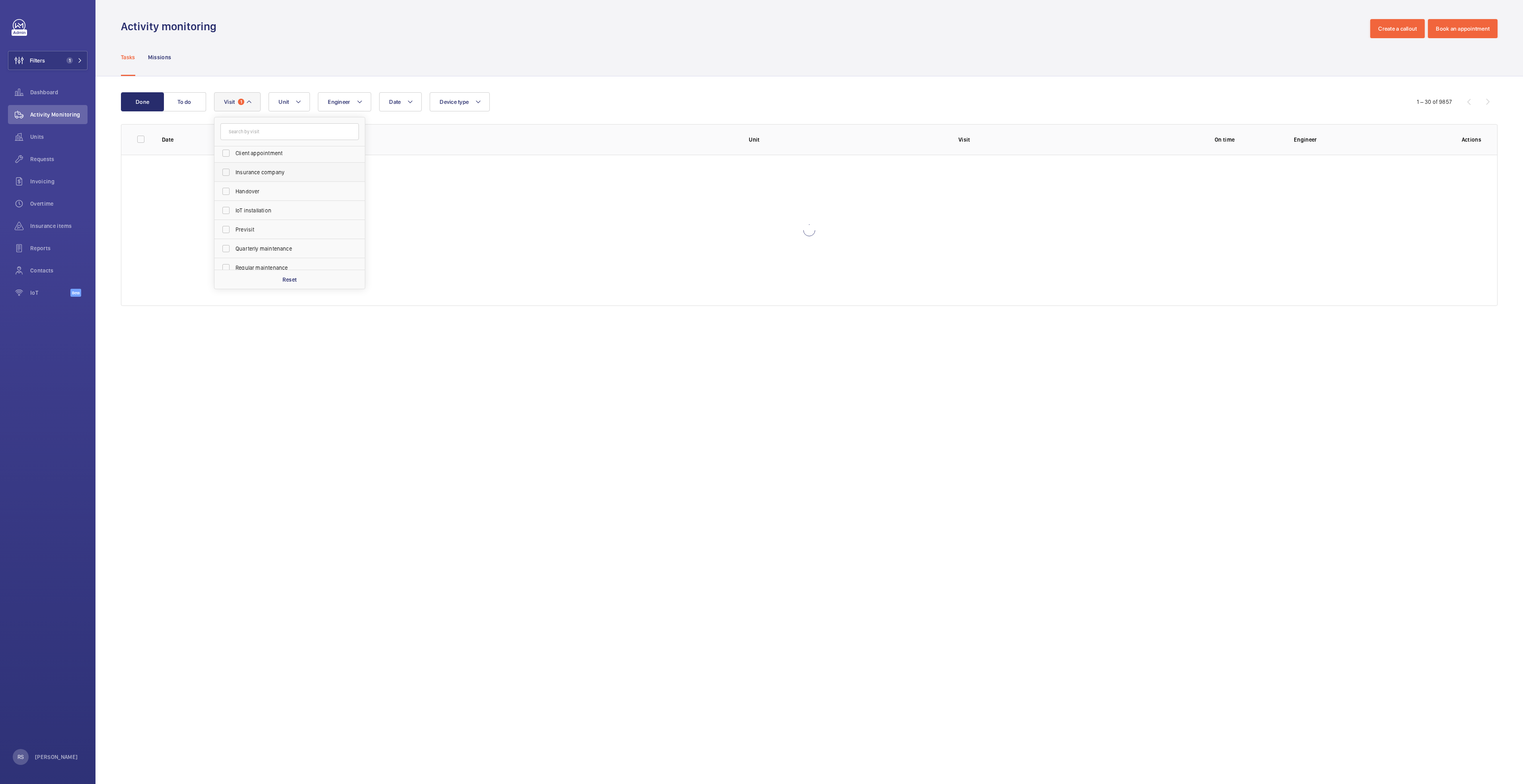
scroll to position [60, 0]
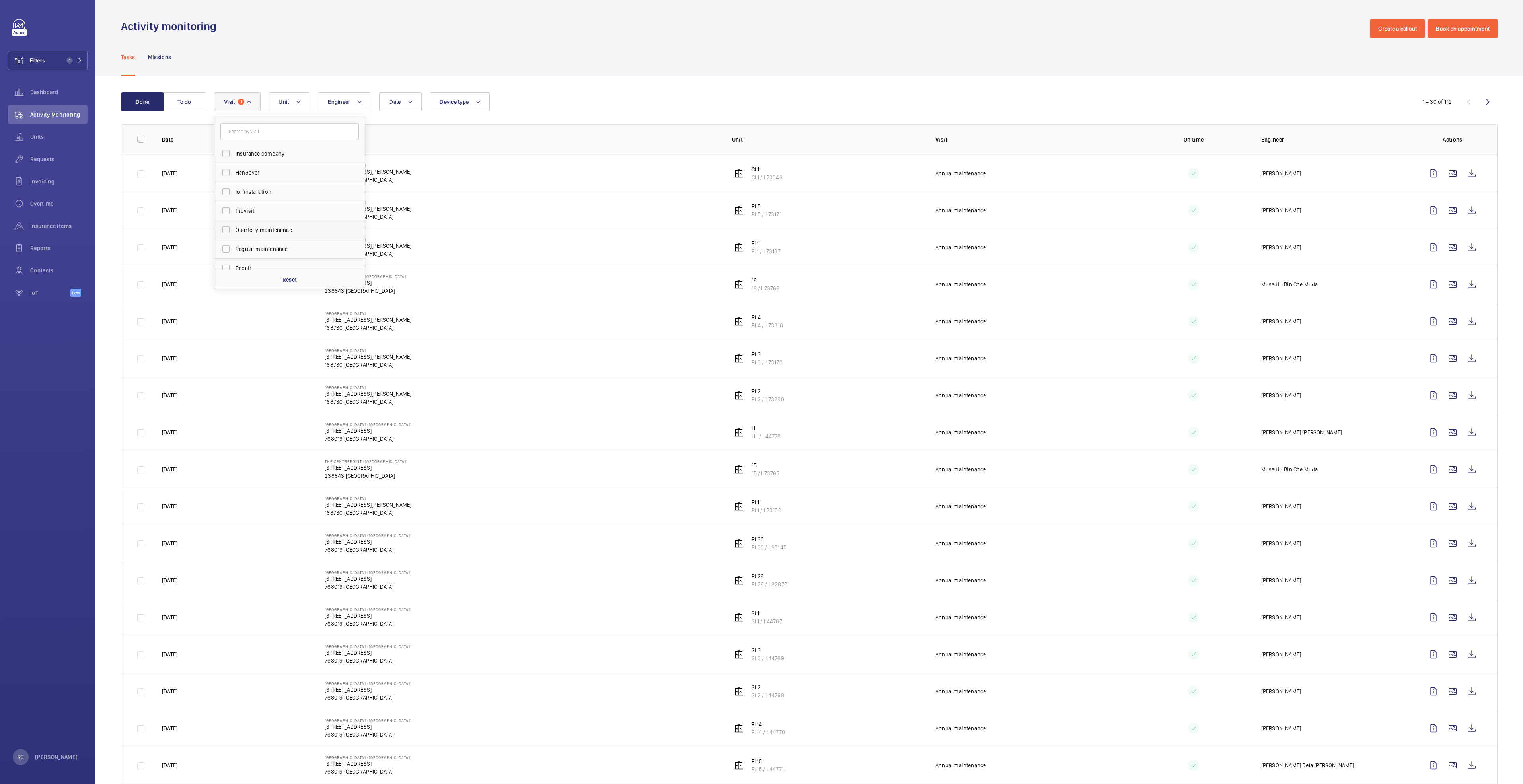
click at [254, 231] on span "Quarterly maintenance" at bounding box center [290, 229] width 109 height 8
click at [234, 231] on input "Quarterly maintenance" at bounding box center [226, 230] width 16 height 16
checkbox input "true"
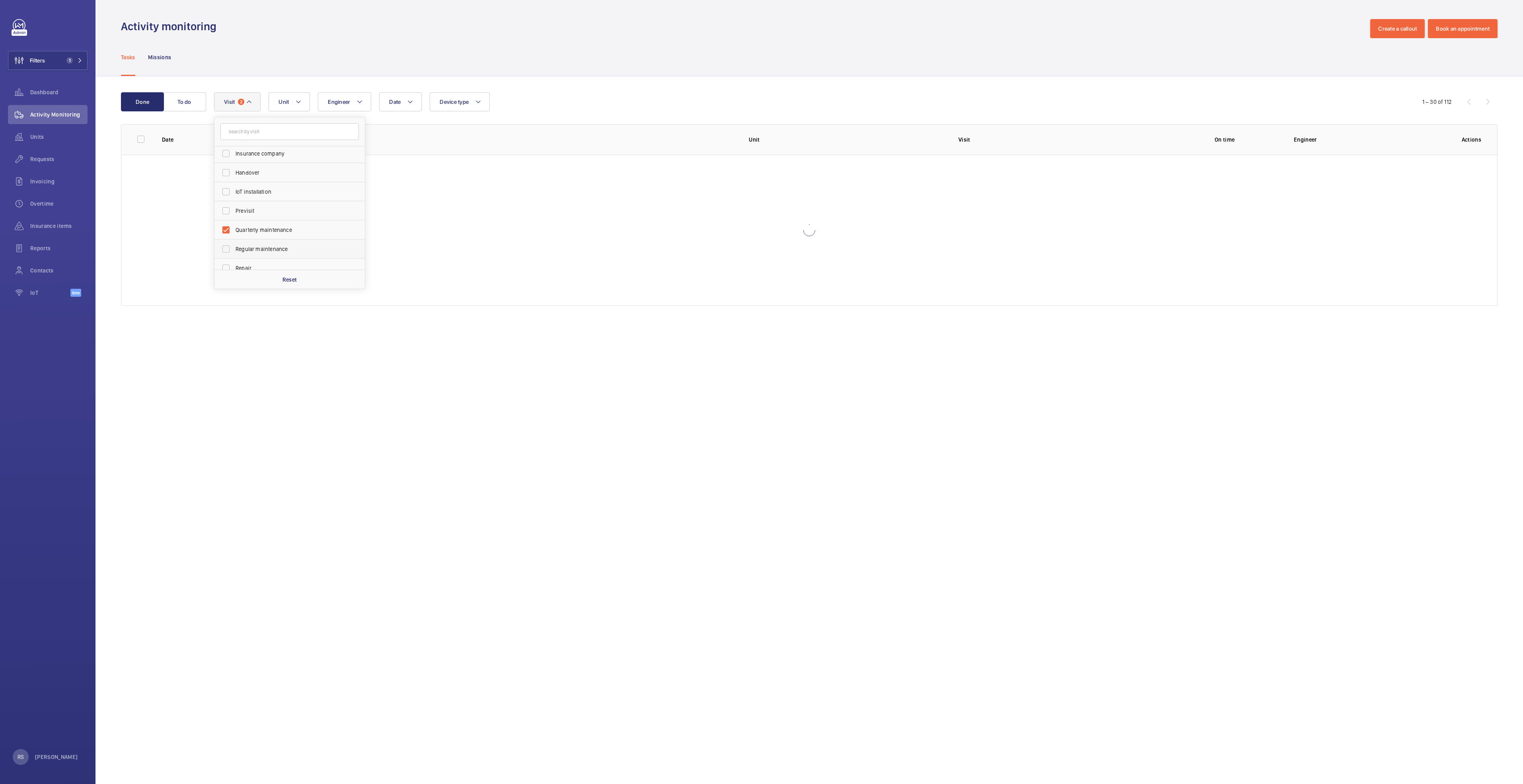
click at [257, 252] on span "Regular maintenance" at bounding box center [290, 249] width 109 height 8
click at [234, 252] on input "Regular maintenance" at bounding box center [226, 249] width 16 height 16
checkbox input "true"
click at [262, 242] on span "Semiannual maintenance" at bounding box center [290, 246] width 109 height 8
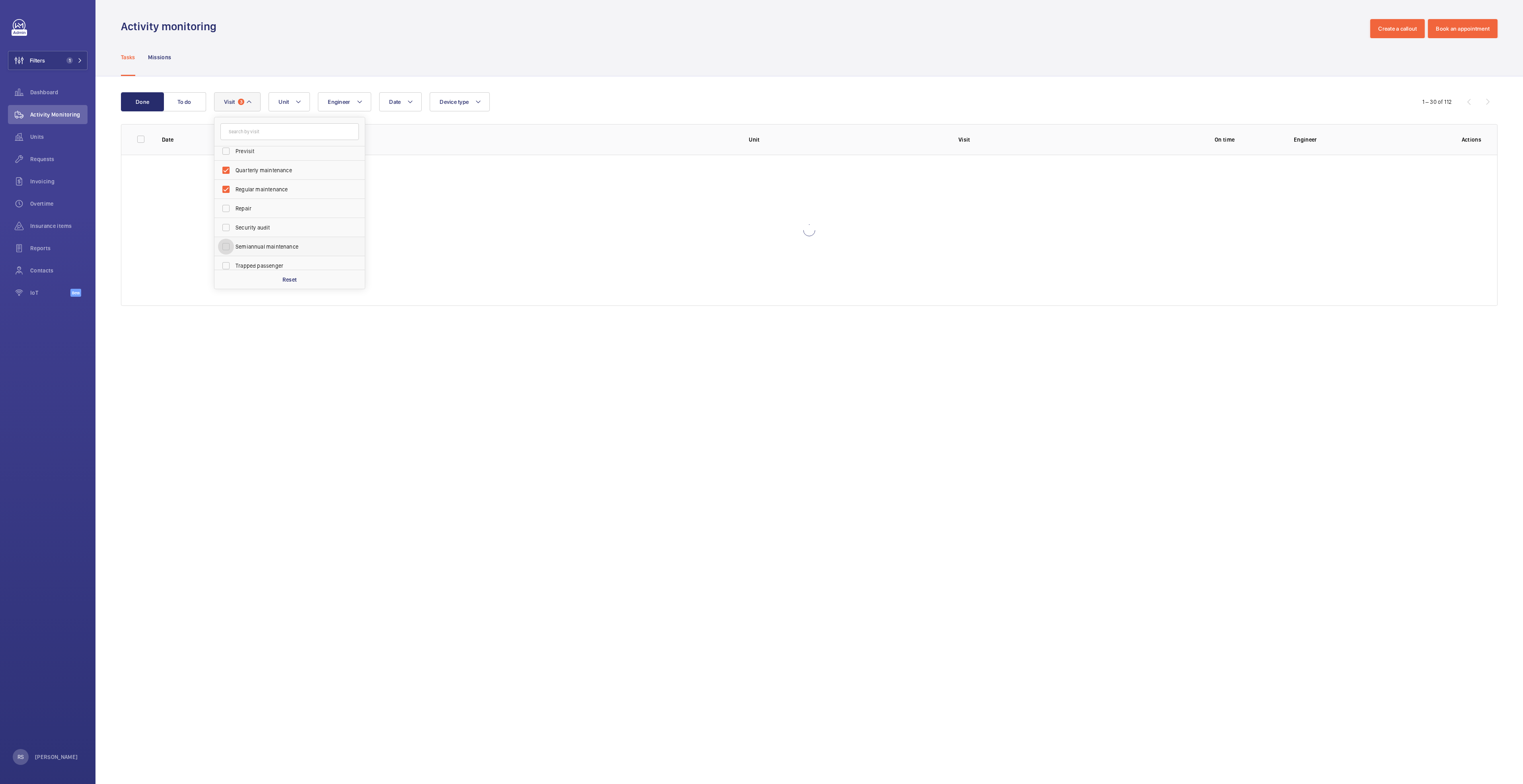
click at [234, 242] on input "Semiannual maintenance" at bounding box center [226, 247] width 16 height 16
checkbox input "true"
click at [497, 60] on div "Tasks Missions" at bounding box center [810, 57] width 1377 height 38
click at [245, 105] on button "Visit 4" at bounding box center [237, 102] width 46 height 19
click at [296, 280] on p "Reset" at bounding box center [289, 279] width 15 height 8
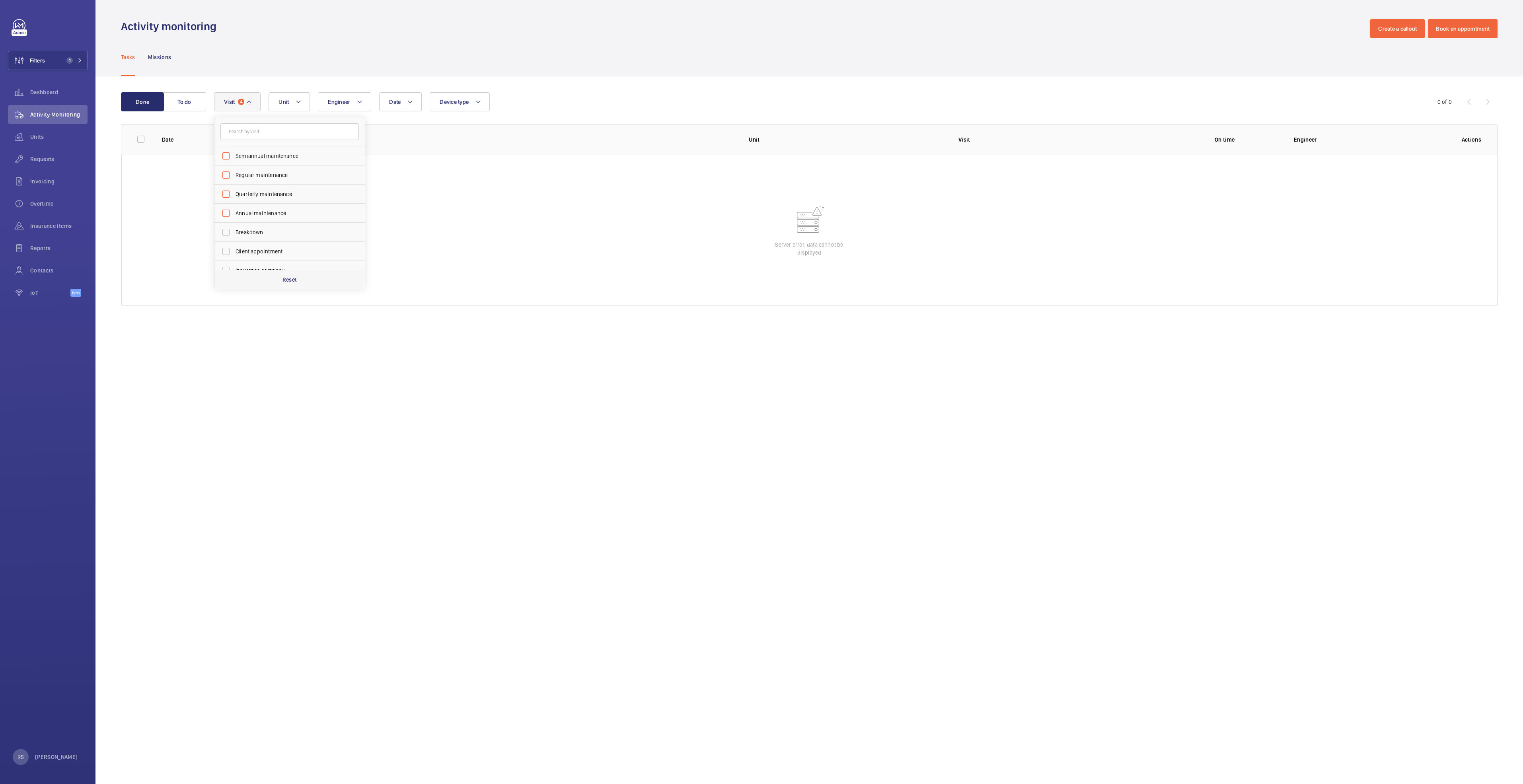
checkbox input "false"
drag, startPoint x: 698, startPoint y: 50, endPoint x: 704, endPoint y: 45, distance: 7.8
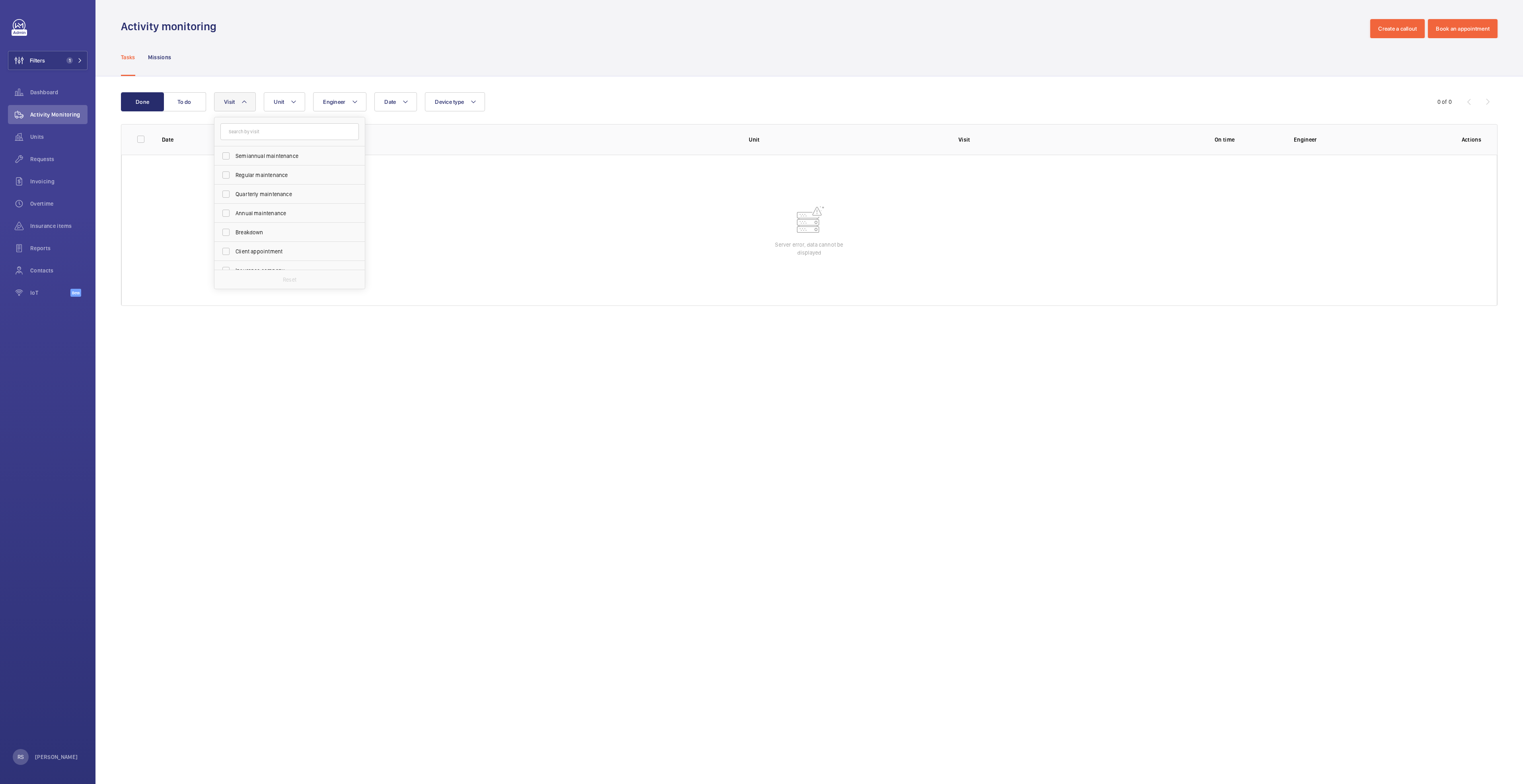
click at [700, 49] on div "Tasks Missions" at bounding box center [810, 57] width 1377 height 38
click at [63, 112] on span "Activity Monitoring" at bounding box center [59, 114] width 57 height 8
click at [46, 95] on span "Dashboard" at bounding box center [59, 92] width 57 height 8
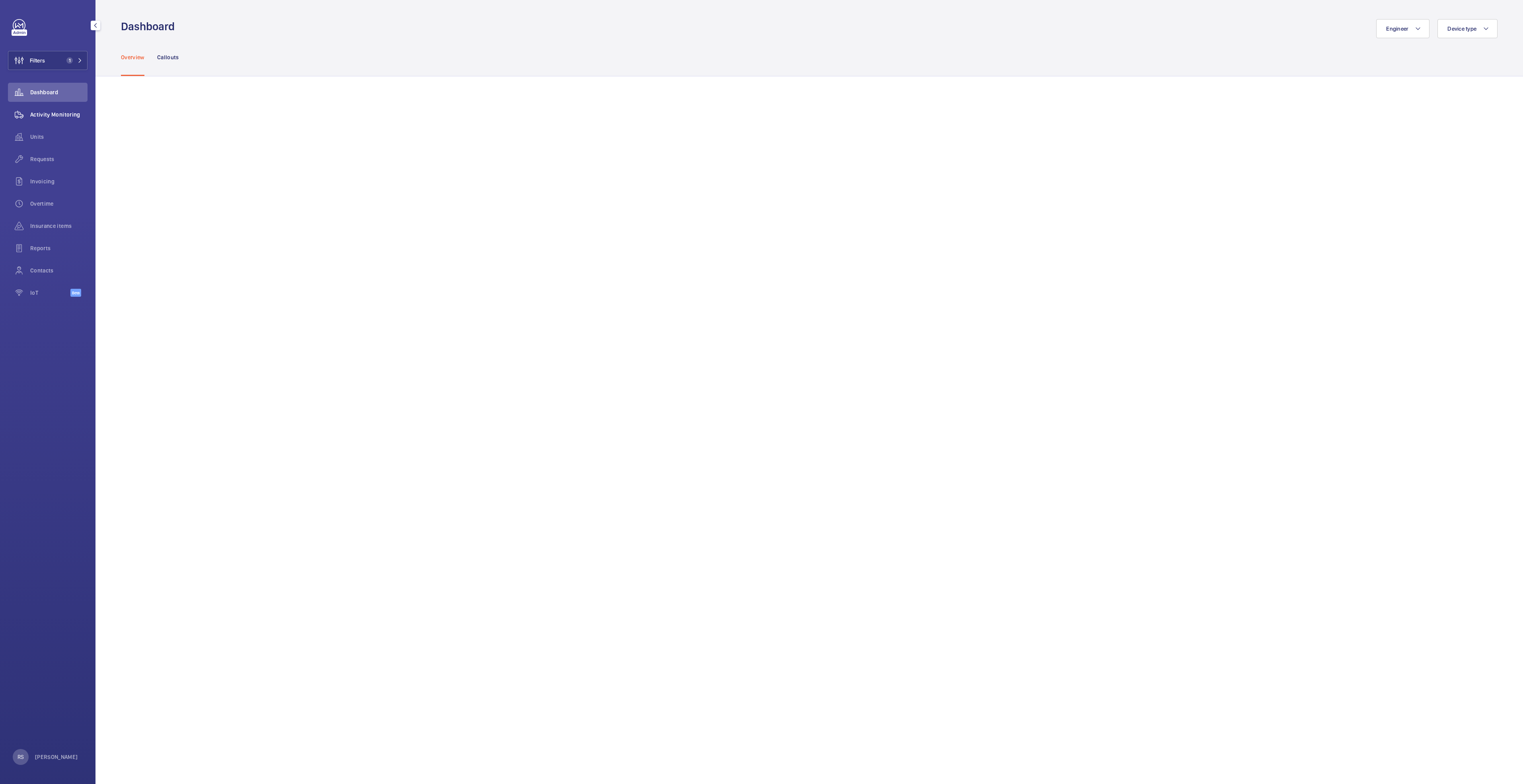
click at [48, 118] on span "Activity Monitoring" at bounding box center [59, 114] width 57 height 8
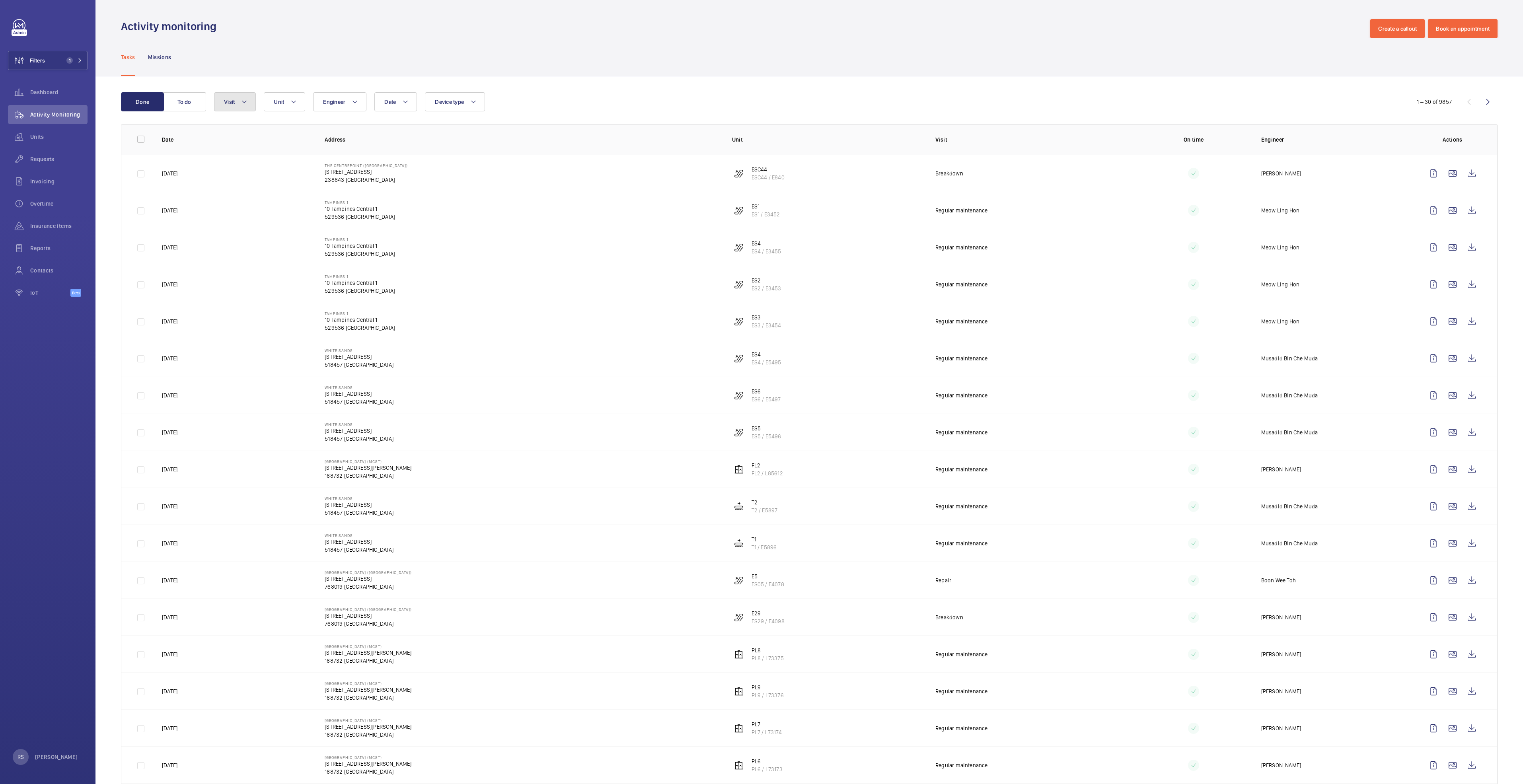
click at [255, 97] on button "Visit" at bounding box center [235, 102] width 42 height 19
click at [252, 156] on span "Annual maintenance" at bounding box center [290, 156] width 109 height 8
click at [234, 156] on input "Annual maintenance" at bounding box center [226, 156] width 16 height 16
checkbox input "true"
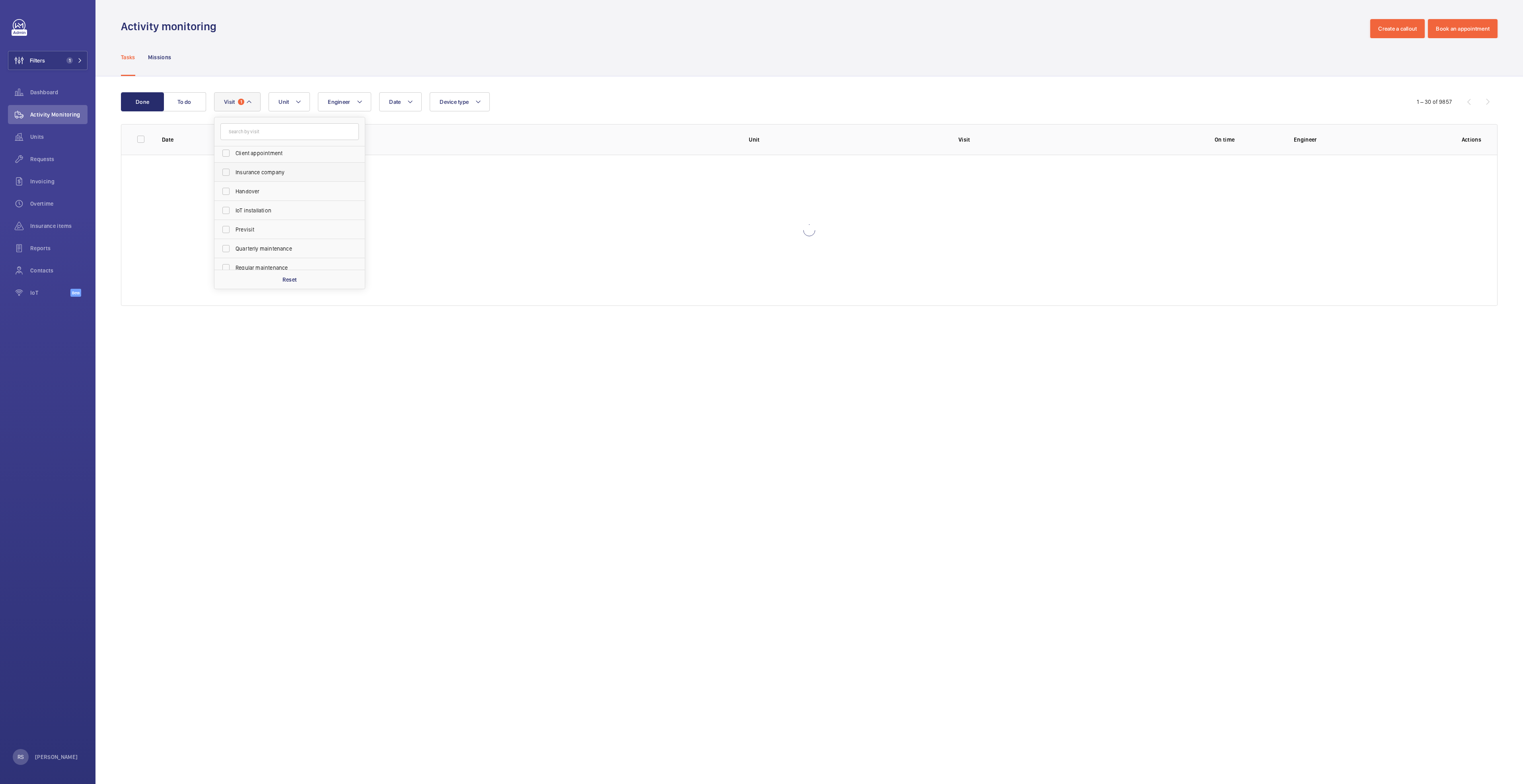
scroll to position [60, 0]
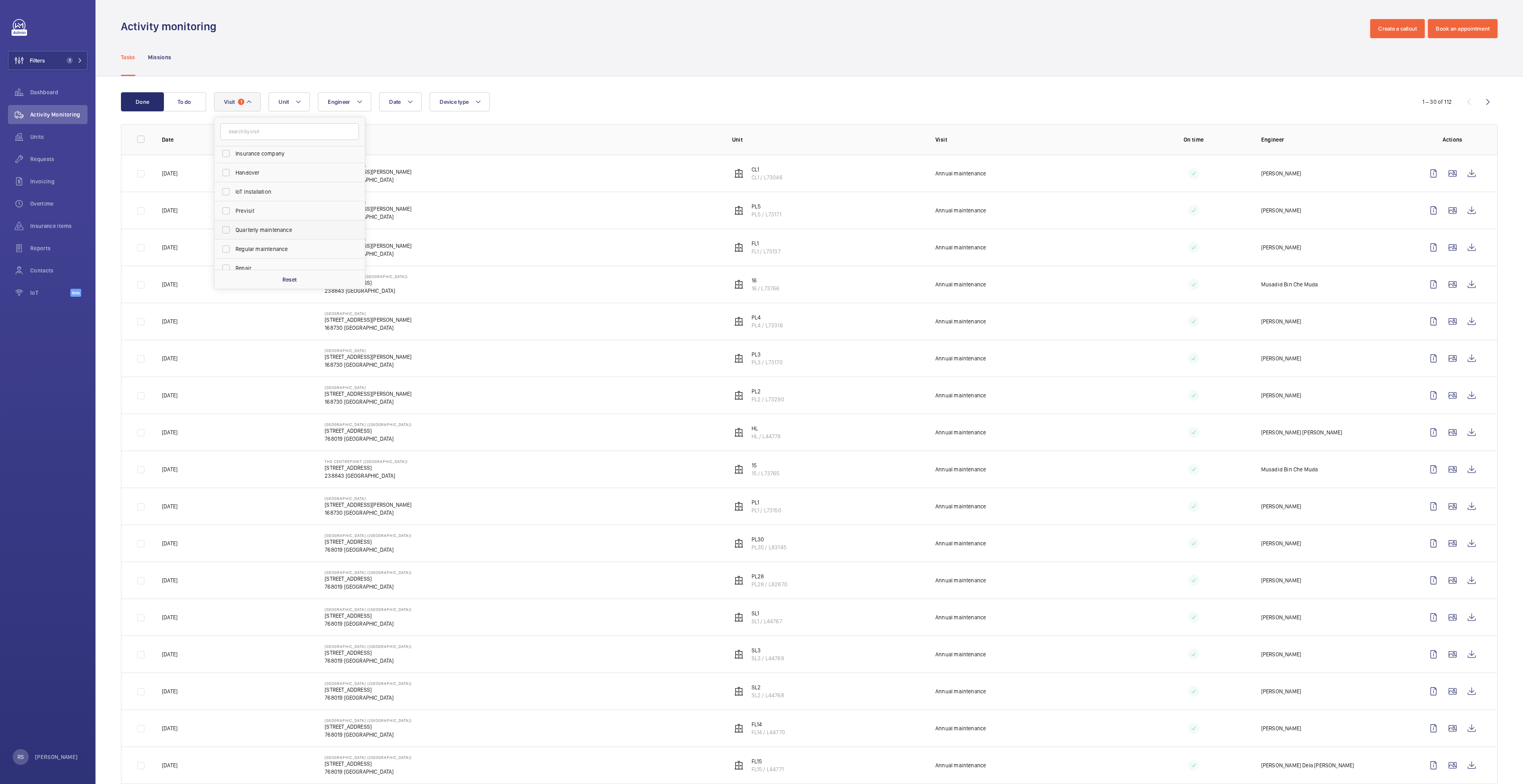
click at [257, 224] on label "Quarterly maintenance" at bounding box center [284, 230] width 139 height 19
click at [234, 224] on input "Quarterly maintenance" at bounding box center [226, 230] width 16 height 16
checkbox input "true"
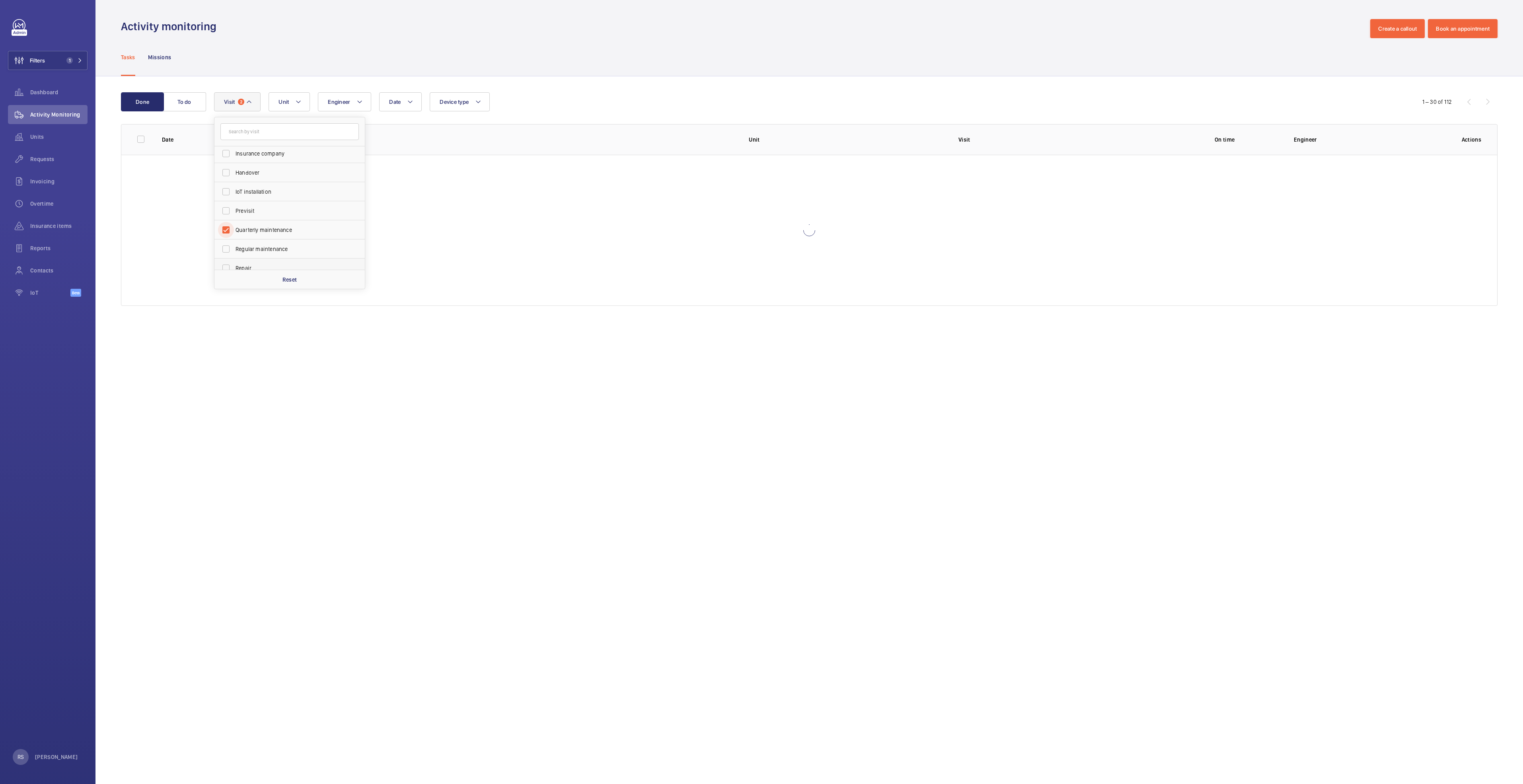
scroll to position [119, 0]
click at [273, 191] on span "Regular maintenance" at bounding box center [290, 189] width 109 height 8
click at [234, 191] on input "Regular maintenance" at bounding box center [226, 189] width 16 height 16
checkbox input "true"
click at [271, 245] on span "Semiannual maintenance" at bounding box center [290, 246] width 109 height 8
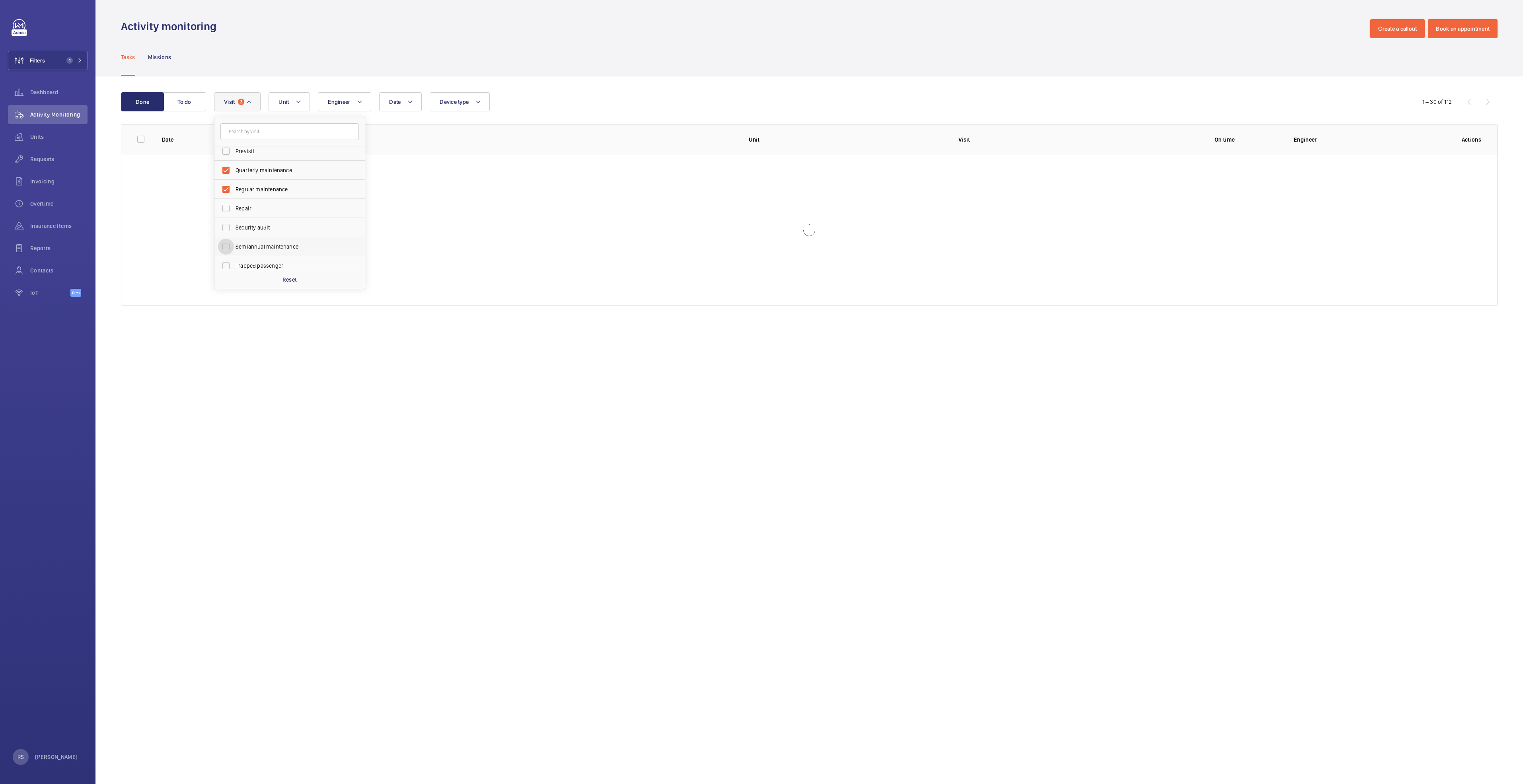
click at [234, 245] on input "Semiannual maintenance" at bounding box center [226, 247] width 16 height 16
checkbox input "true"
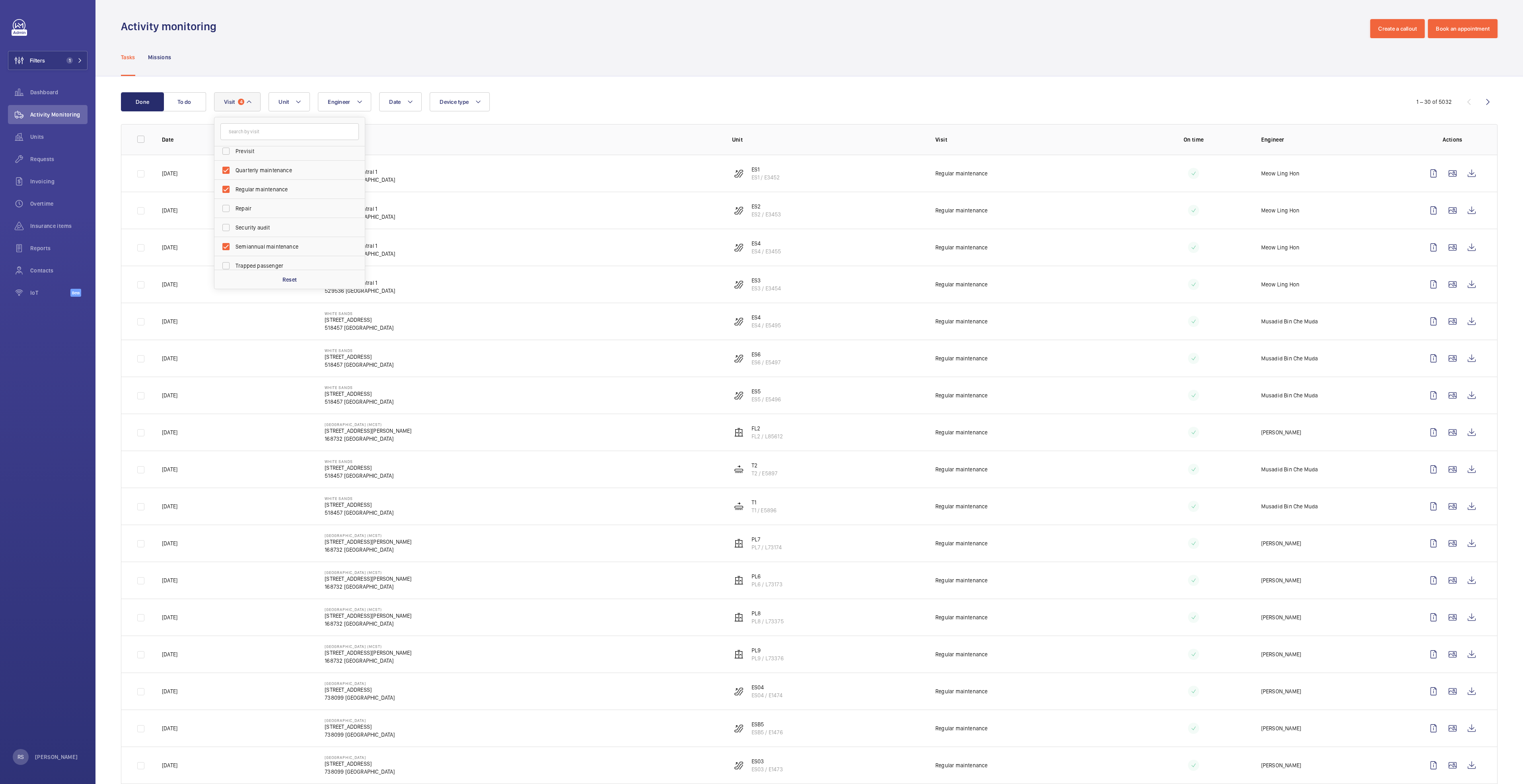
click at [658, 62] on div "Tasks Missions" at bounding box center [810, 57] width 1377 height 38
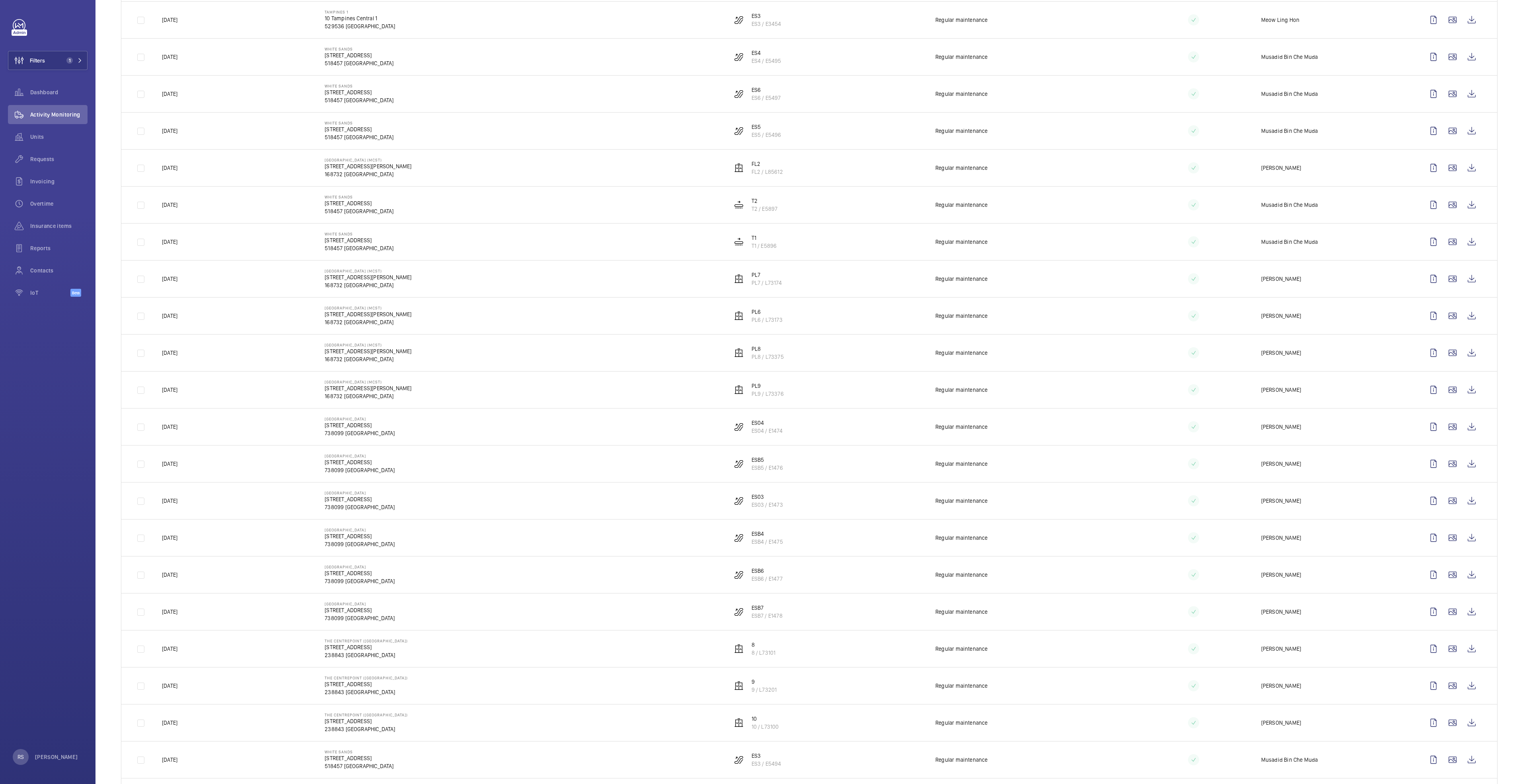
scroll to position [83, 0]
click at [1479, 23] on wm-front-icon-button at bounding box center [1488, 19] width 19 height 19
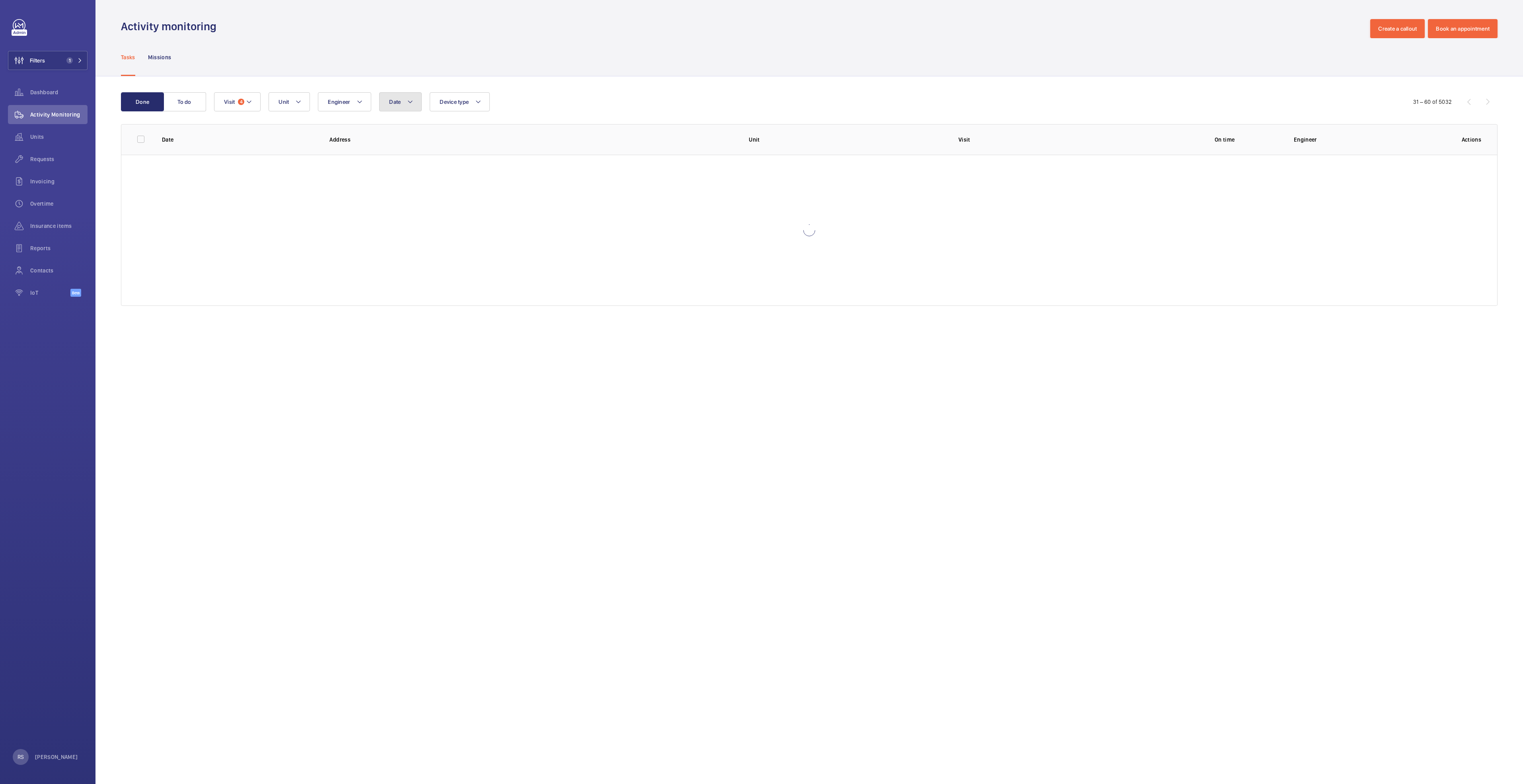
click at [395, 106] on button "Date" at bounding box center [400, 102] width 43 height 19
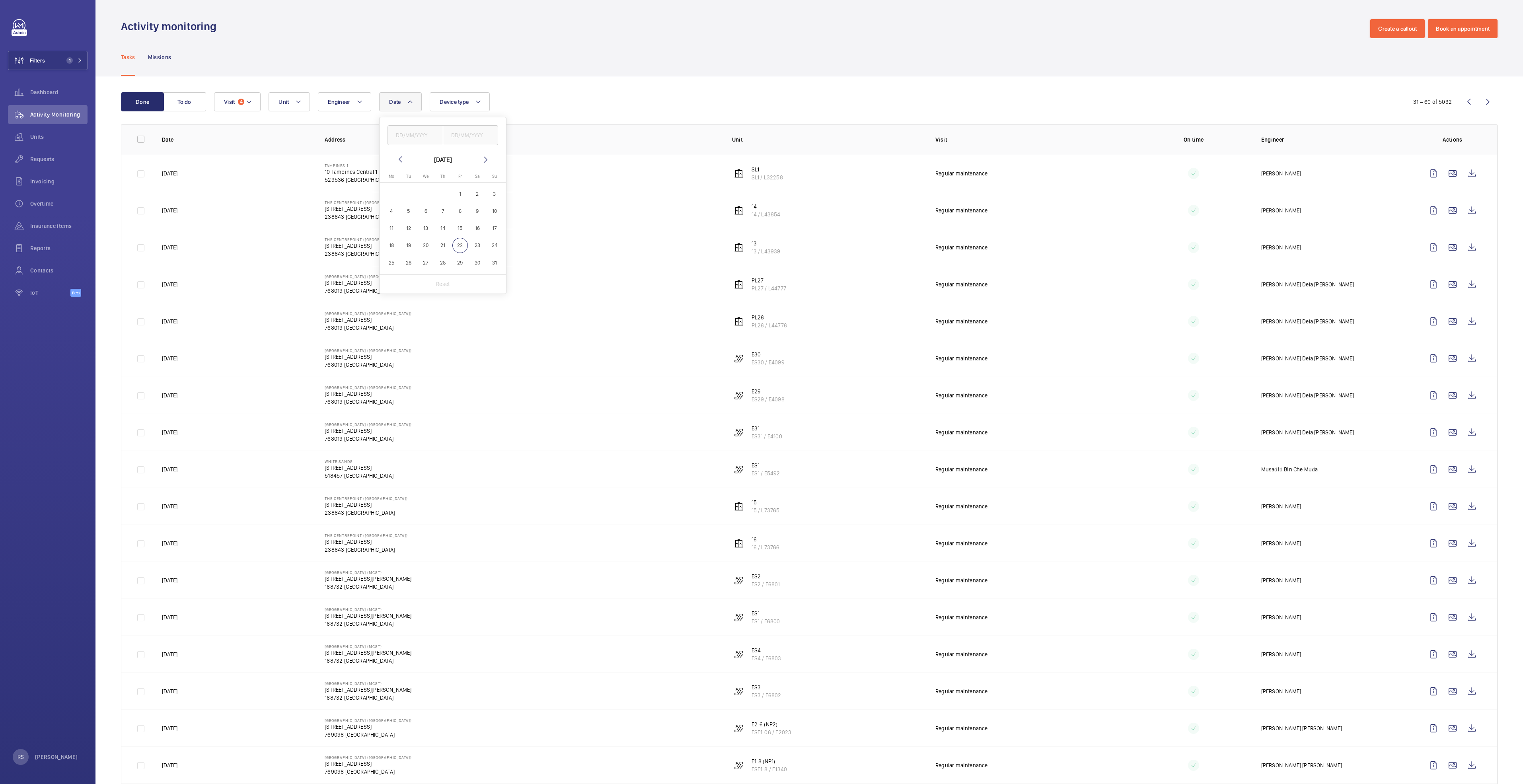
click at [399, 160] on mat-icon at bounding box center [400, 160] width 10 height 10
click at [412, 197] on span "1" at bounding box center [409, 194] width 15 height 15
type input "[DATE]"
click at [444, 263] on span "31" at bounding box center [443, 263] width 15 height 15
type input "[DATE]"
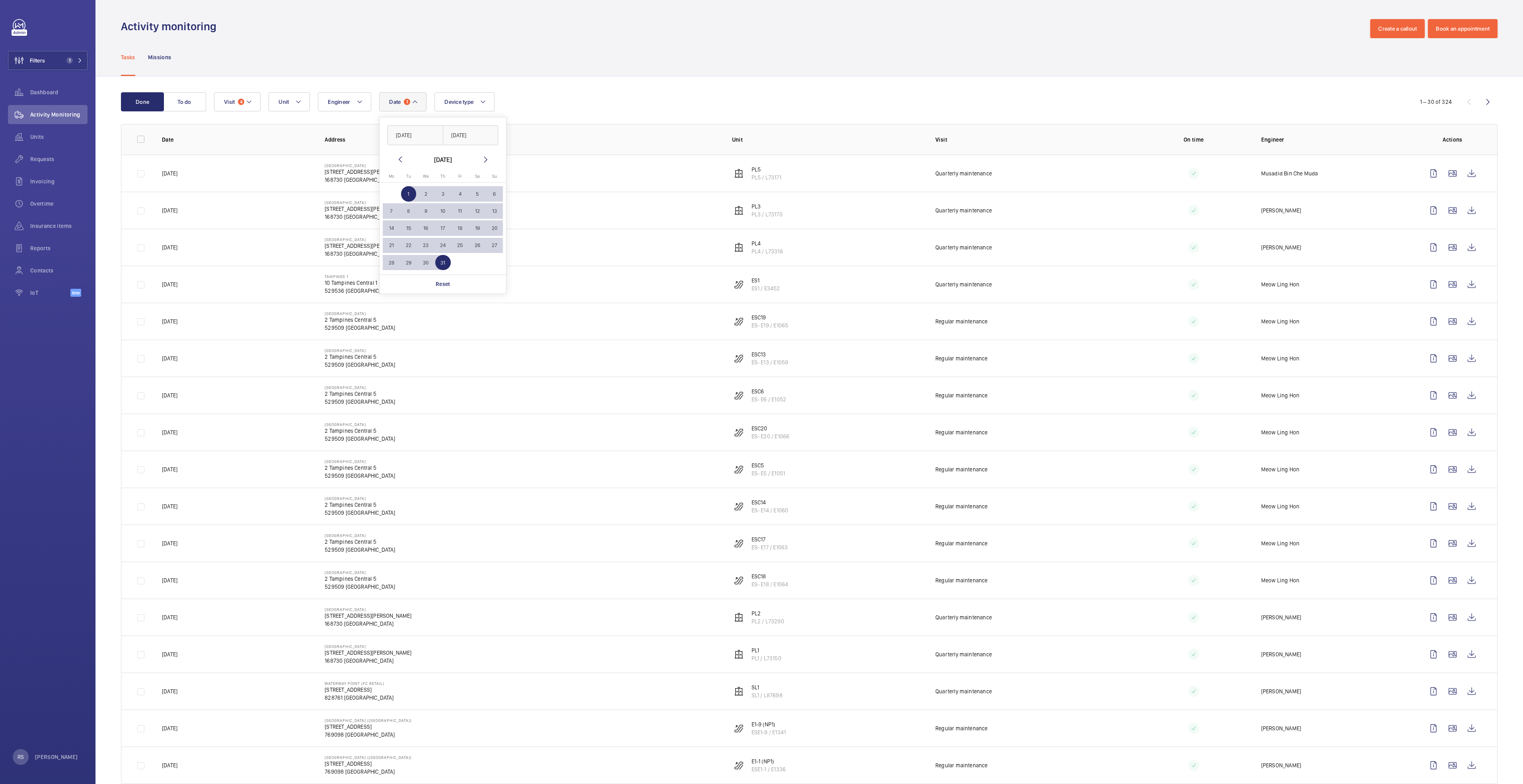
click at [488, 160] on mat-icon at bounding box center [486, 160] width 10 height 10
click at [458, 191] on span "1" at bounding box center [460, 194] width 15 height 15
type input "[DATE]"
click at [460, 245] on span "22" at bounding box center [460, 246] width 15 height 15
type input "22/08/2025"
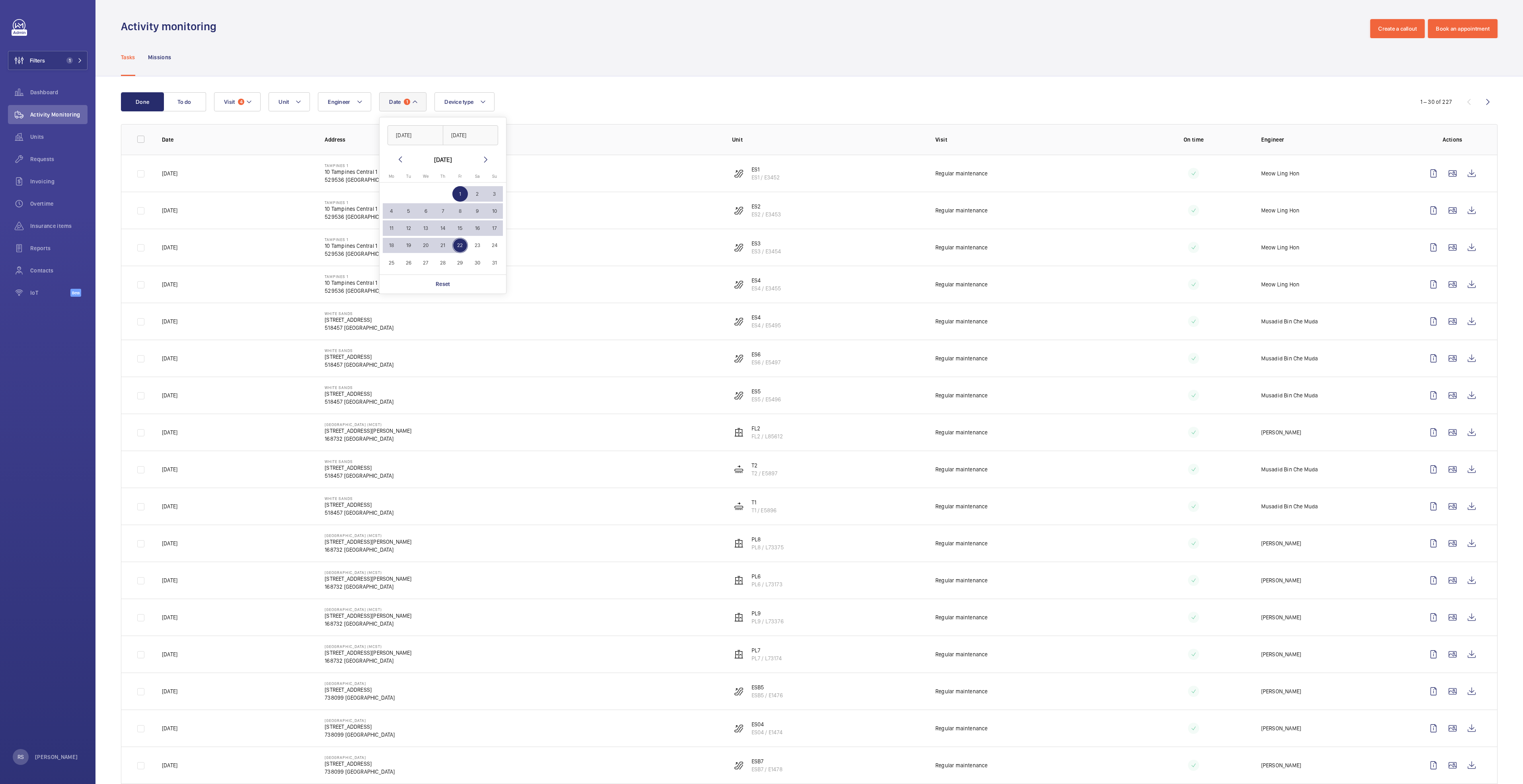
drag, startPoint x: 1001, startPoint y: 345, endPoint x: 997, endPoint y: 342, distance: 5.0
click at [1001, 345] on td "Regular maintenance" at bounding box center [1025, 358] width 204 height 37
click at [416, 104] on mat-icon at bounding box center [415, 102] width 6 height 10
click at [458, 198] on span "1" at bounding box center [460, 194] width 15 height 15
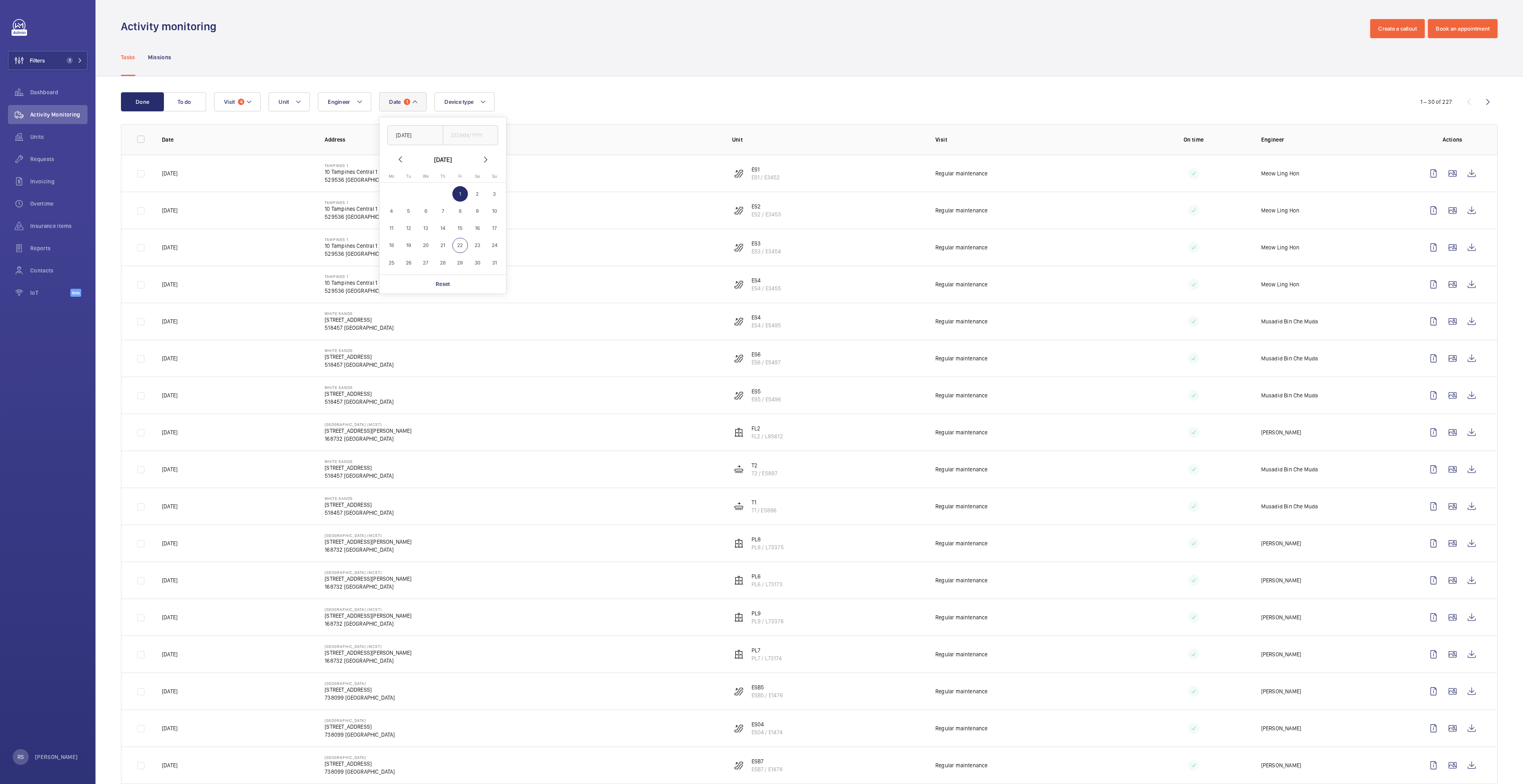
type input "[DATE]"
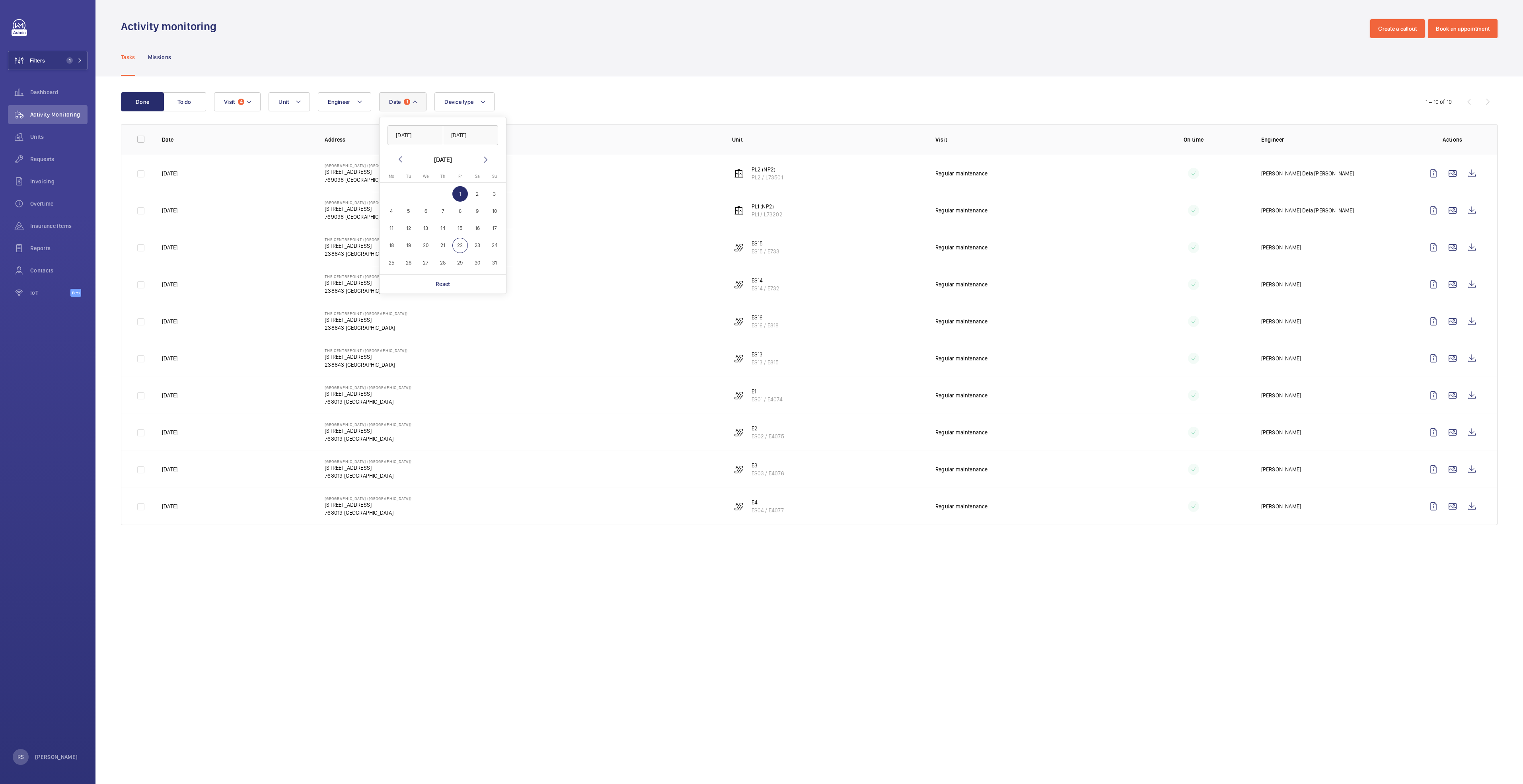
click at [478, 194] on span "2" at bounding box center [477, 194] width 15 height 15
type input "[DATE]"
click at [478, 194] on span "2" at bounding box center [477, 194] width 15 height 15
type input "[DATE]"
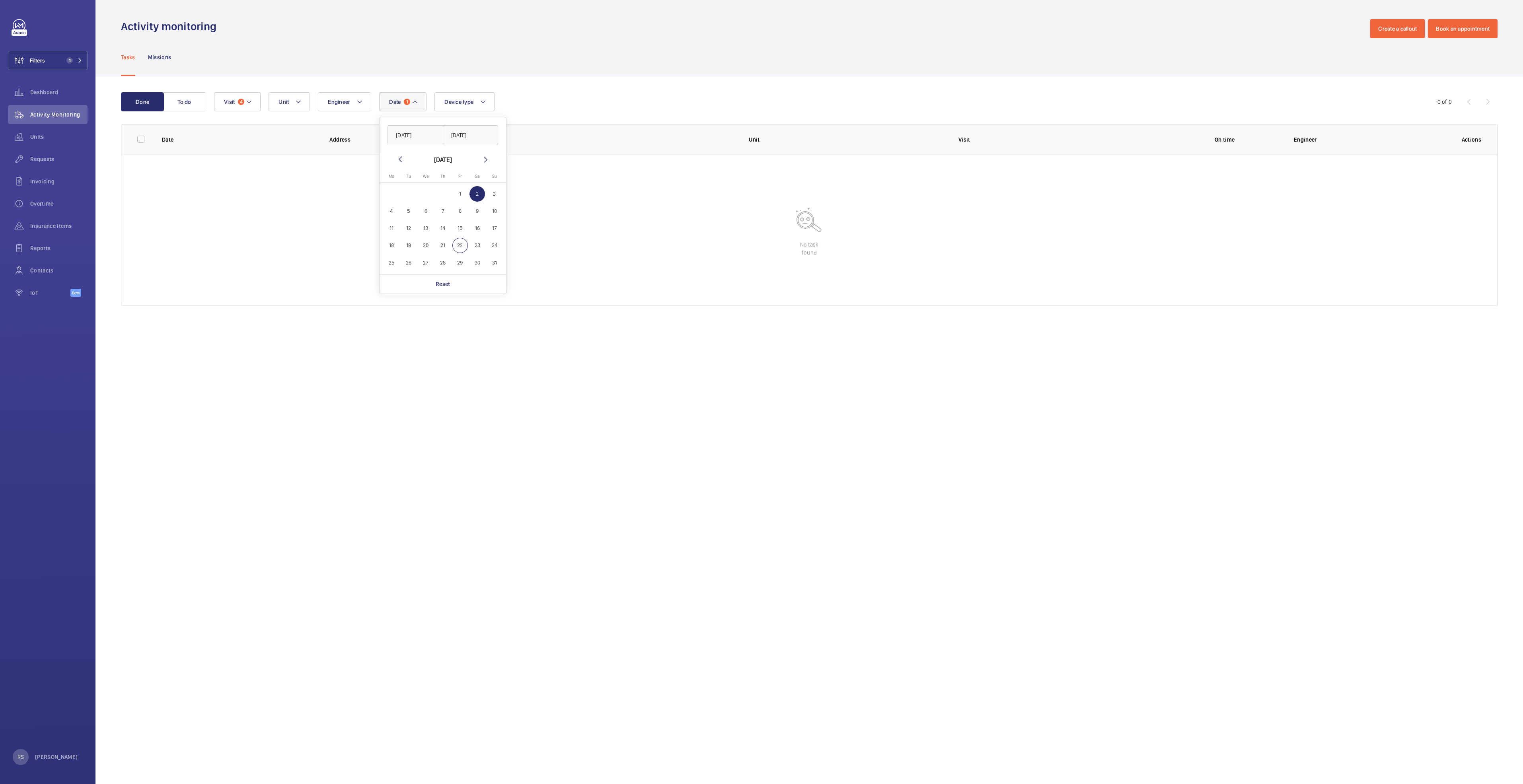
click at [404, 205] on span "5" at bounding box center [409, 211] width 15 height 15
type input "05/08/2025"
click at [409, 211] on span "5" at bounding box center [409, 211] width 15 height 15
type input "05/08/2025"
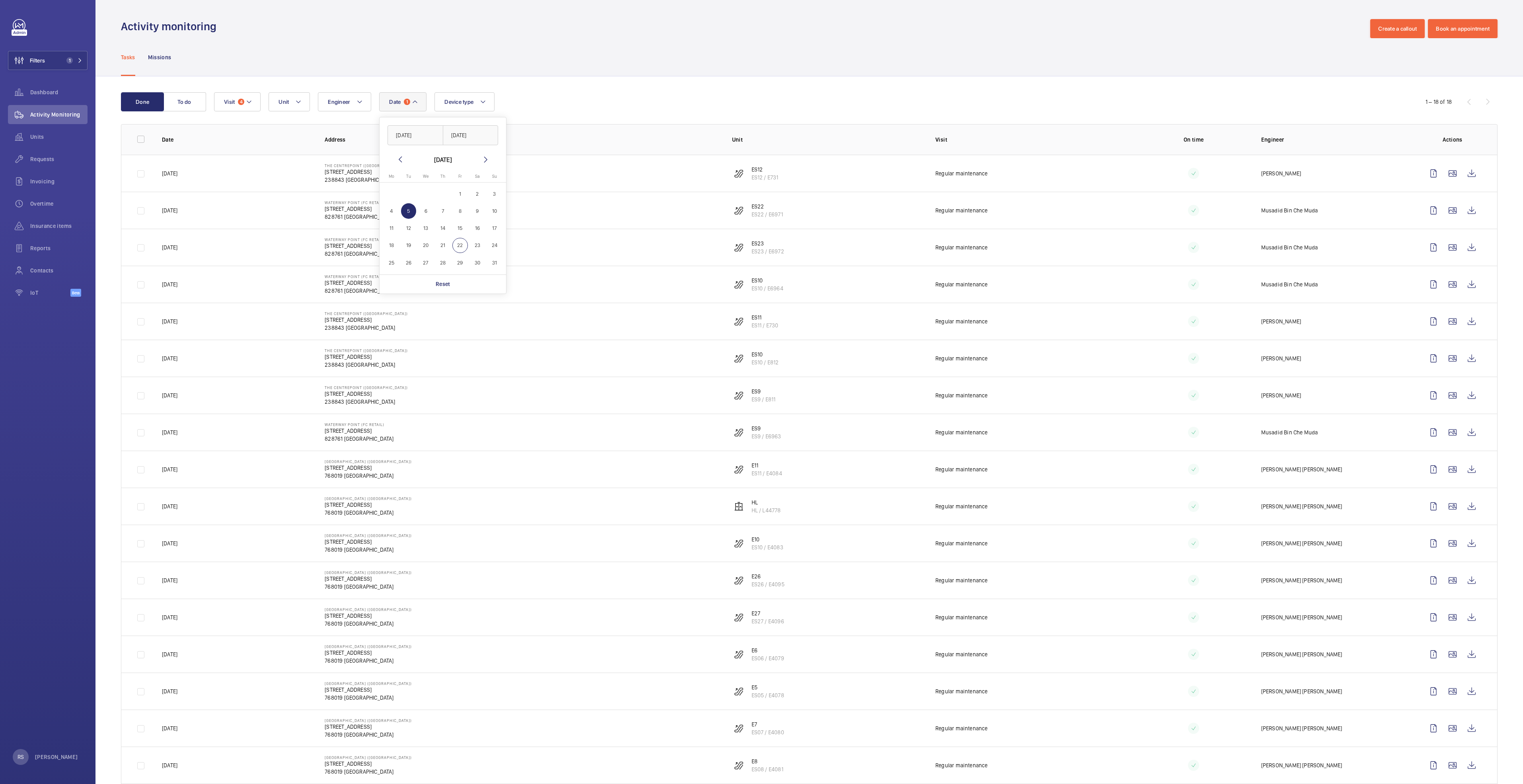
click at [465, 193] on span "1" at bounding box center [460, 194] width 15 height 15
type input "[DATE]"
click at [465, 193] on span "1" at bounding box center [460, 194] width 15 height 15
type input "[DATE]"
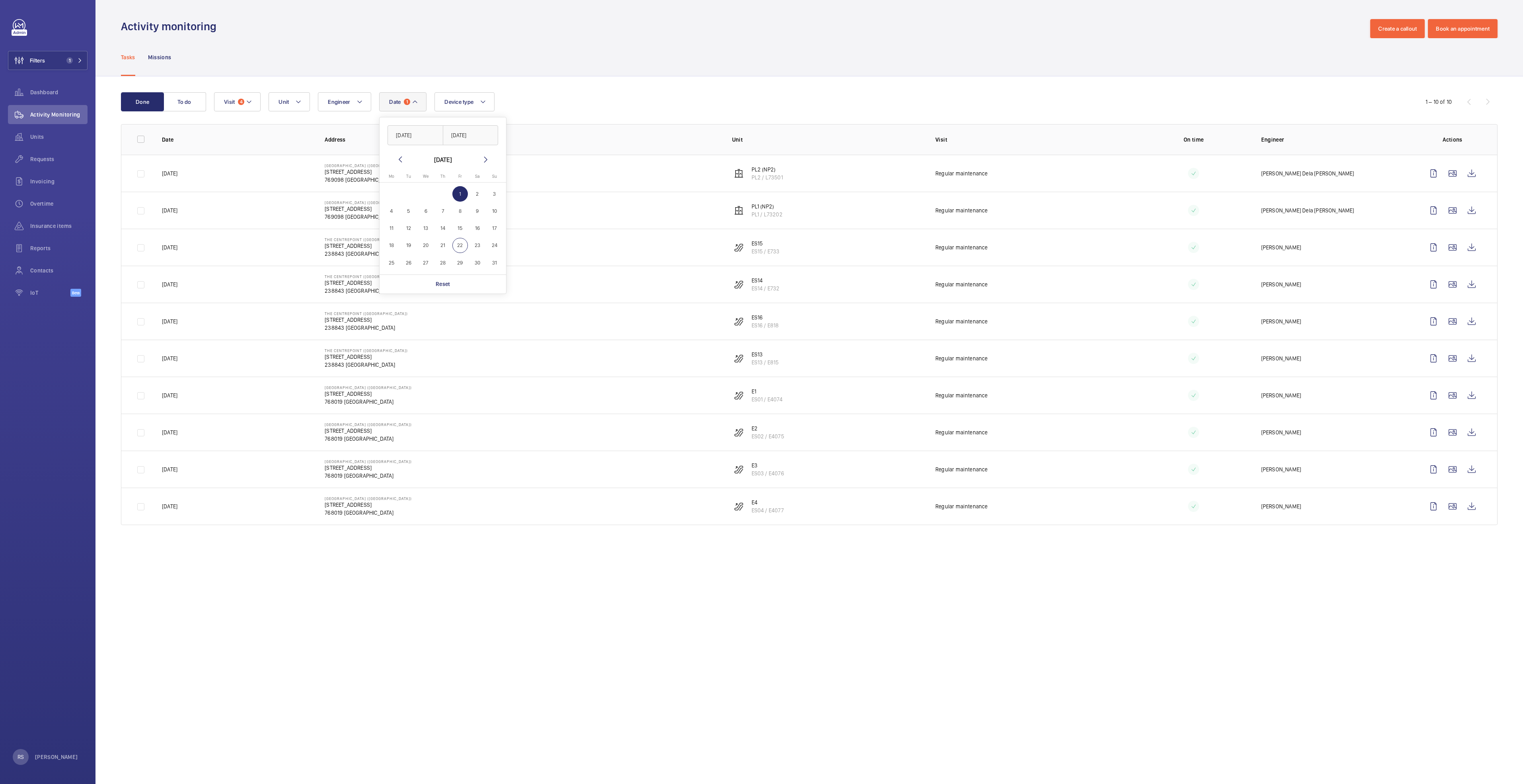
click at [428, 212] on span "6" at bounding box center [426, 211] width 15 height 15
type input "06/08/2025"
drag, startPoint x: 428, startPoint y: 212, endPoint x: 425, endPoint y: 262, distance: 50.1
click at [425, 244] on tbody "AUG 1 2 3 4 5 6 7 8 9 10 11 12 13 14 15 16 17 18 19 20 21 22 23 24 25 26 27 28 …" at bounding box center [442, 228] width 120 height 86
click at [427, 210] on span "6" at bounding box center [426, 211] width 15 height 15
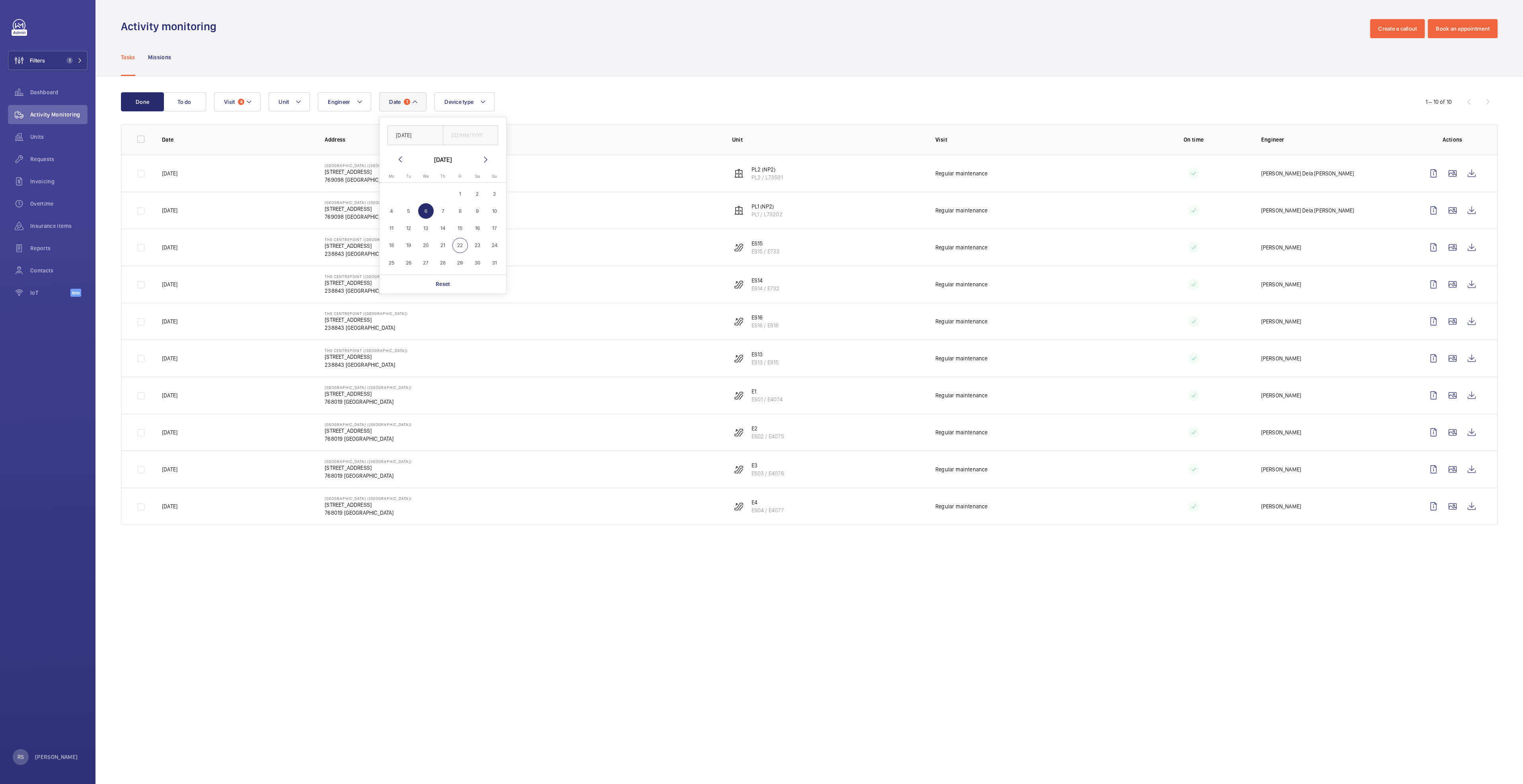
type input "06/08/2025"
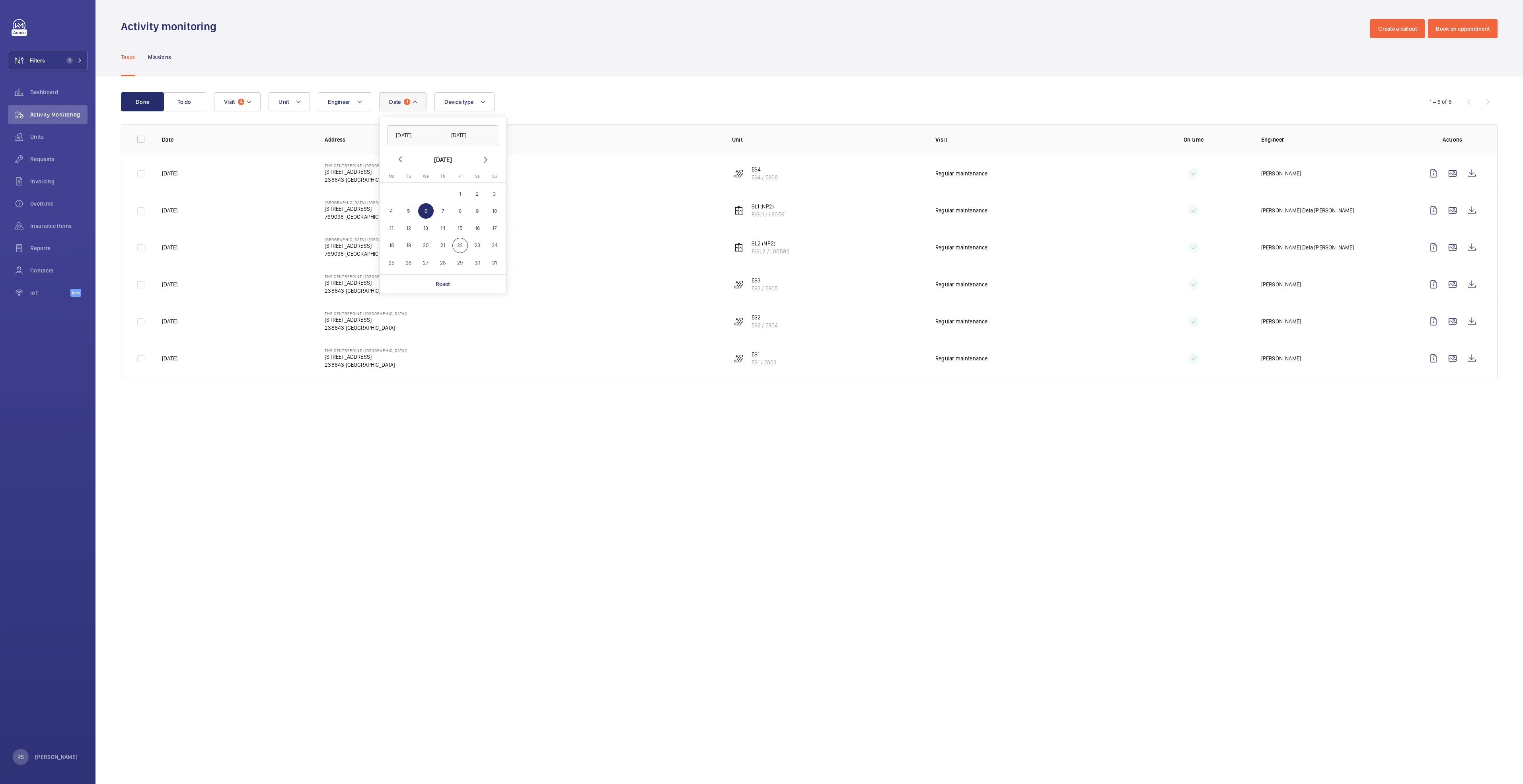
click at [445, 211] on span "7" at bounding box center [443, 211] width 15 height 15
type input "07/08/2025"
click at [445, 211] on span "7" at bounding box center [443, 211] width 15 height 15
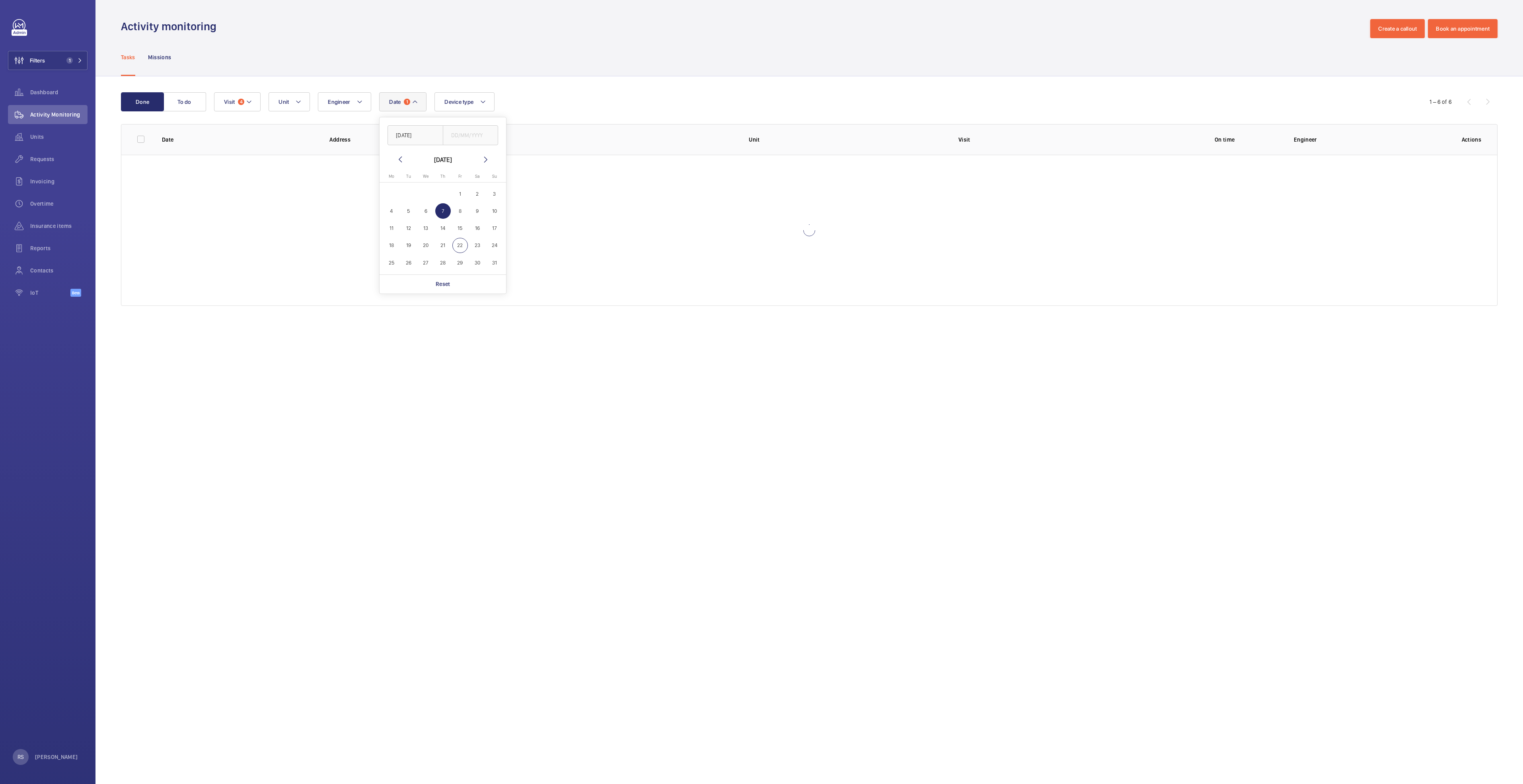
type input "07/08/2025"
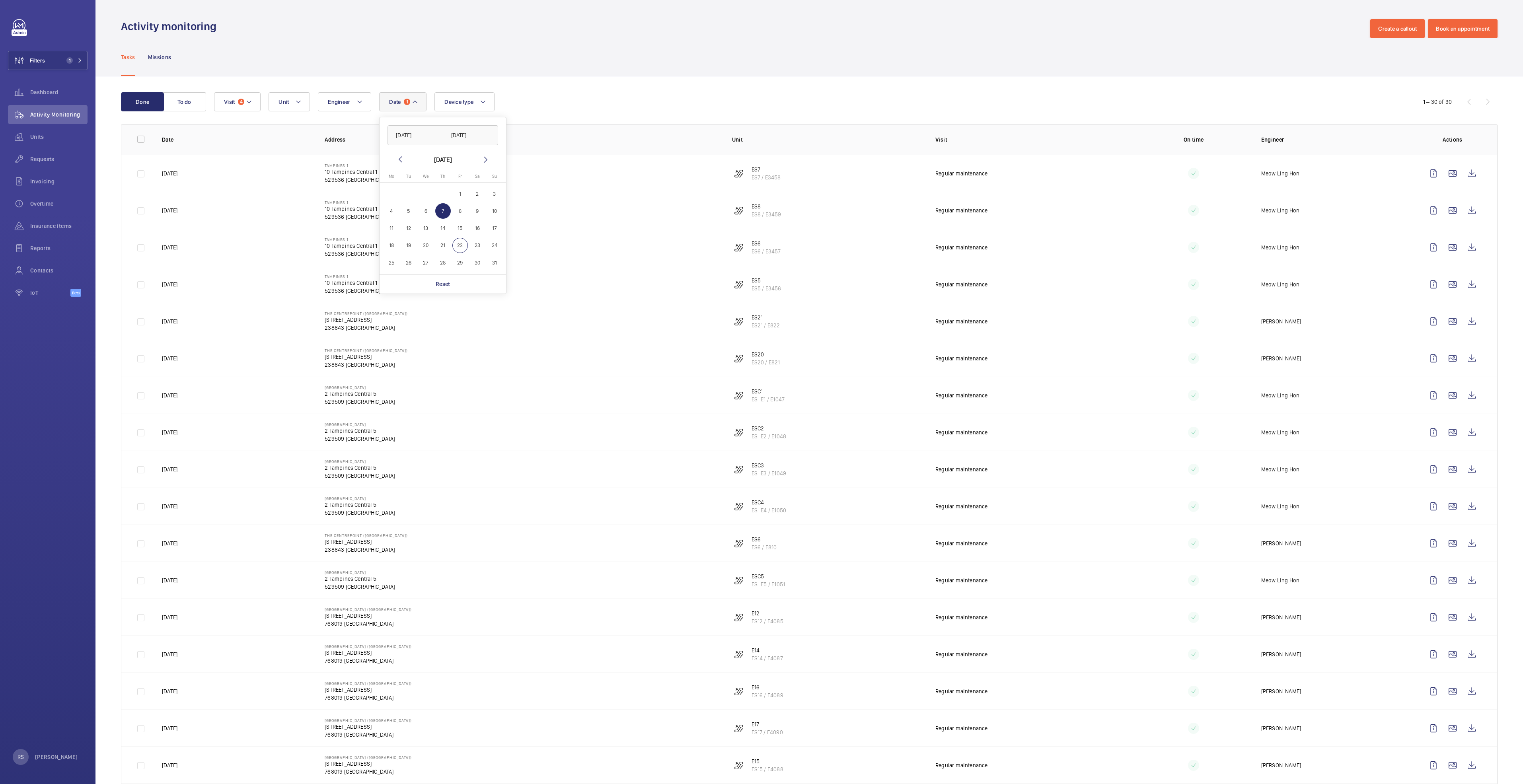
click at [460, 214] on span "8" at bounding box center [460, 211] width 15 height 15
type input "08/08/2025"
click at [460, 214] on span "8" at bounding box center [460, 211] width 15 height 15
type input "08/08/2025"
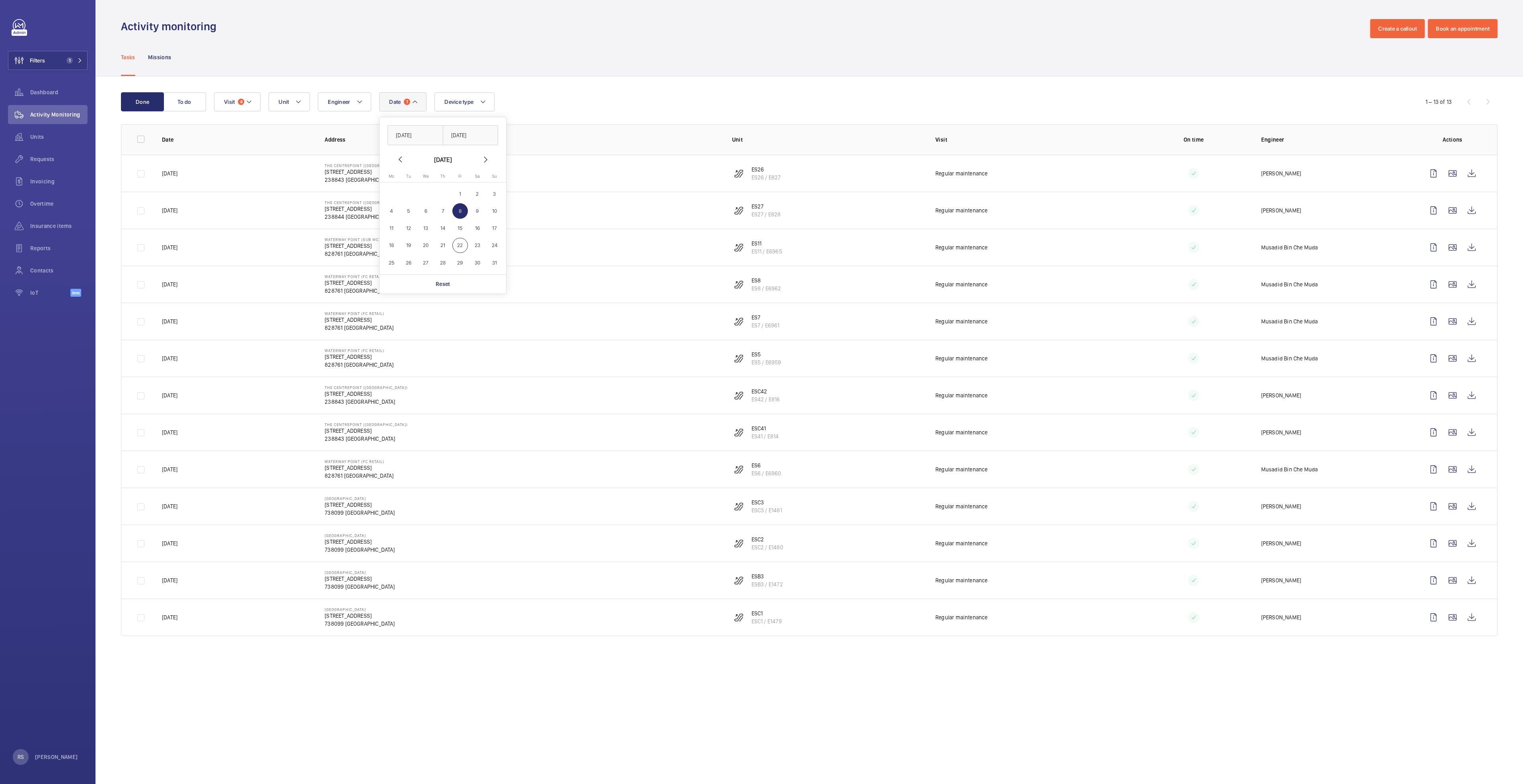
click at [422, 230] on span "13" at bounding box center [426, 228] width 15 height 15
type input "[DATE]"
click at [409, 231] on span "12" at bounding box center [409, 228] width 15 height 15
type input "[DATE]"
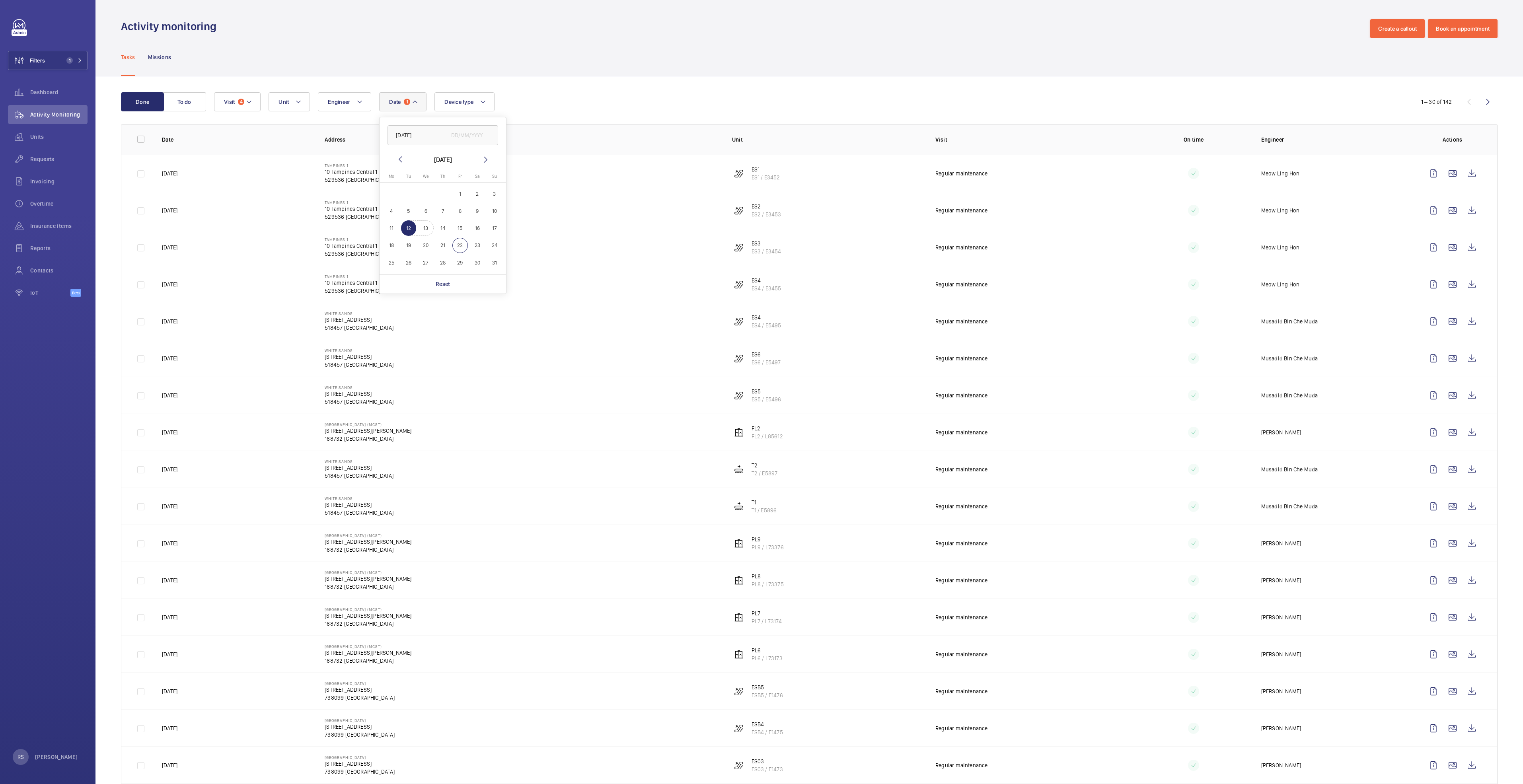
click at [423, 231] on span "13" at bounding box center [426, 228] width 15 height 15
type input "[DATE]"
click at [423, 231] on span "13" at bounding box center [426, 228] width 15 height 15
type input "[DATE]"
click at [442, 233] on span "14" at bounding box center [443, 228] width 15 height 15
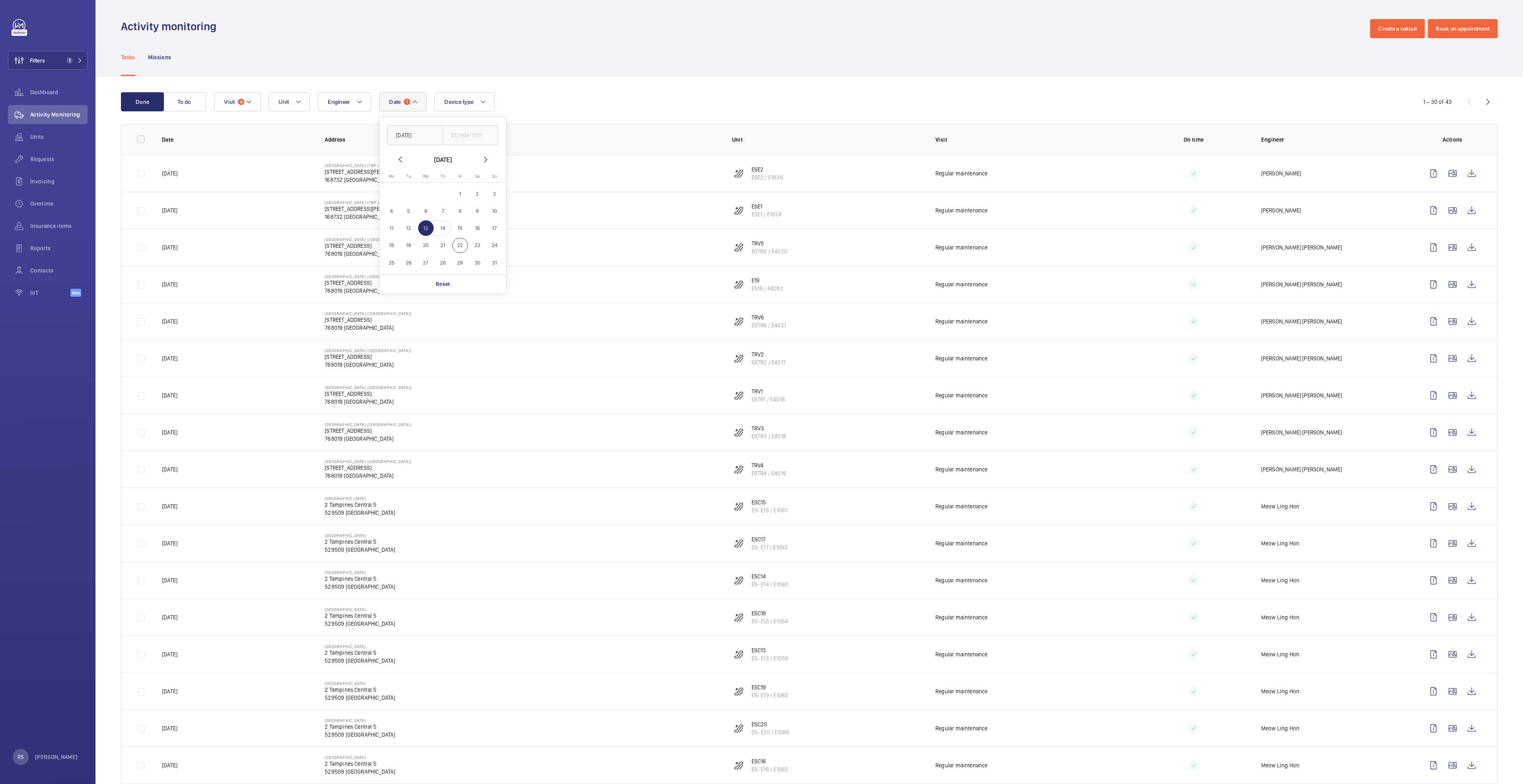
type input "14/08/2025"
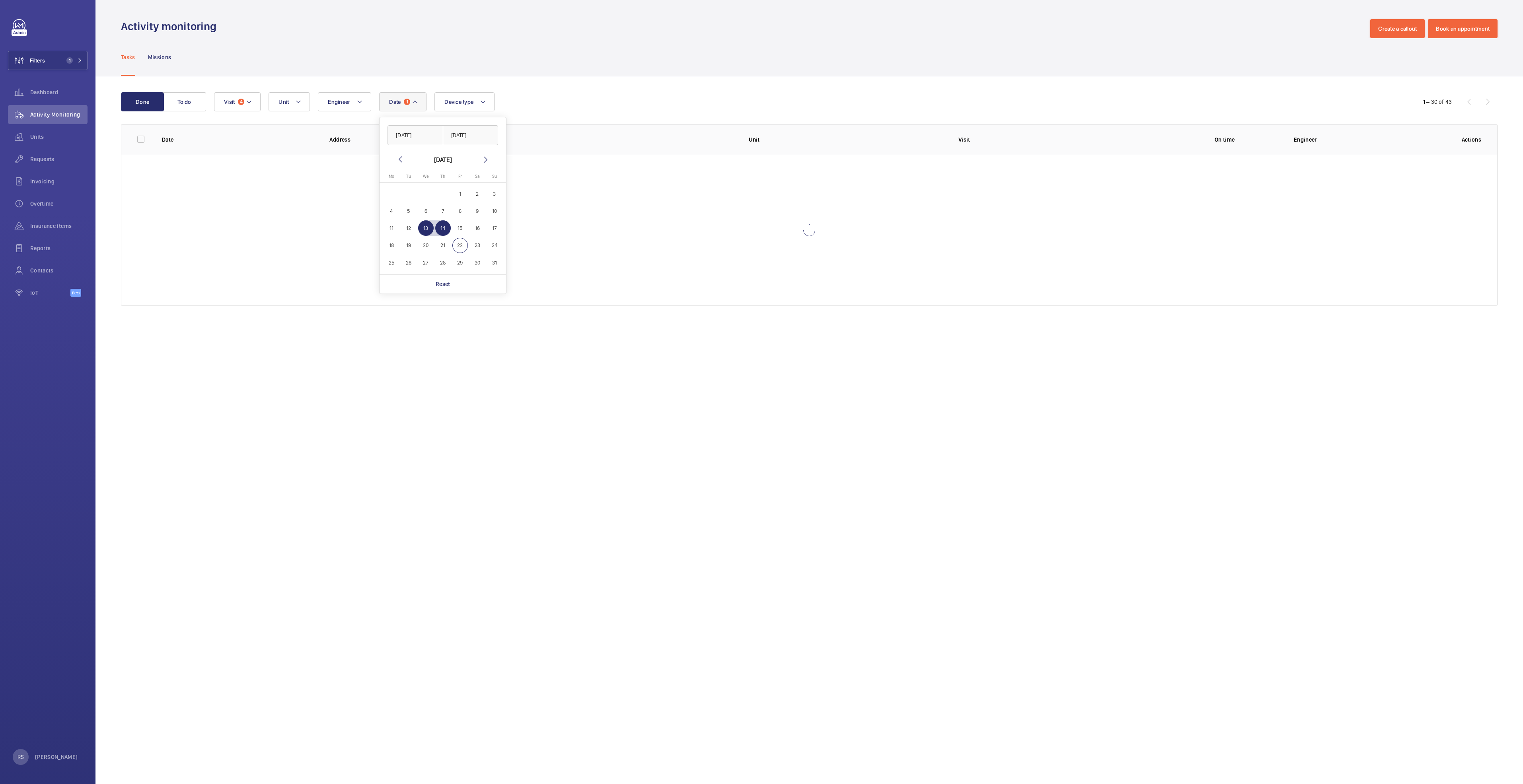
click at [442, 233] on span "14" at bounding box center [443, 228] width 15 height 15
type input "14/08/2025"
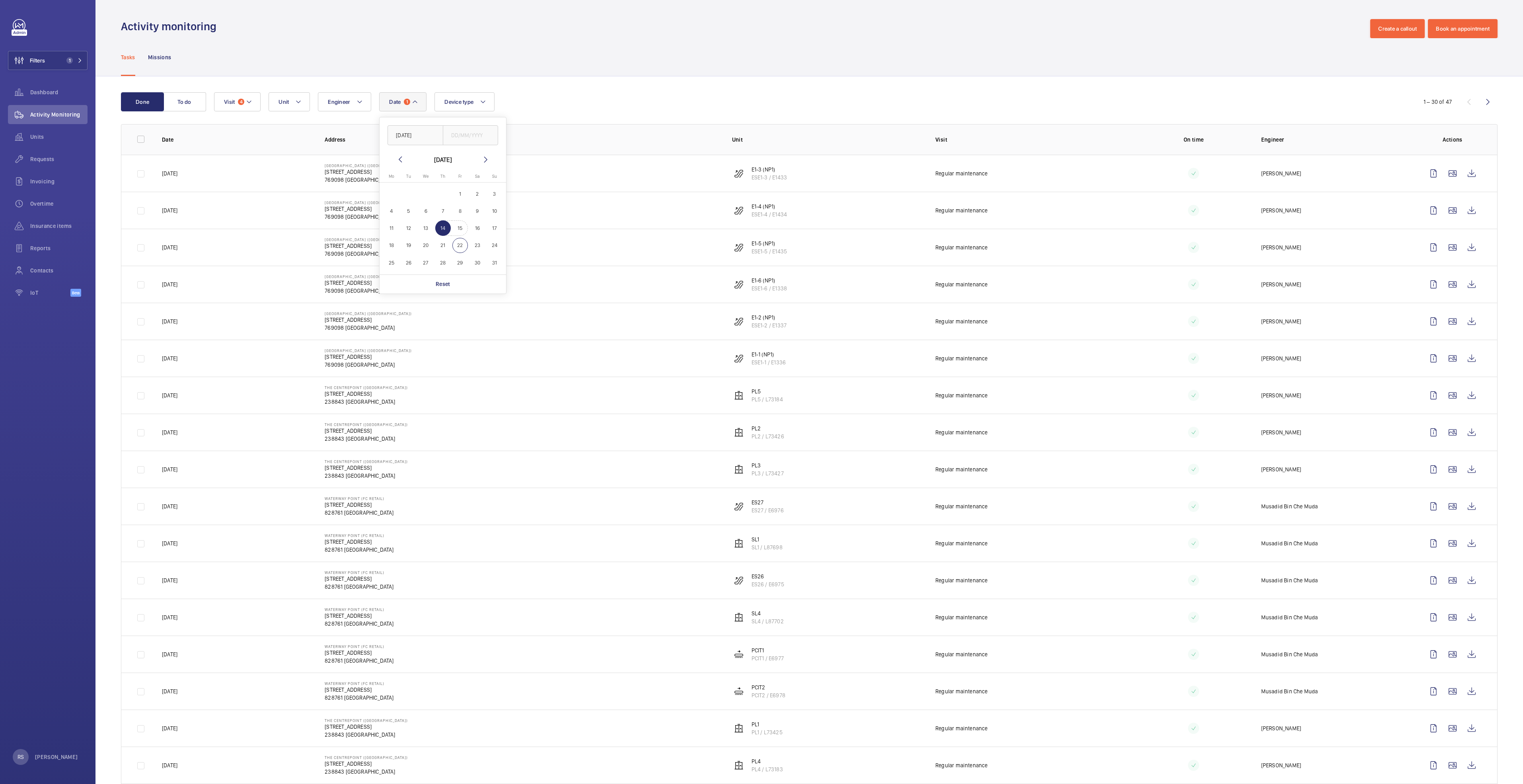
click at [461, 223] on span "15" at bounding box center [460, 228] width 15 height 15
type input "[DATE]"
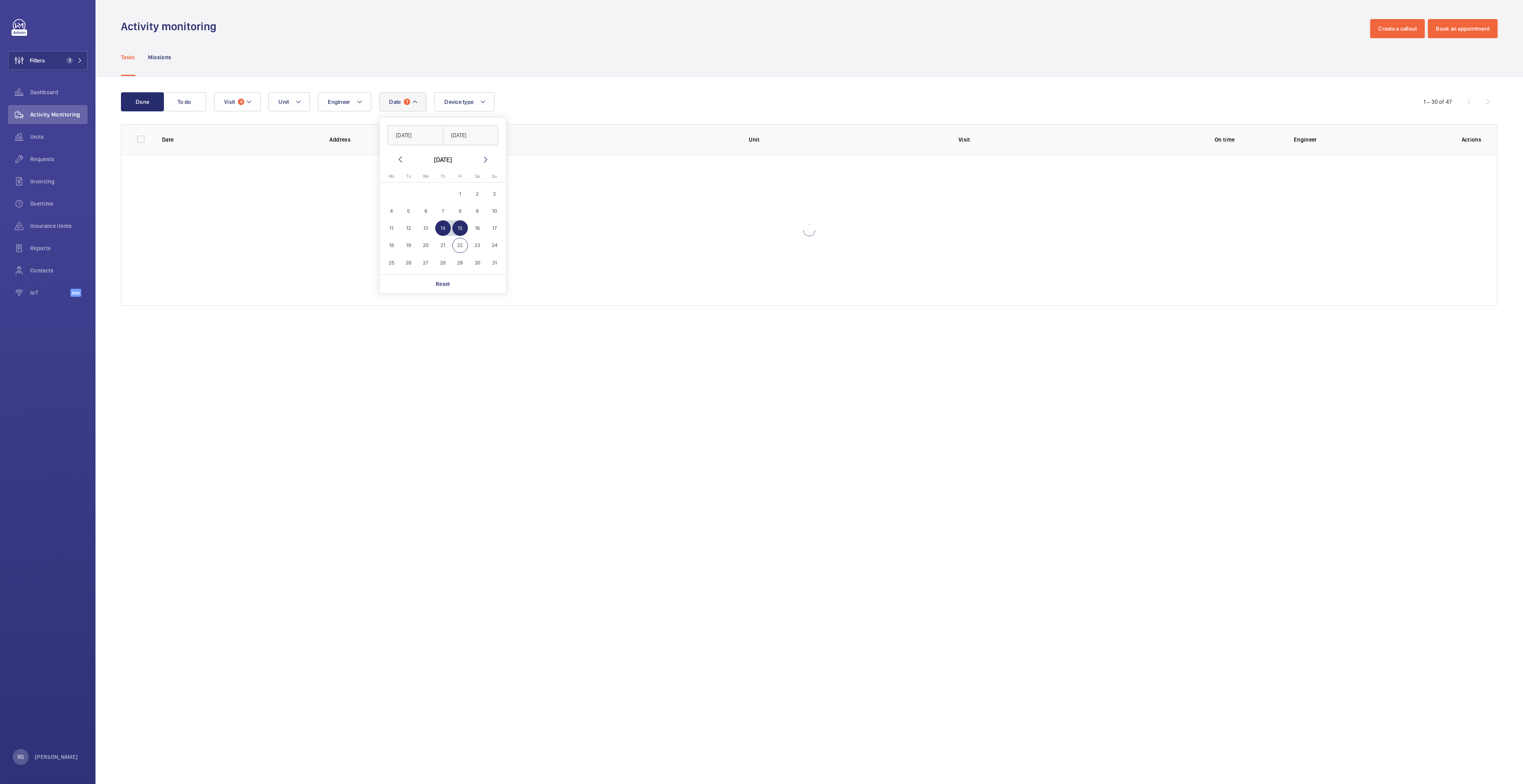
click at [461, 223] on span "15" at bounding box center [460, 228] width 15 height 15
type input "[DATE]"
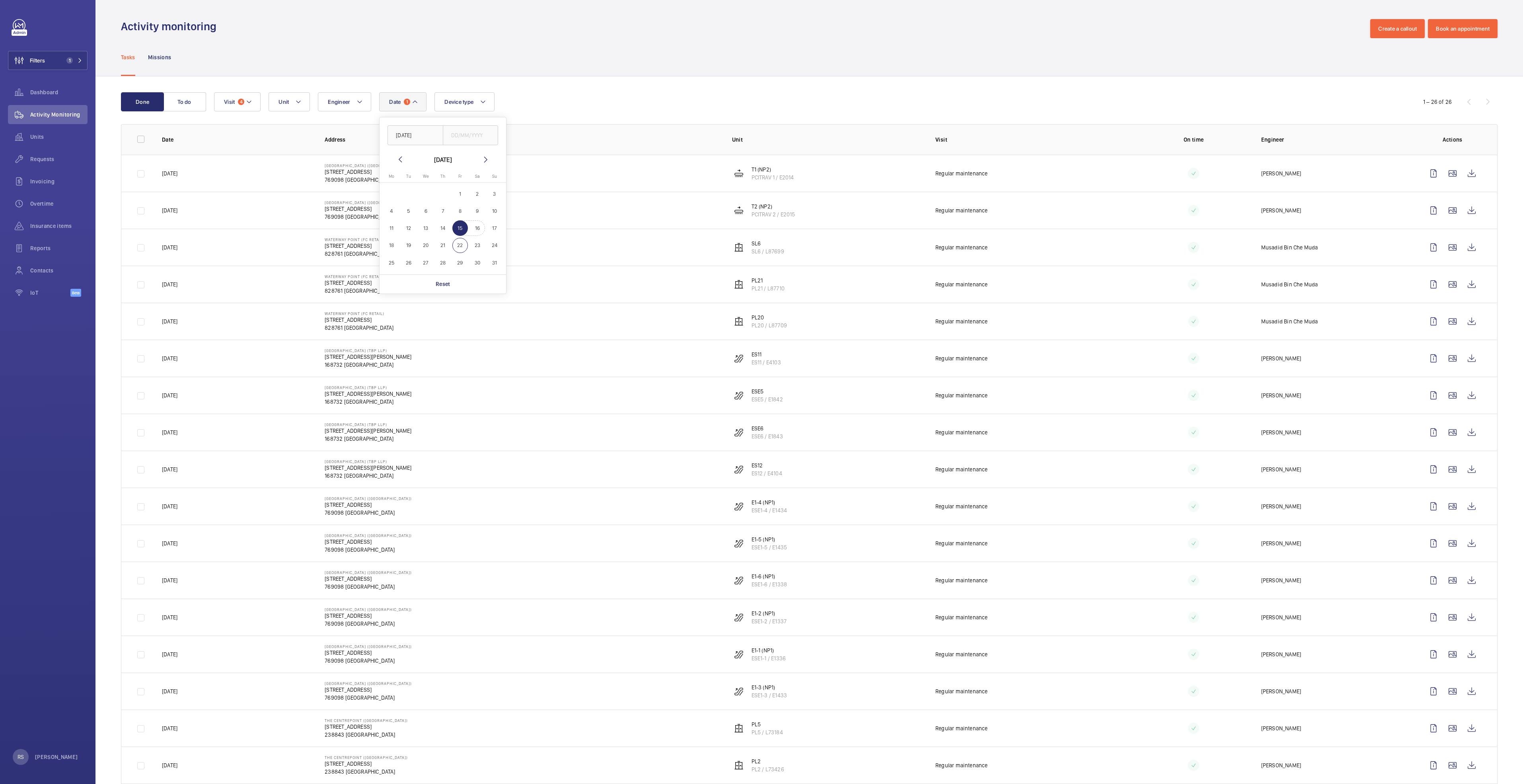
click at [472, 230] on span "16" at bounding box center [477, 228] width 15 height 15
type input "[DATE]"
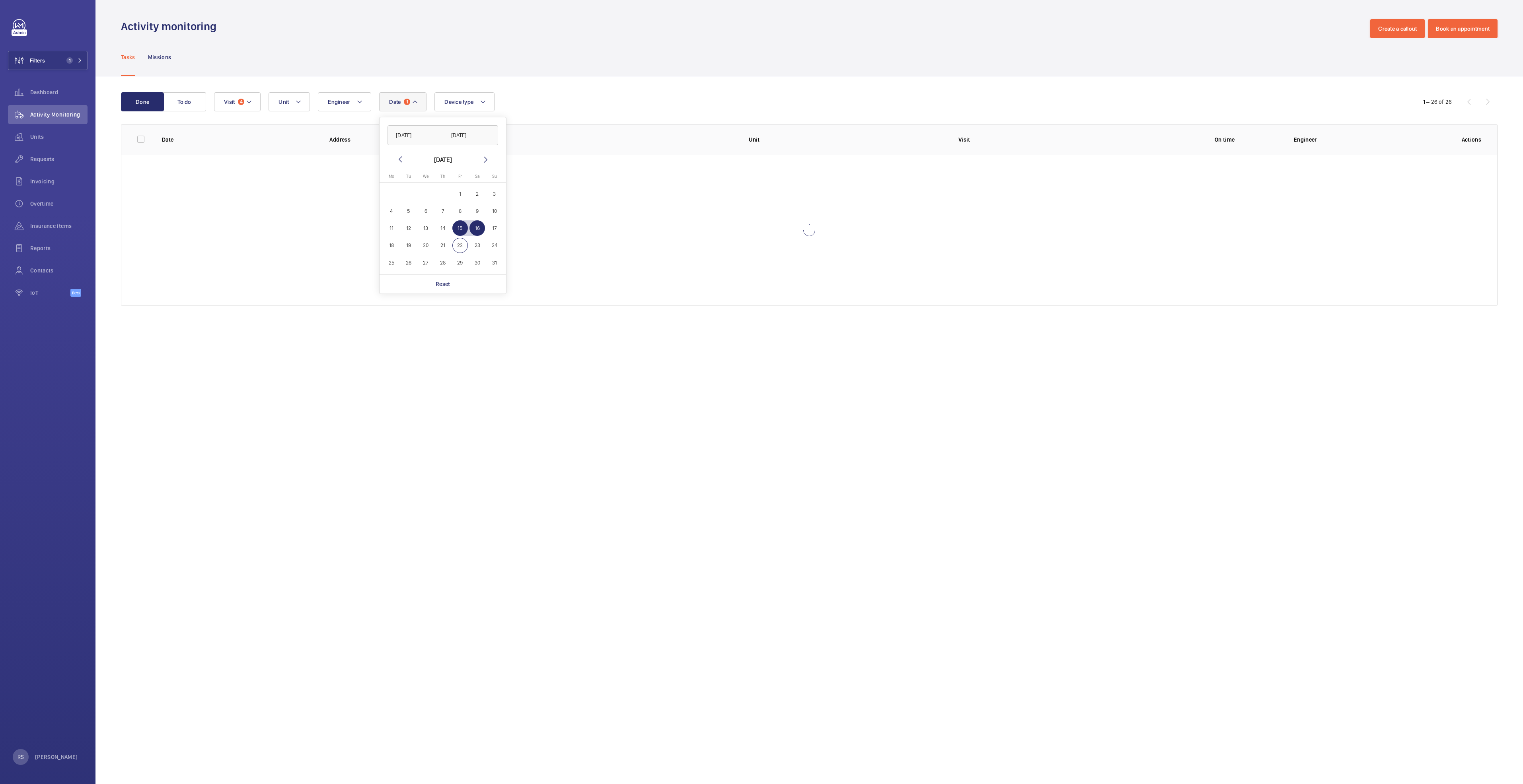
click at [472, 230] on span "16" at bounding box center [477, 228] width 15 height 15
type input "[DATE]"
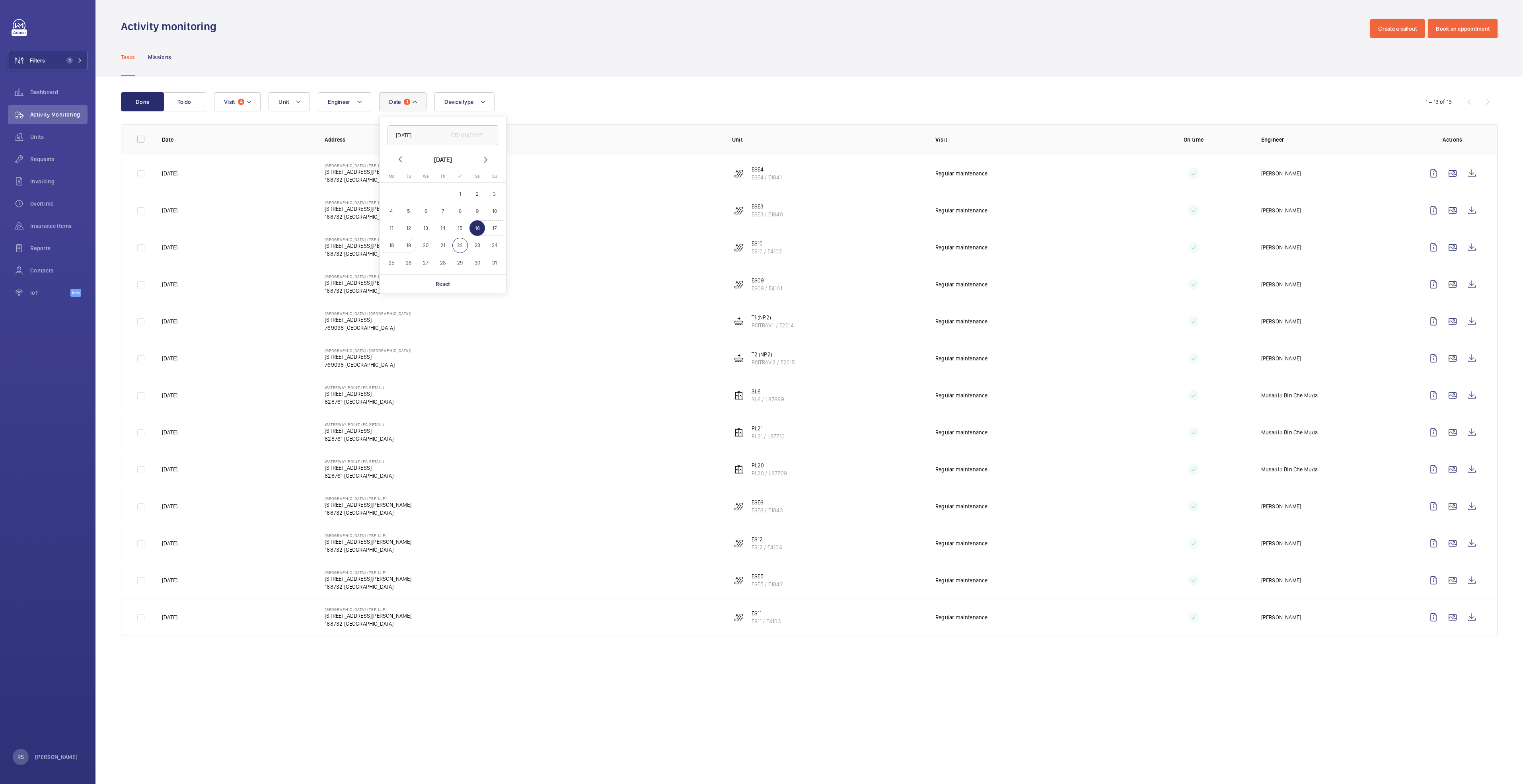
click at [416, 248] on button "19" at bounding box center [409, 245] width 17 height 17
type input "[DATE]"
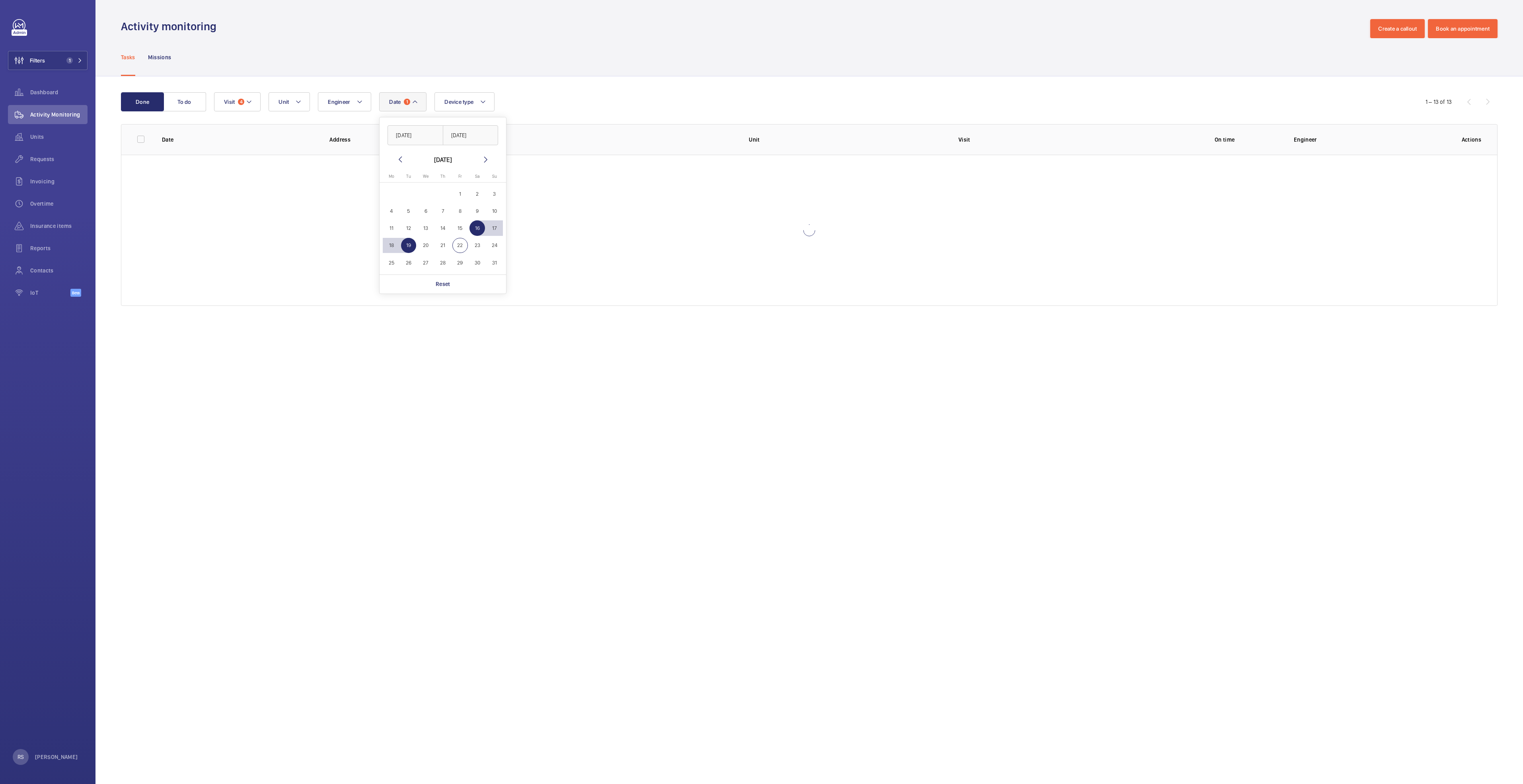
click at [415, 245] on span "19" at bounding box center [409, 246] width 15 height 15
type input "[DATE]"
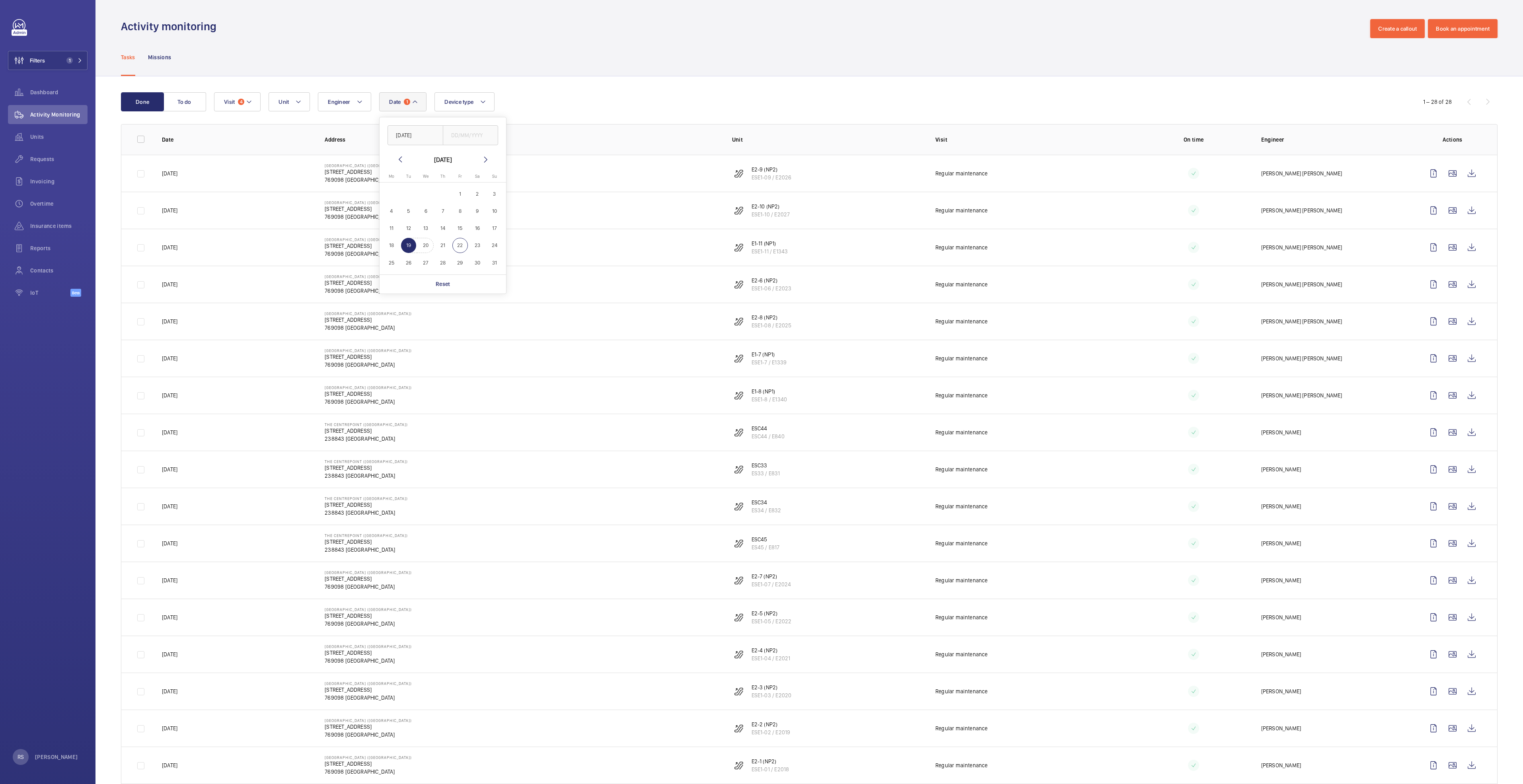
click at [428, 248] on span "20" at bounding box center [426, 246] width 15 height 15
type input "20/08/2025"
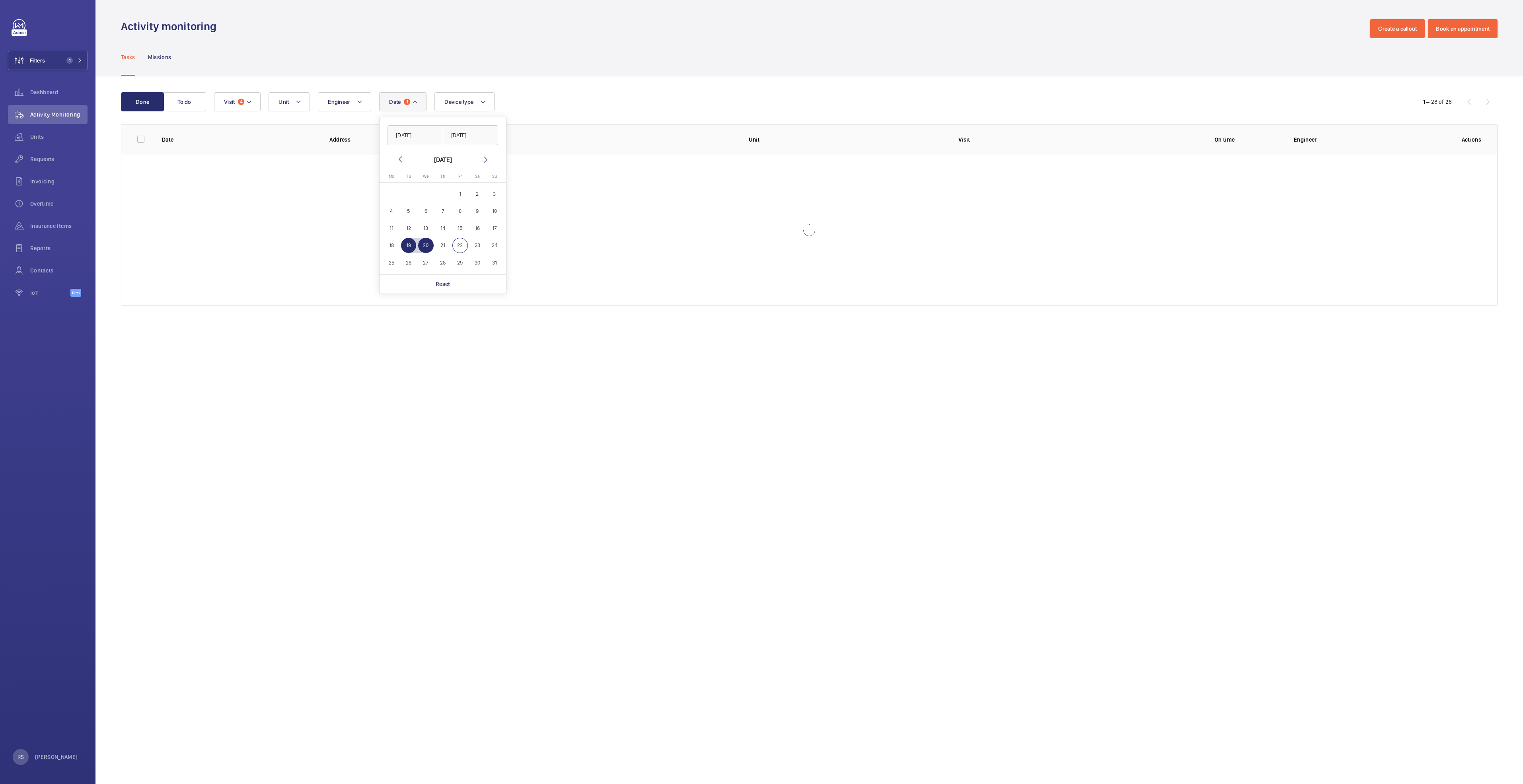
click at [428, 248] on span "20" at bounding box center [426, 246] width 15 height 15
type input "20/08/2025"
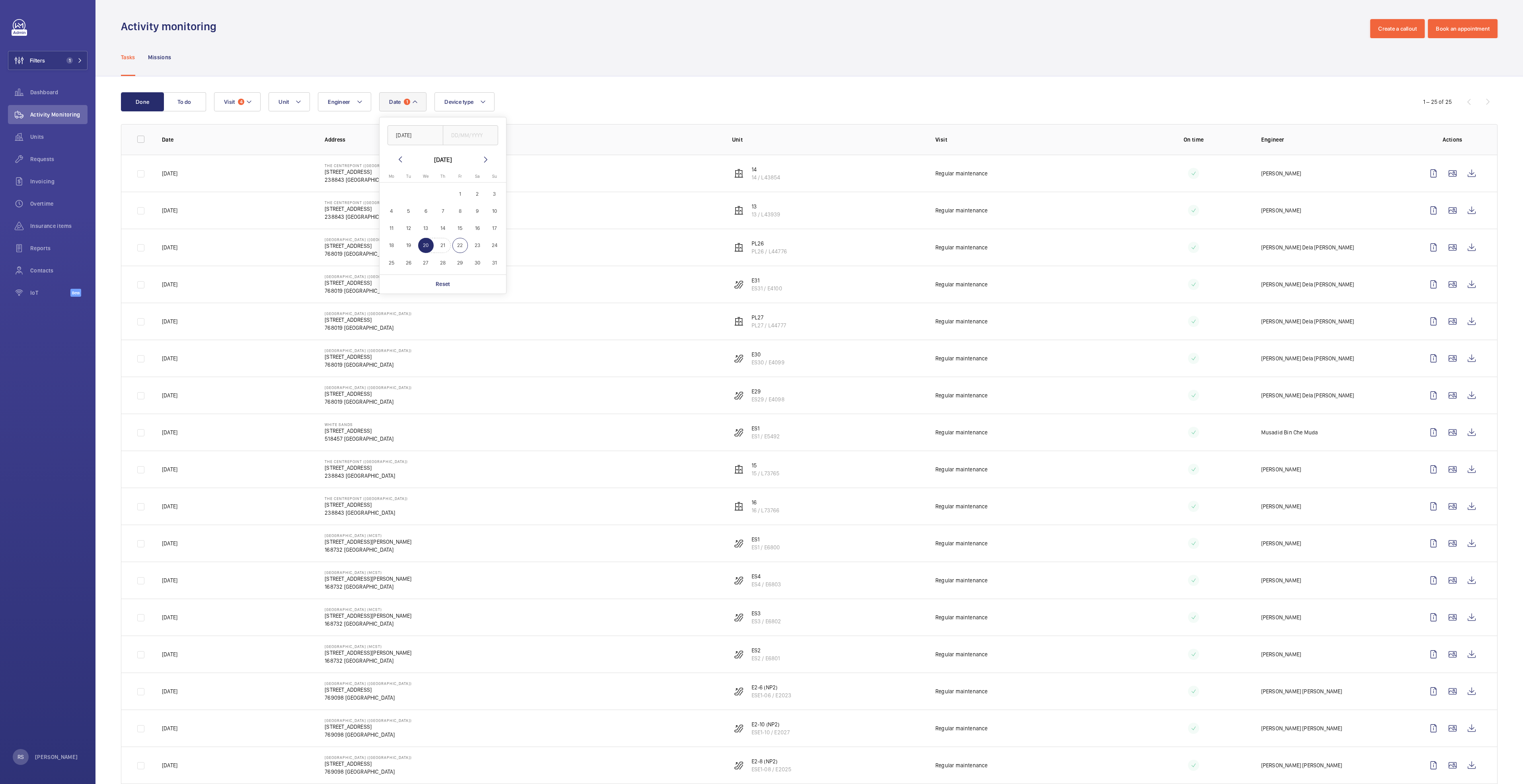
click at [435, 248] on span "21" at bounding box center [443, 246] width 15 height 15
type input "21/08/2025"
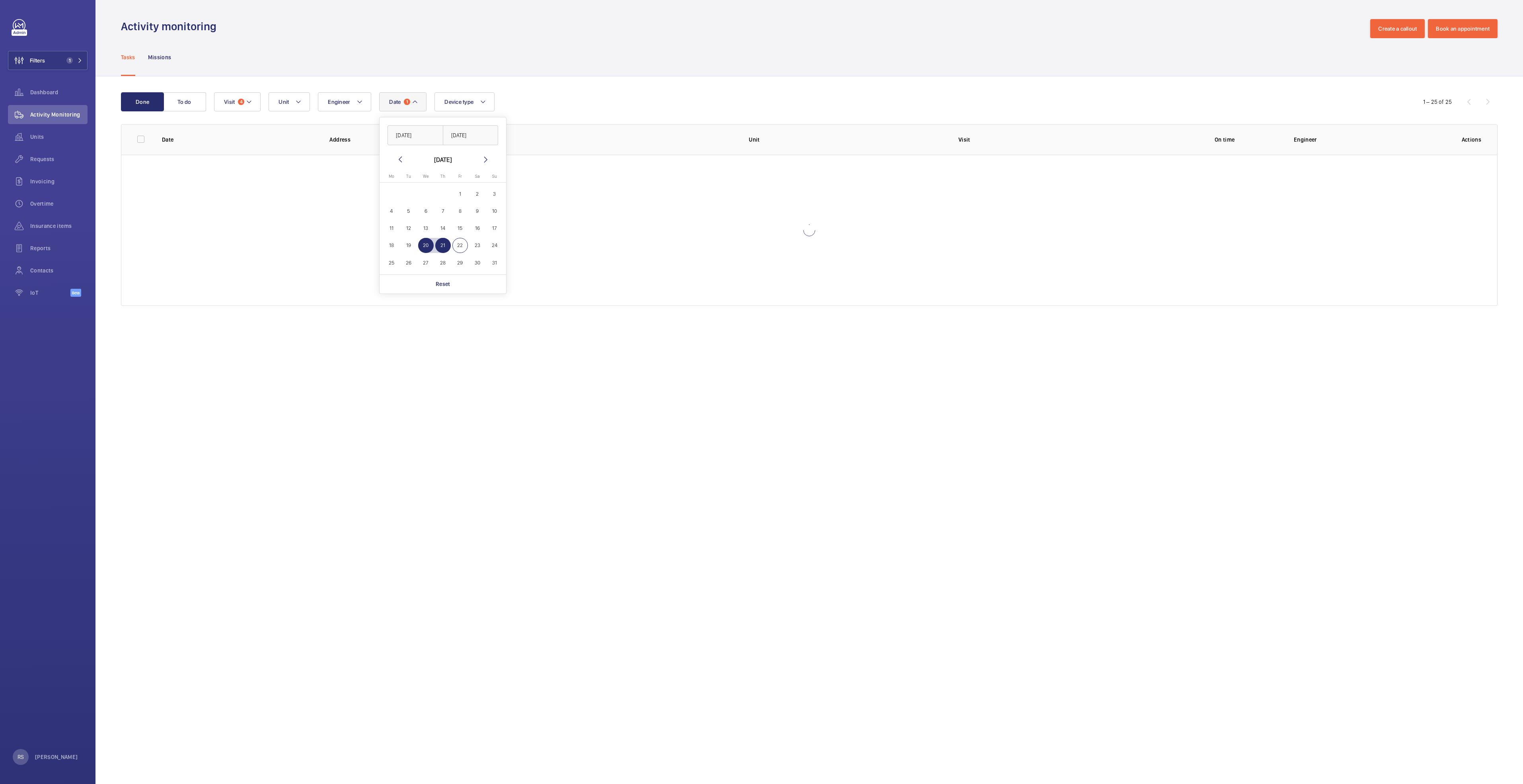
click at [435, 248] on span "21" at bounding box center [443, 246] width 15 height 15
type input "21/08/2025"
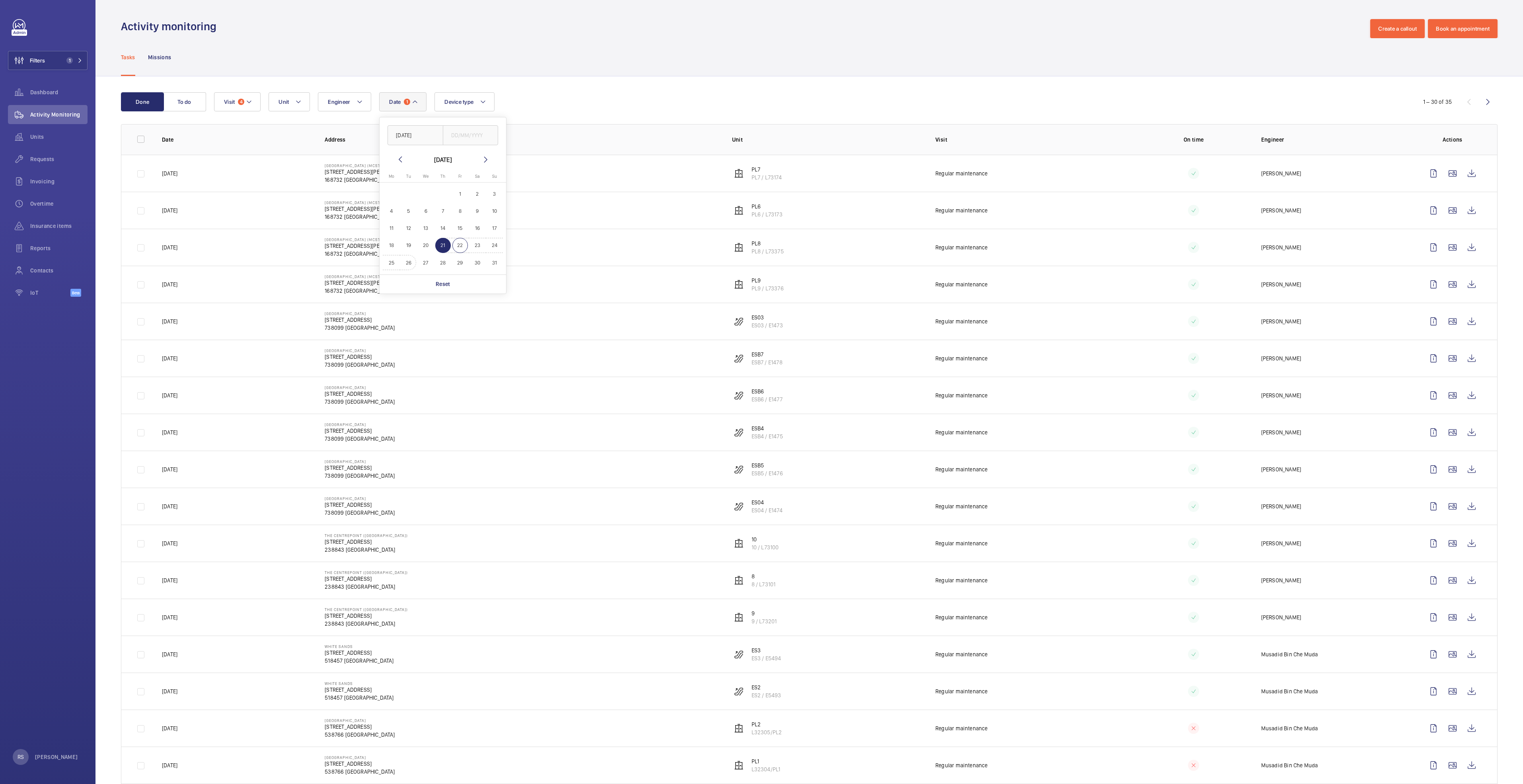
click at [408, 267] on span "26" at bounding box center [409, 263] width 15 height 15
type input "26/08/2025"
click at [653, 61] on div "Tasks Missions" at bounding box center [810, 57] width 1377 height 38
